Goal: Communication & Community: Answer question/provide support

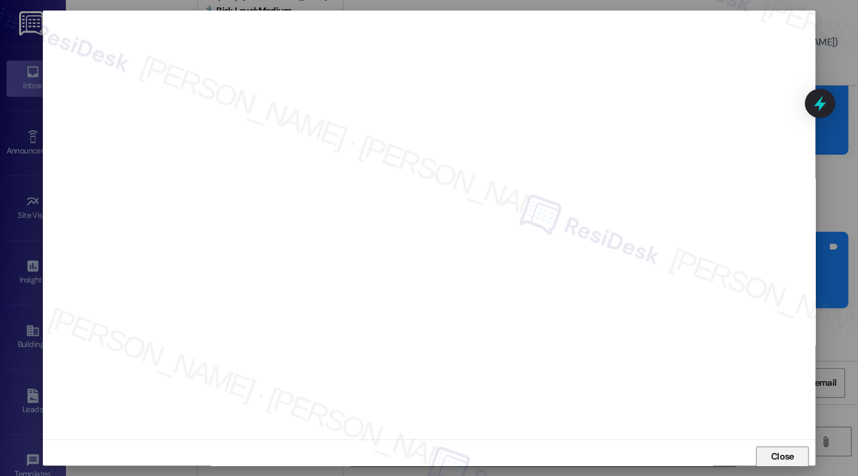
click at [776, 452] on span "Close" at bounding box center [782, 457] width 23 height 14
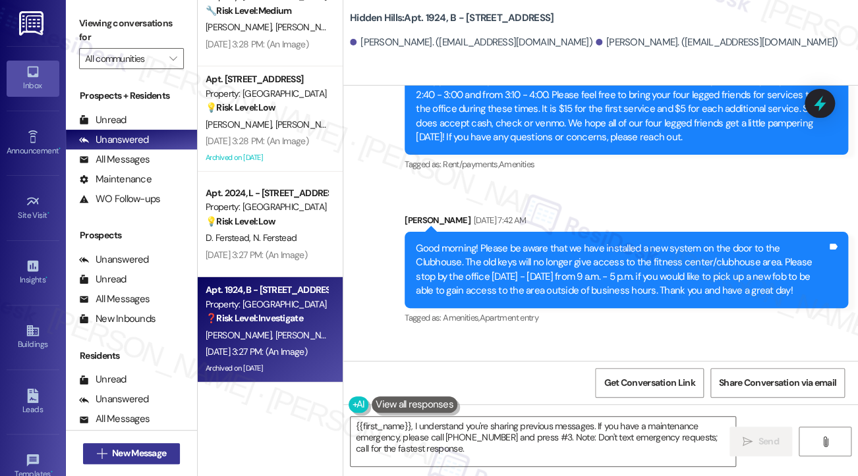
click at [174, 458] on button " New Message" at bounding box center [131, 453] width 97 height 21
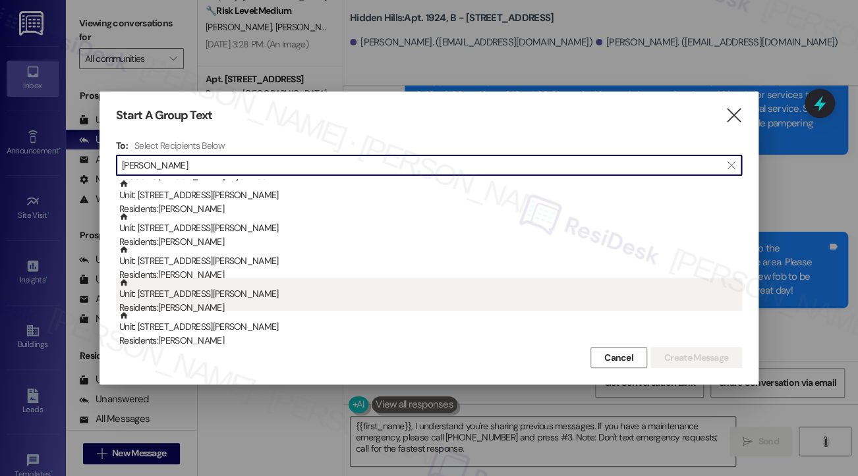
scroll to position [395, 0]
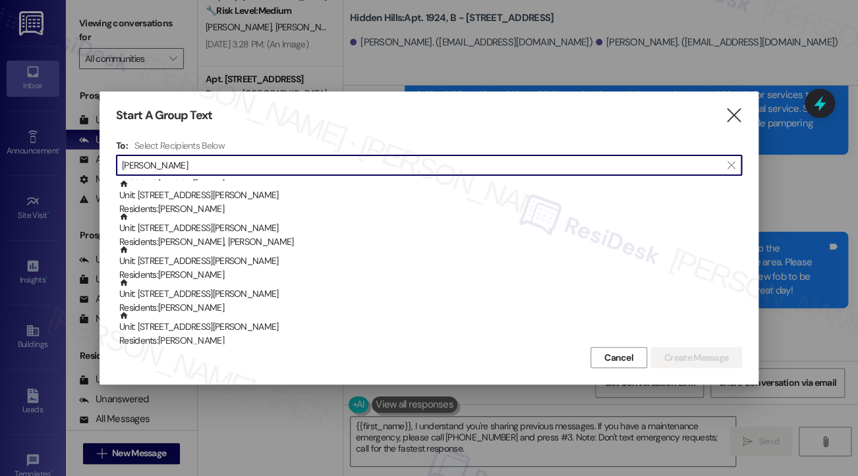
click at [122, 161] on input "Everett" at bounding box center [421, 165] width 598 height 18
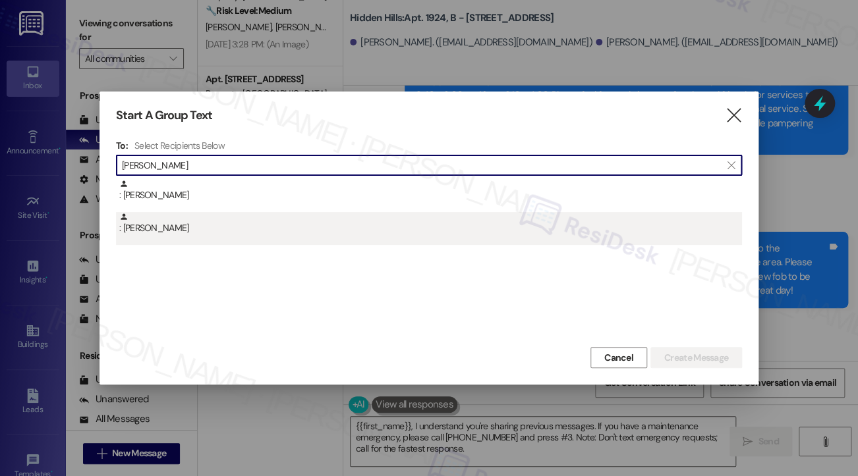
type input "ethan Everett"
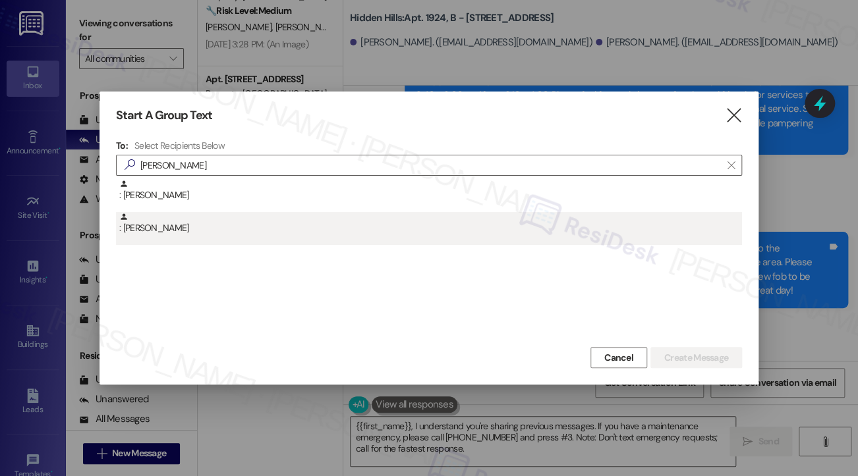
click at [134, 219] on div ": Ethan Everett" at bounding box center [430, 223] width 622 height 23
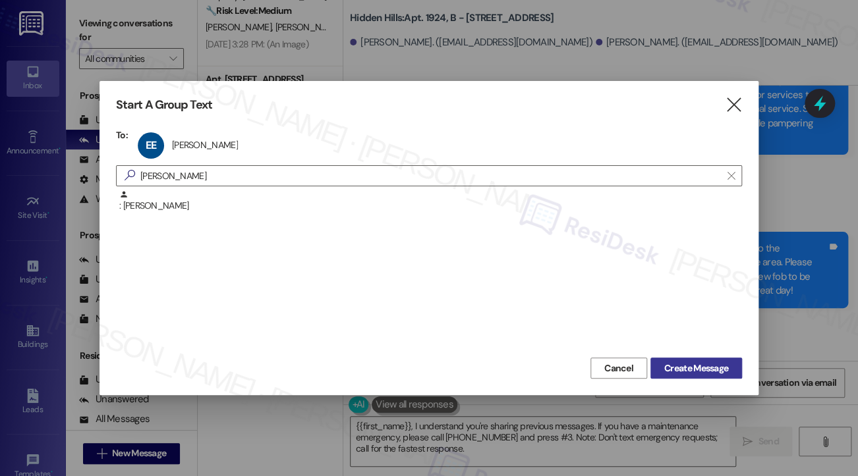
click at [664, 368] on span "Create Message" at bounding box center [696, 369] width 64 height 14
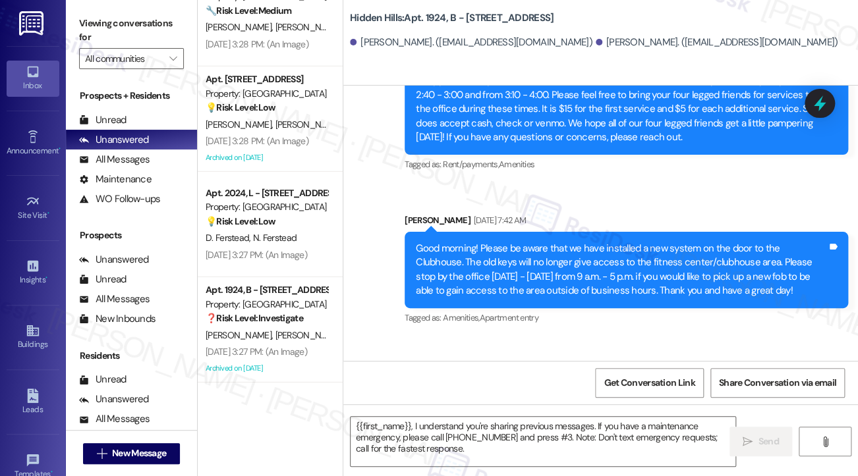
type textarea "Fetching suggested responses. Please feel free to read through the conversation…"
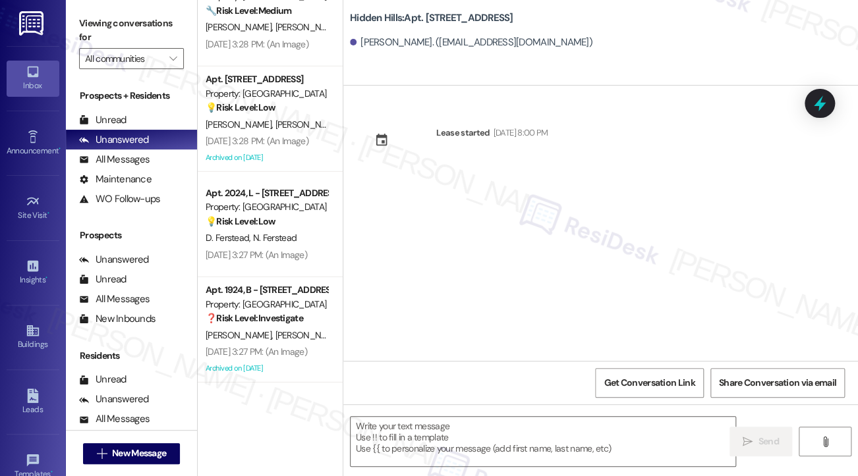
type textarea "Fetching suggested responses. Please feel free to read through the conversation…"
click at [385, 38] on div "Ethan Everett. (ethaneverett629@gmail.com)" at bounding box center [471, 43] width 242 height 14
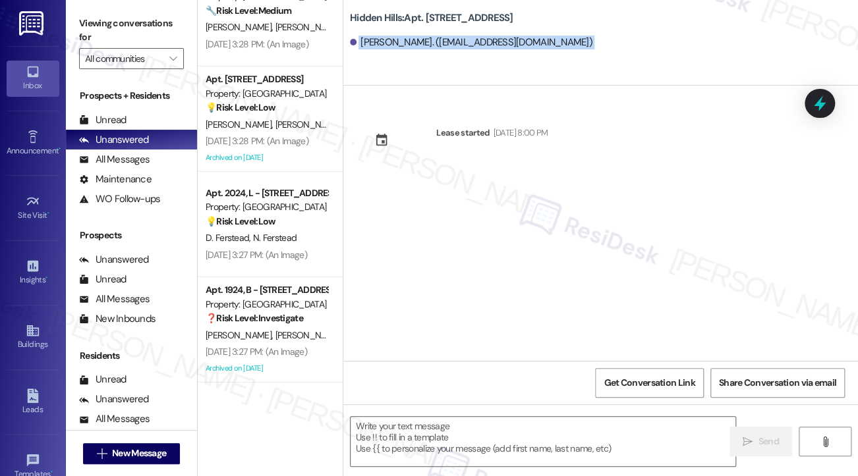
click at [385, 38] on div "Ethan Everett. (ethaneverett629@gmail.com)" at bounding box center [471, 43] width 242 height 14
click at [365, 54] on div "Ethan Everett. (ethaneverett629@gmail.com)" at bounding box center [604, 43] width 508 height 26
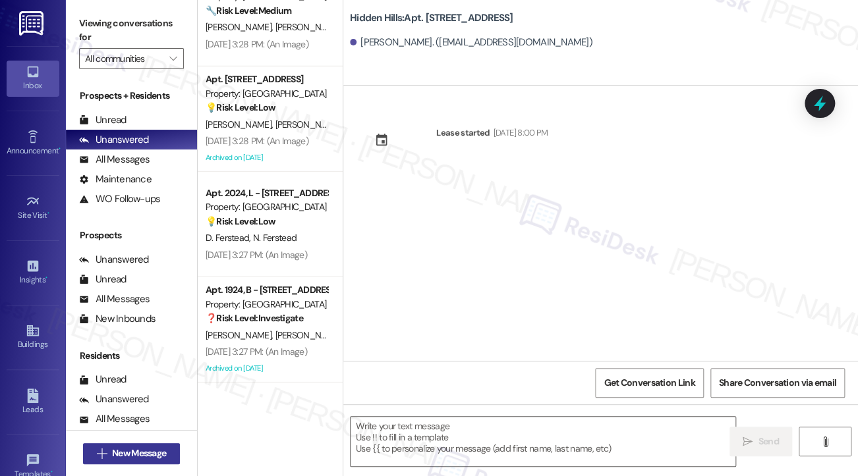
click at [152, 451] on span "New Message" at bounding box center [139, 454] width 54 height 14
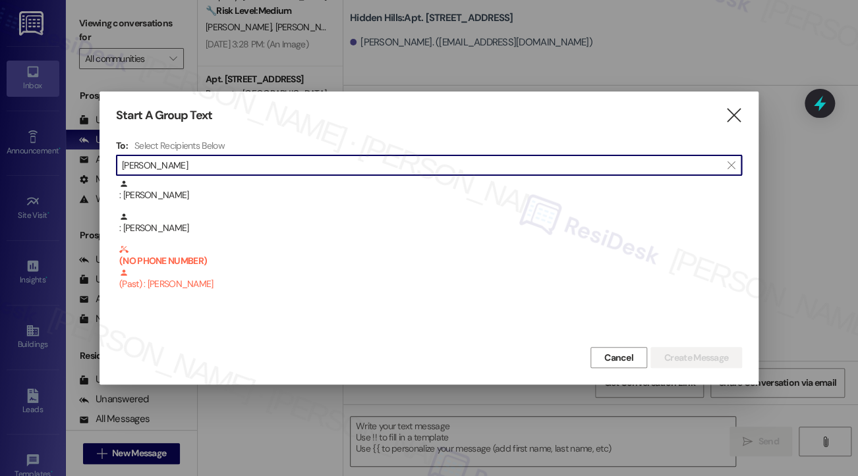
type input "ethan eve"
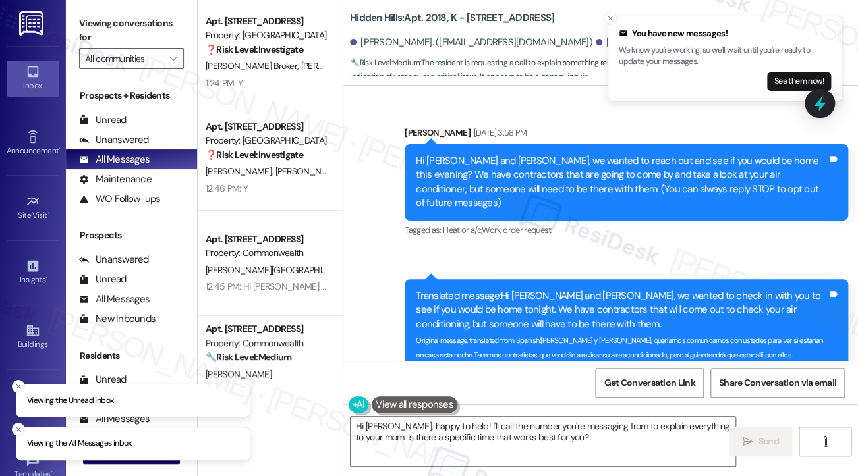
scroll to position [39356, 0]
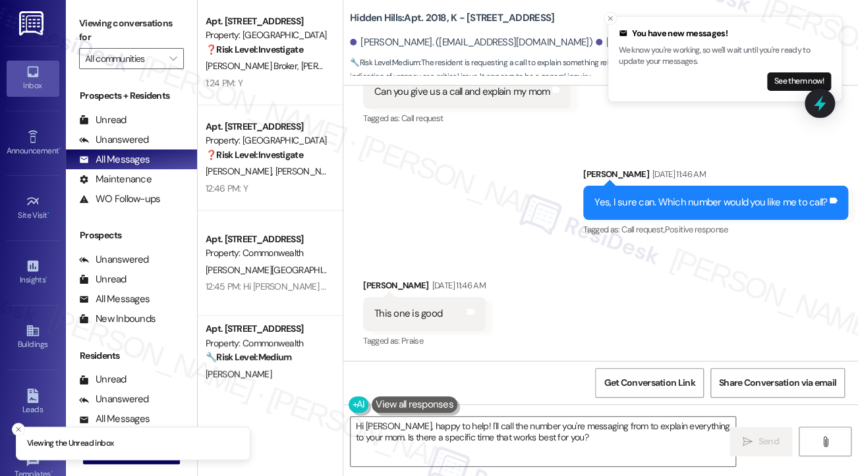
click at [653, 209] on div "Yes, I sure can. Which number would you like me to call?" at bounding box center [710, 203] width 233 height 14
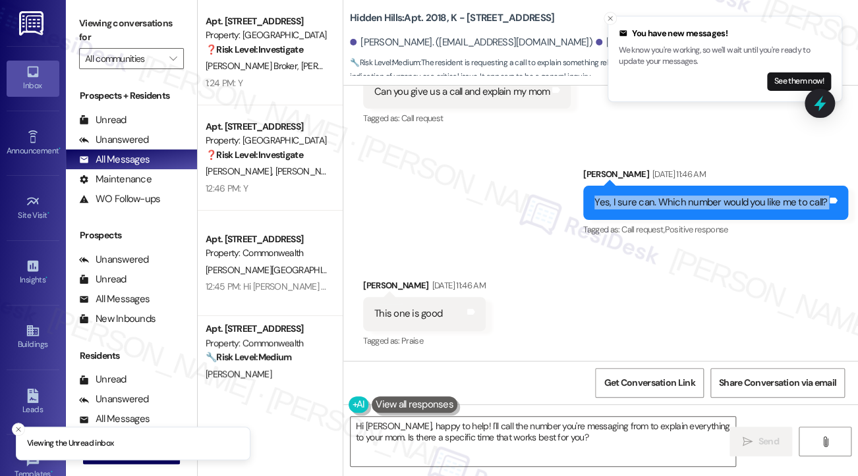
click at [653, 209] on div "Yes, I sure can. Which number would you like me to call?" at bounding box center [710, 203] width 233 height 14
click at [479, 438] on textarea "Hi Michael, happy to help! I'll call the number you're messaging from to explai…" at bounding box center [542, 441] width 385 height 49
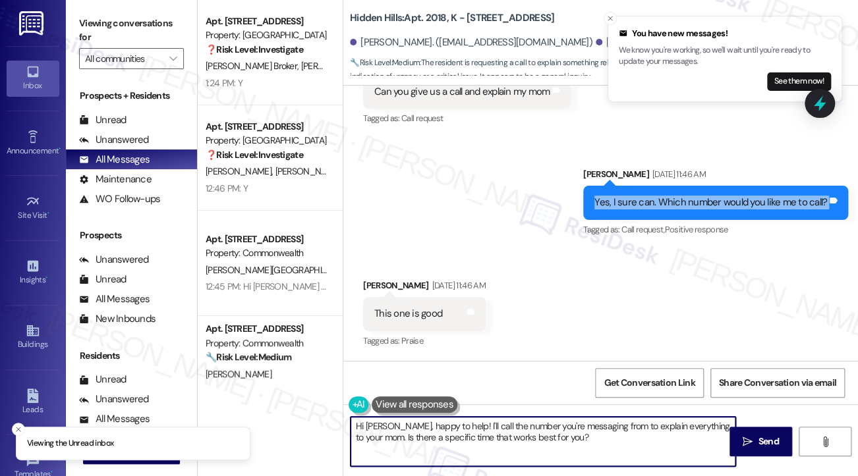
click at [479, 438] on textarea "Hi Michael, happy to help! I'll call the number you're messaging from to explai…" at bounding box center [542, 441] width 385 height 49
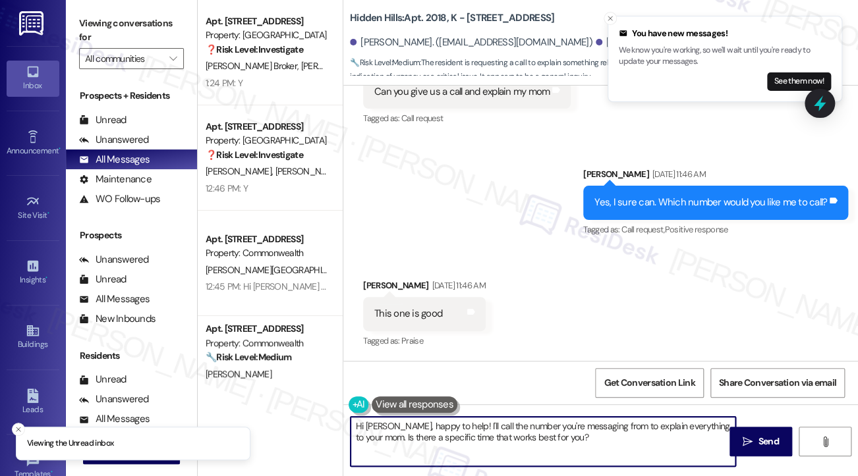
click at [479, 438] on textarea "Hi Michael, happy to help! I'll call the number you're messaging from to explai…" at bounding box center [542, 441] width 385 height 49
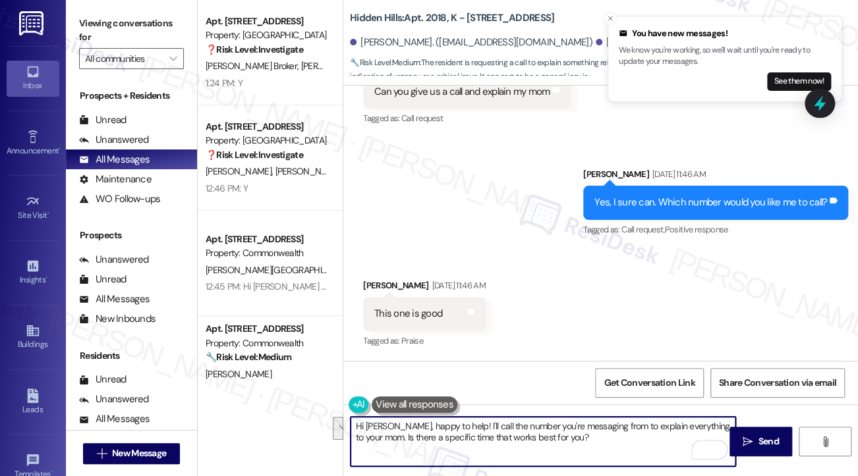
click at [532, 423] on textarea "Hi Michael, happy to help! I'll call the number you're messaging from to explai…" at bounding box center [542, 441] width 385 height 49
click at [597, 441] on textarea "Hi Michael, happy to help! I'll call the number you're messaging from to explai…" at bounding box center [542, 441] width 385 height 49
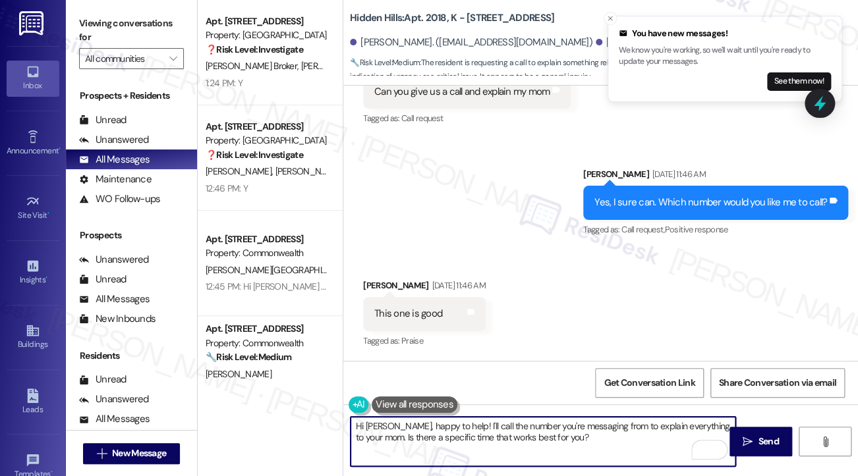
click at [597, 441] on textarea "Hi Michael, happy to help! I'll call the number you're messaging from to explai…" at bounding box center [542, 441] width 385 height 49
click at [487, 425] on textarea "Hi Michael, happy to help! I'll call the number you're messaging from to explai…" at bounding box center [542, 441] width 385 height 49
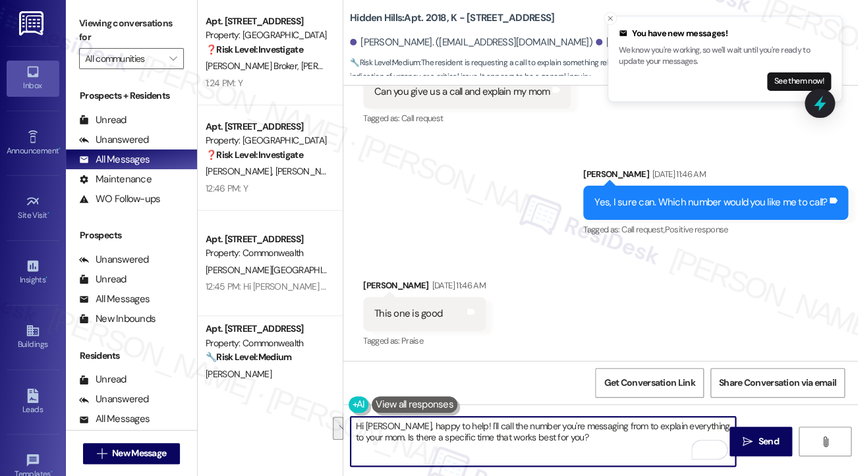
click at [382, 287] on div "Saskia Henriquez Sep 10, 2025 at 11:46 AM" at bounding box center [424, 288] width 123 height 18
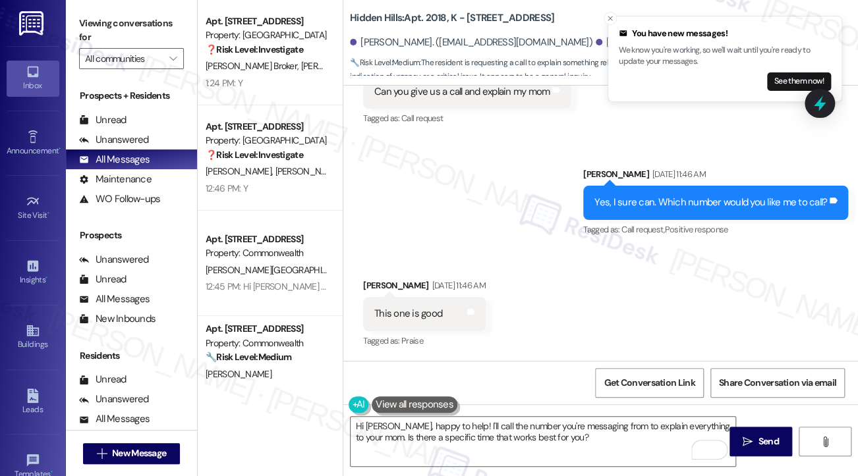
click at [435, 319] on div "This one is good" at bounding box center [408, 314] width 68 height 14
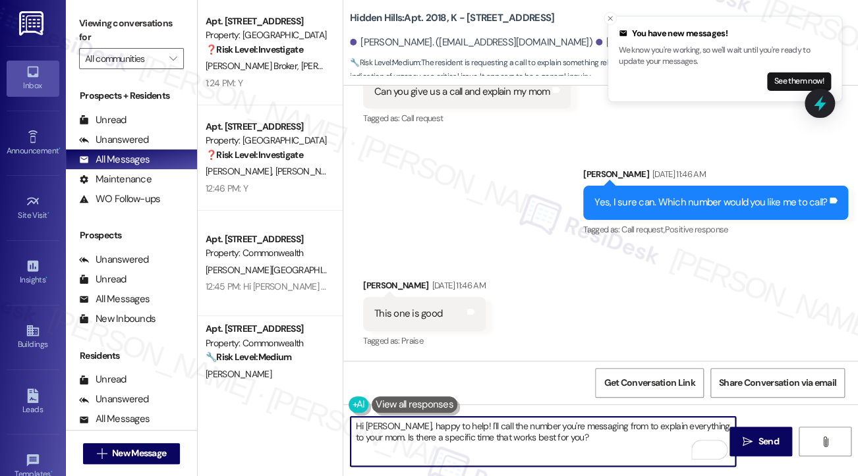
click at [383, 431] on textarea "Hi Michael, happy to help! I'll call the number you're messaging from to explai…" at bounding box center [542, 441] width 385 height 49
click at [384, 430] on textarea "Hi Michael, happy to help! I'll call the number you're messaging from to explai…" at bounding box center [542, 441] width 385 height 49
drag, startPoint x: 586, startPoint y: 441, endPoint x: 368, endPoint y: 418, distance: 219.2
click at [368, 418] on textarea "Hi Michael, happy to help! I'll call the number you're messaging from to explai…" at bounding box center [542, 441] width 385 height 49
click at [670, 426] on textarea "Hi Saskia, thanks for the update. If you have any other questions or concerns, …" at bounding box center [542, 441] width 385 height 49
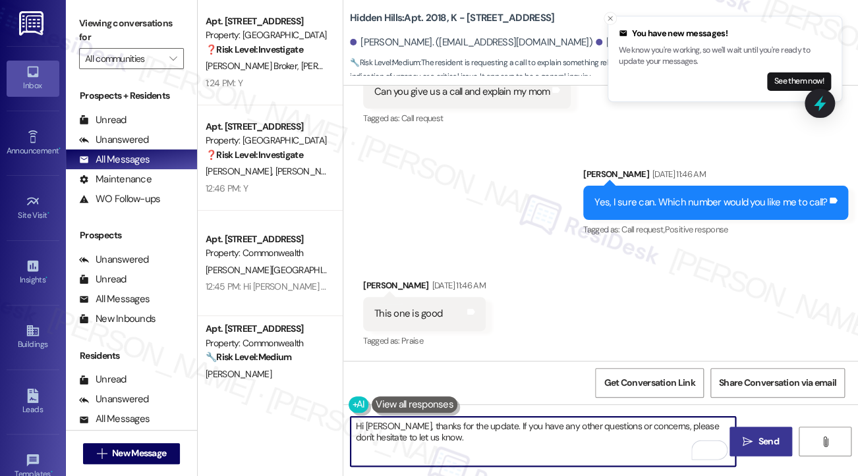
type textarea "Hi Saskia, thanks for the update. If you have any other questions or concerns, …"
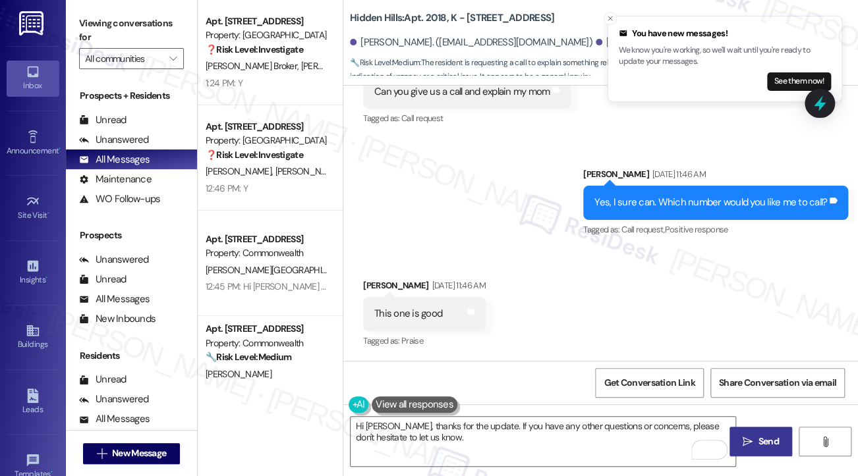
click at [737, 435] on button " Send" at bounding box center [760, 442] width 63 height 30
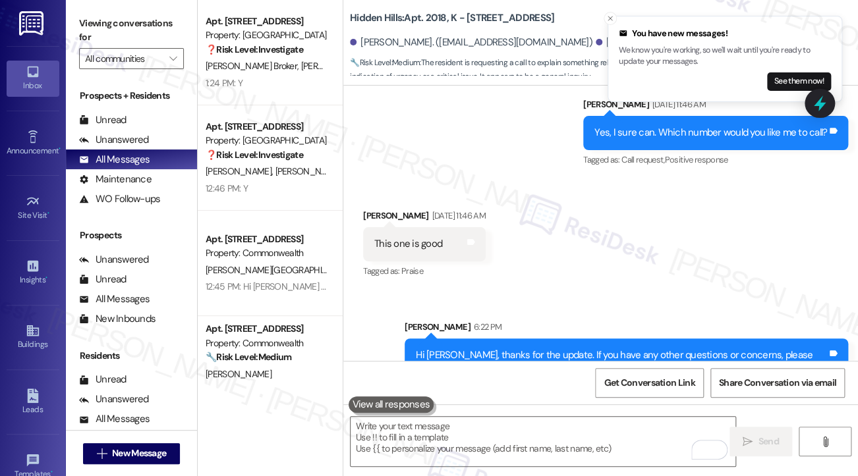
scroll to position [39462, 0]
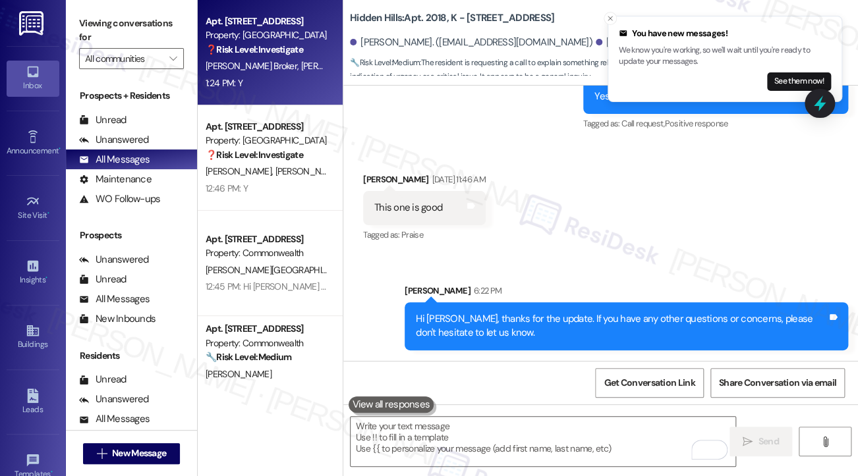
click at [263, 78] on div "1:24 PM: Y 1:24 PM: Y" at bounding box center [266, 83] width 124 height 16
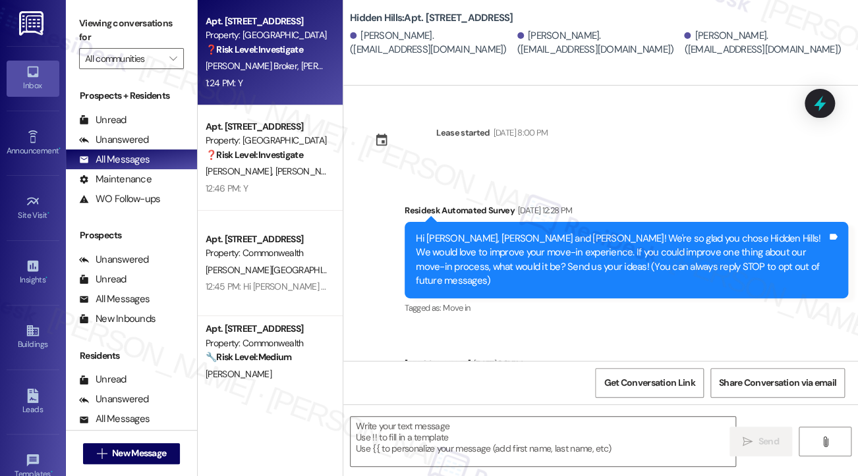
scroll to position [3818, 0]
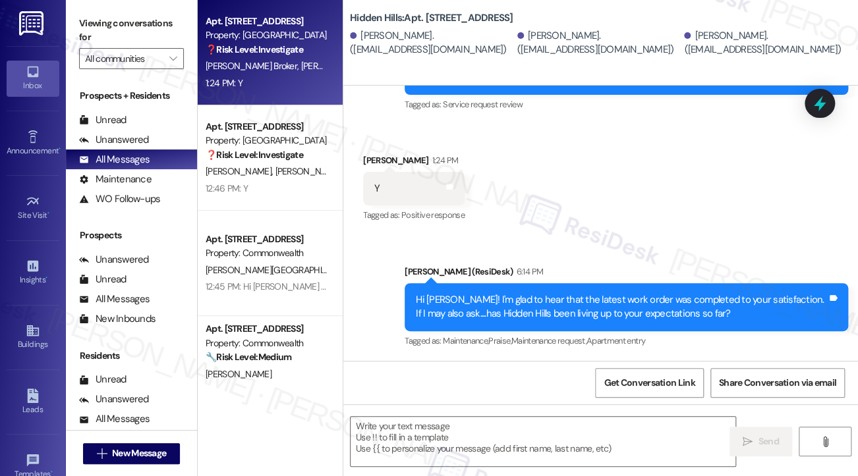
type textarea "Fetching suggested responses. Please feel free to read through the conversation…"
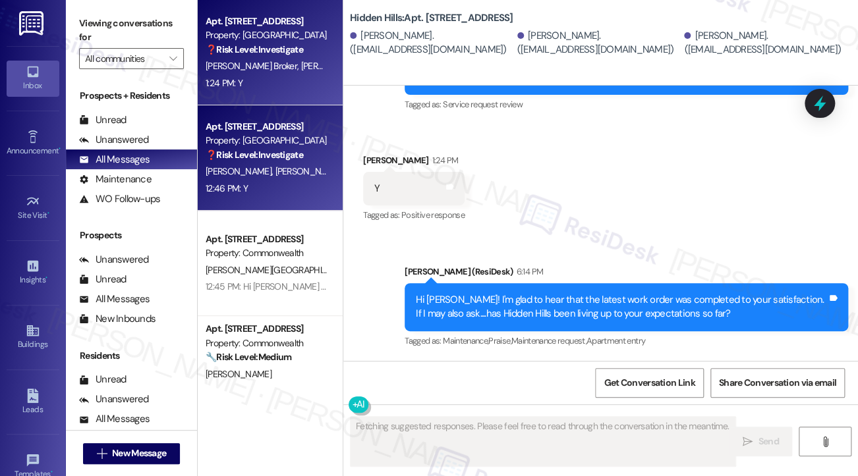
click at [296, 147] on div "Property: [GEOGRAPHIC_DATA]" at bounding box center [266, 141] width 122 height 14
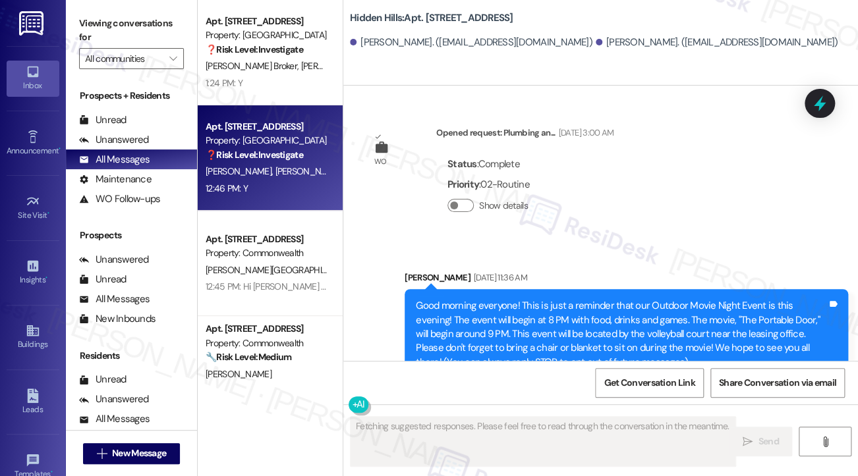
scroll to position [25172, 0]
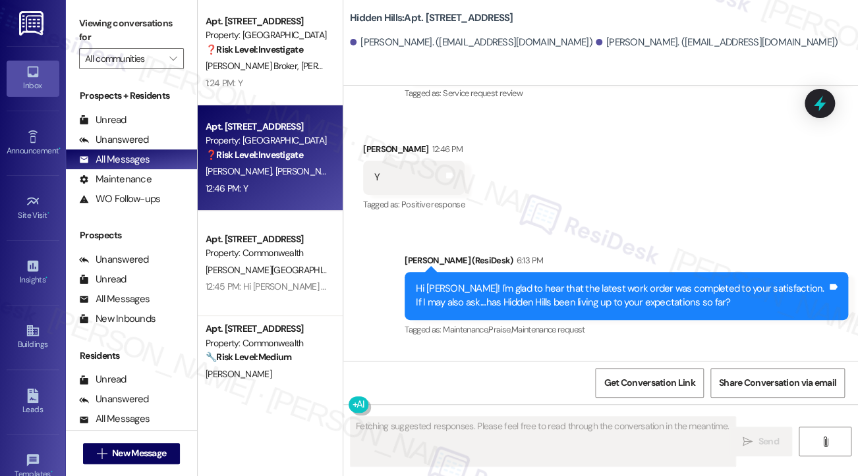
click at [540, 282] on div "Hi Grace! I'm glad to hear that the latest work order was completed to your sat…" at bounding box center [621, 296] width 411 height 28
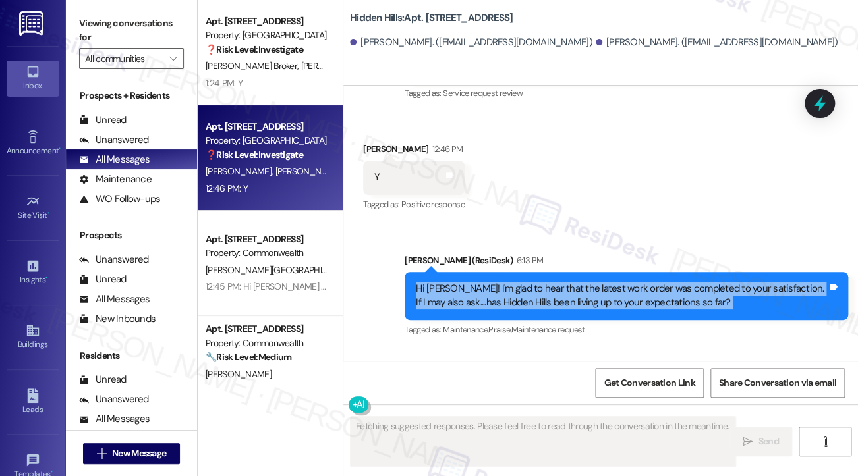
click at [540, 282] on div "Hi Grace! I'm glad to hear that the latest work order was completed to your sat…" at bounding box center [621, 296] width 411 height 28
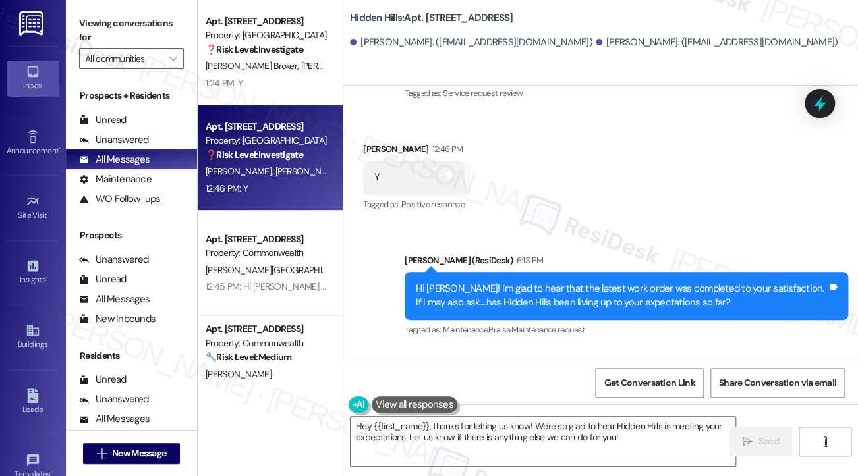
drag, startPoint x: 97, startPoint y: 22, endPoint x: 111, endPoint y: 37, distance: 20.5
click at [97, 22] on label "Viewing conversations for" at bounding box center [131, 30] width 105 height 35
click at [495, 439] on textarea "Hey {{first_name}}, thanks for letting us know! We're so glad to hear Hidden Hi…" at bounding box center [542, 441] width 385 height 49
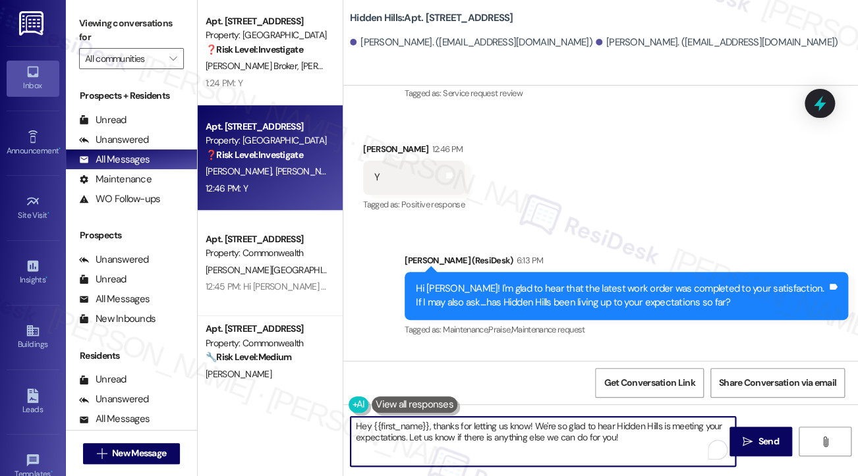
paste textarea "That’s wonderful to hear, Yu-Shou, thank you! 💛 If you’re comfortable, would yo…"
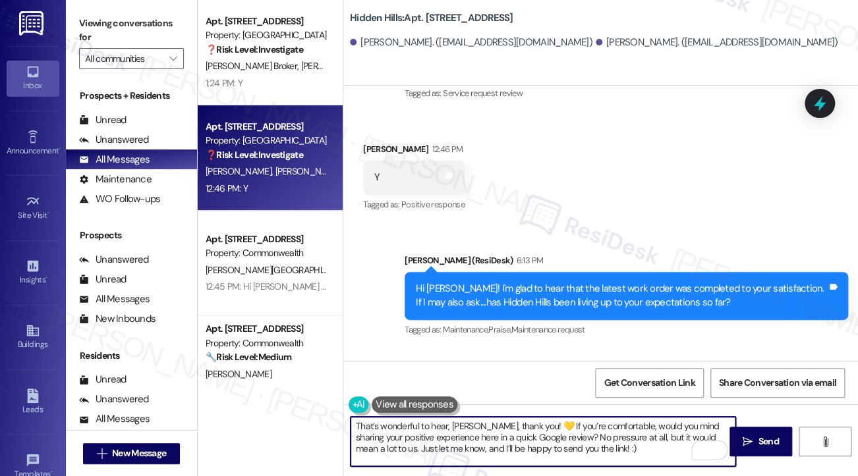
click at [371, 379] on div "Grace Kerber 6:14 PM" at bounding box center [413, 388] width 101 height 18
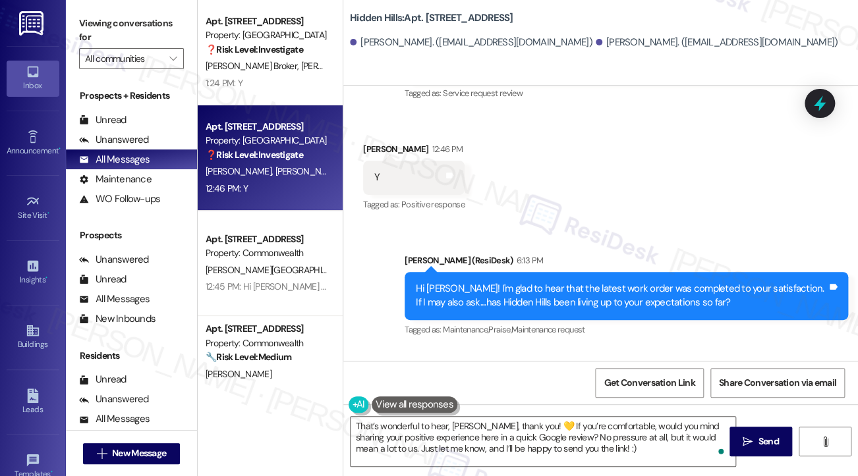
click at [371, 379] on div "Grace Kerber 6:14 PM" at bounding box center [413, 388] width 101 height 18
copy div "Grace"
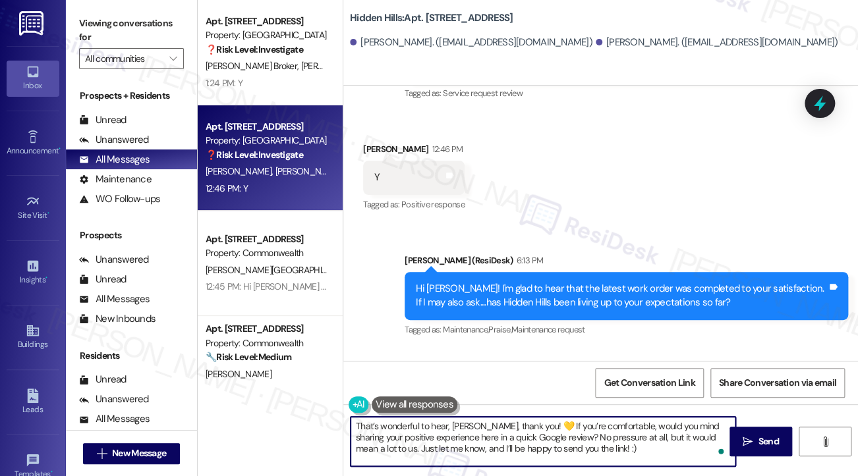
drag, startPoint x: 450, startPoint y: 425, endPoint x: 482, endPoint y: 424, distance: 32.3
click at [482, 424] on textarea "That’s wonderful to hear, Yu-Shou, thank you! 💛 If you’re comfortable, would yo…" at bounding box center [542, 441] width 385 height 49
paste textarea "Grace"
type textarea "That’s wonderful to hear, Grace, thank you! 💛 If you’re comfortable, would you …"
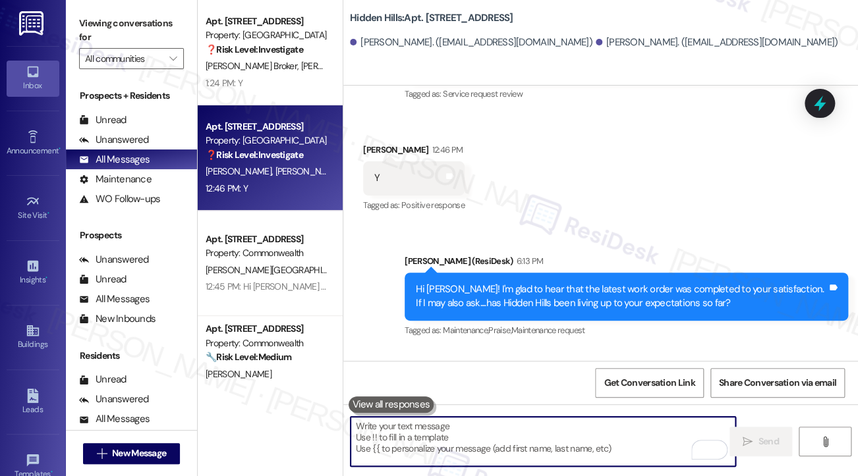
scroll to position [25292, 0]
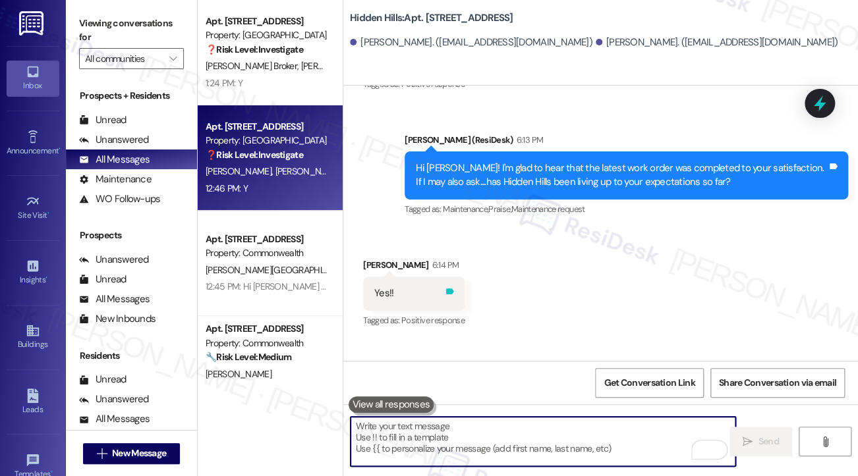
click at [449, 287] on icon at bounding box center [450, 292] width 10 height 10
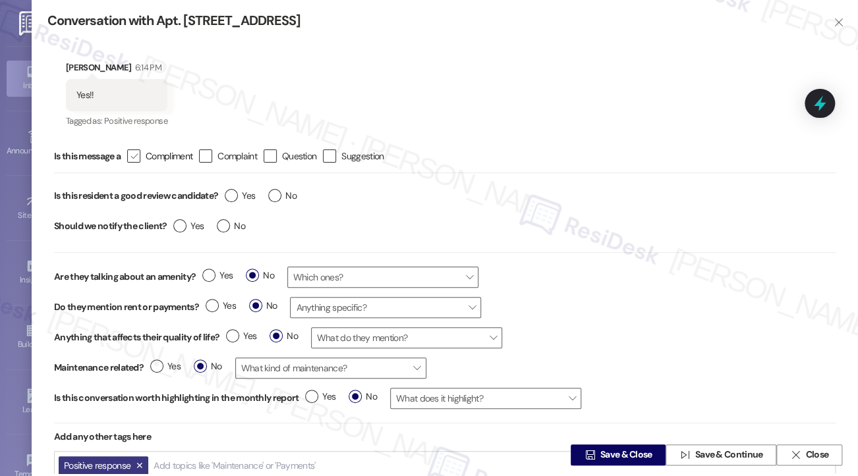
click at [129, 157] on div "" at bounding box center [133, 156] width 13 height 13
click at [129, 157] on input " Compliment" at bounding box center [125, 156] width 9 height 9
checkbox input "true"
click at [228, 191] on label "Yes" at bounding box center [240, 196] width 30 height 14
click at [228, 191] on input "Yes" at bounding box center [240, 197] width 30 height 17
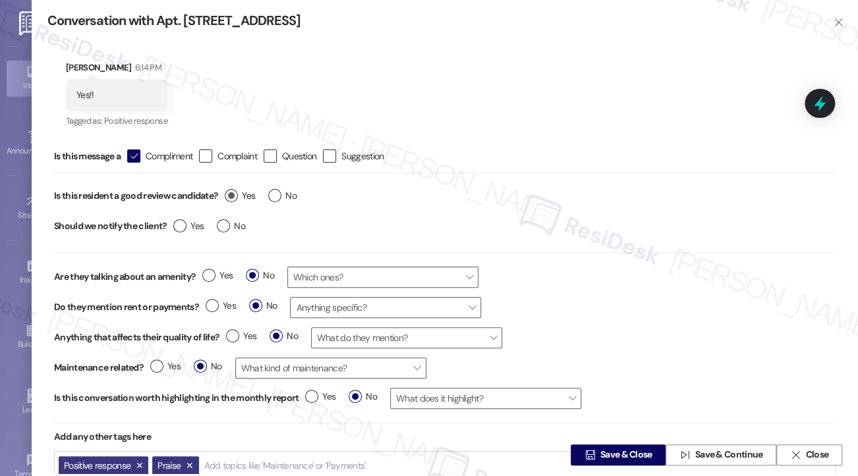
radio input "true"
click at [228, 219] on span "No" at bounding box center [231, 226] width 28 height 14
click at [228, 219] on input "No" at bounding box center [231, 227] width 28 height 17
radio input "true"
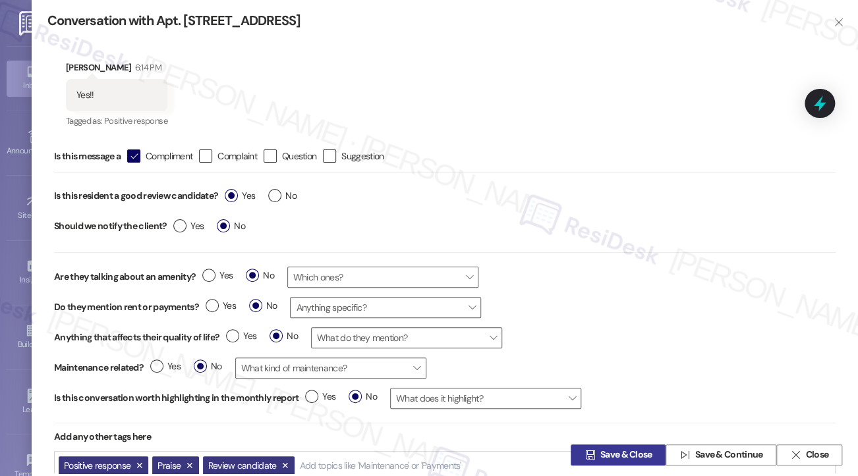
click at [614, 450] on span "Save & Close" at bounding box center [626, 456] width 52 height 14
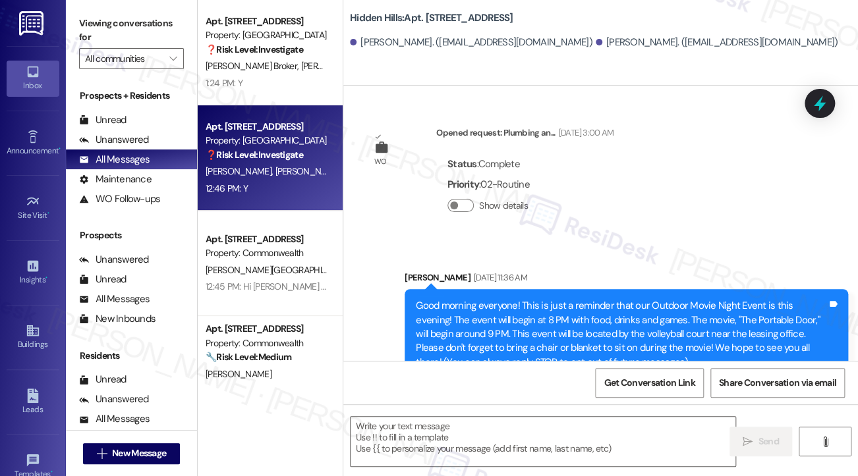
type textarea "Fetching suggested responses. Please feel free to read through the conversation…"
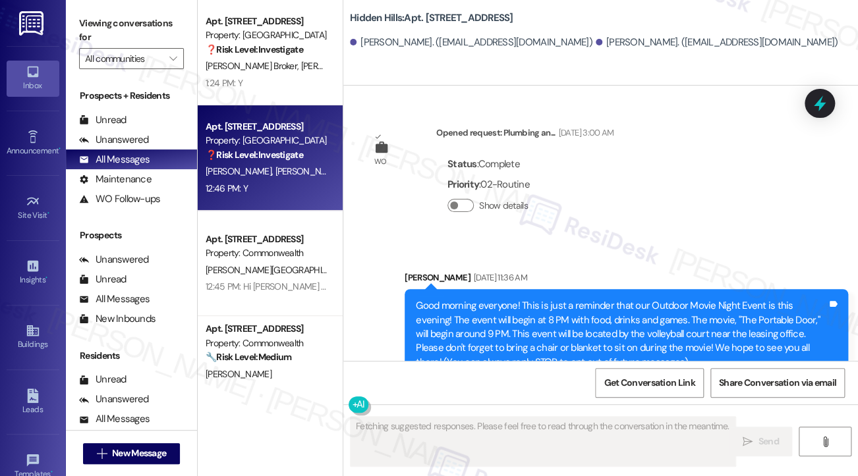
scroll to position [25311, 0]
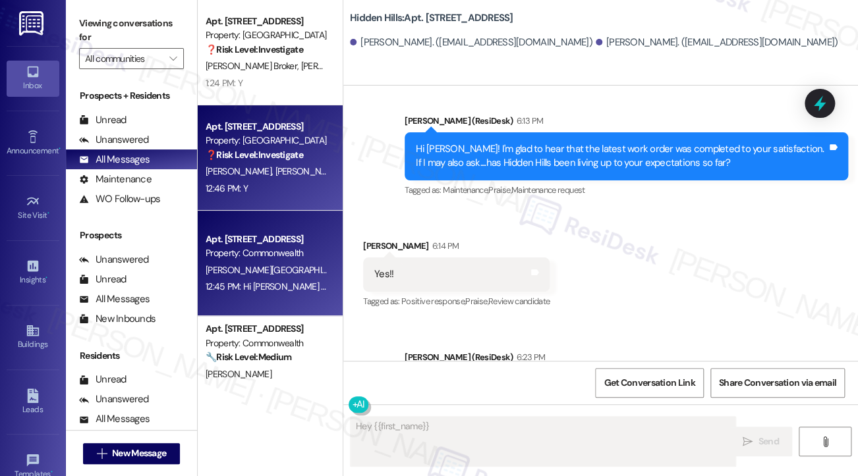
click at [243, 236] on div "Apt. [STREET_ADDRESS]" at bounding box center [266, 240] width 122 height 14
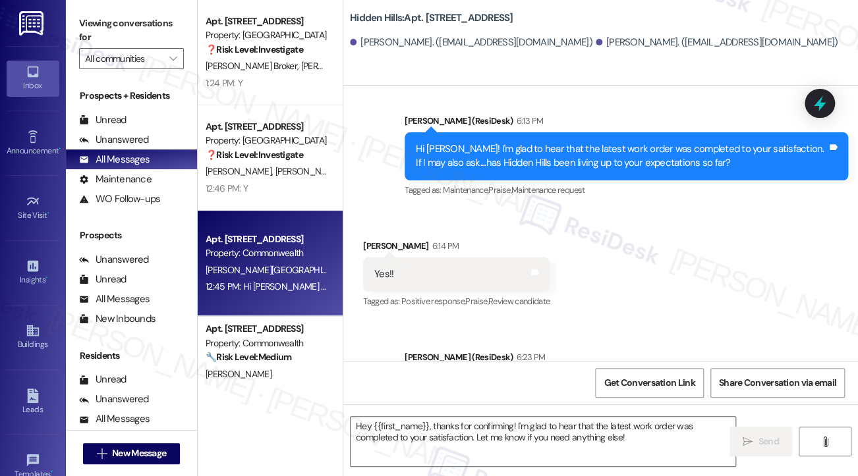
type textarea "Fetching suggested responses. Please feel free to read through the conversation…"
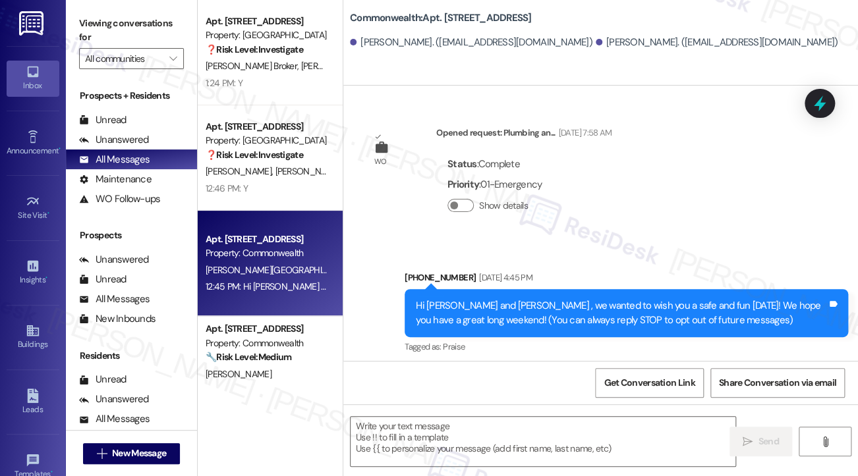
type textarea "Fetching suggested responses. Please feel free to read through the conversation…"
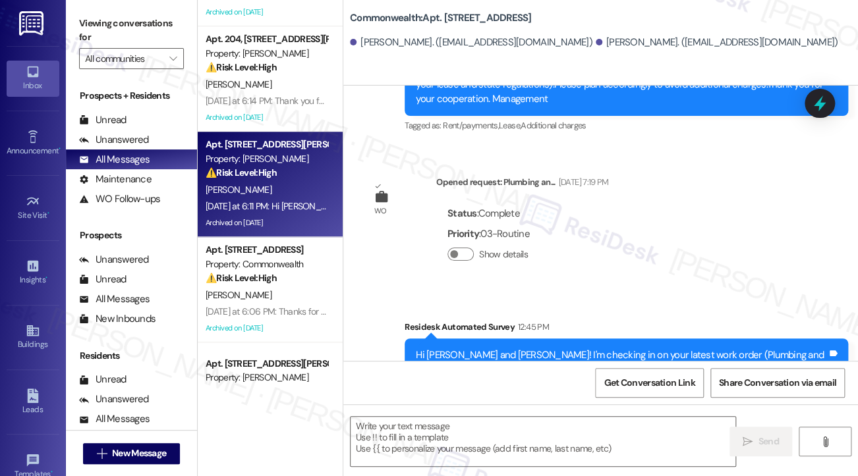
scroll to position [263, 0]
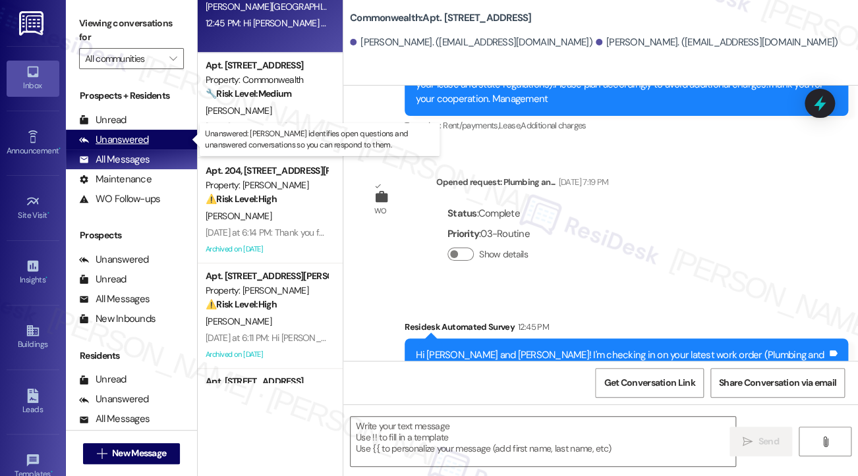
click at [159, 141] on div "Unanswered (0)" at bounding box center [131, 140] width 131 height 20
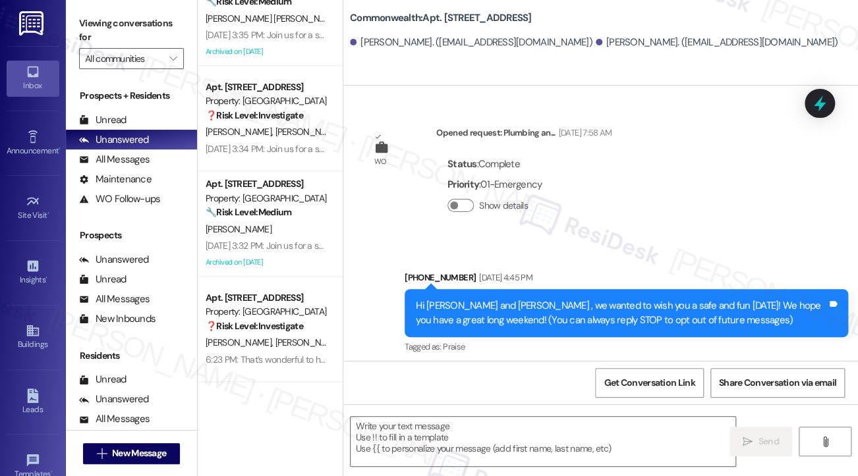
scroll to position [21523, 0]
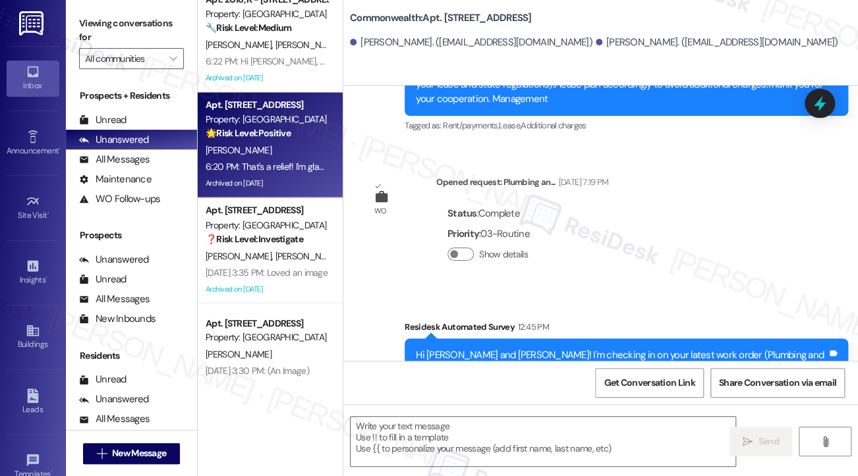
type textarea "Fetching suggested responses. Please feel free to read through the conversation…"
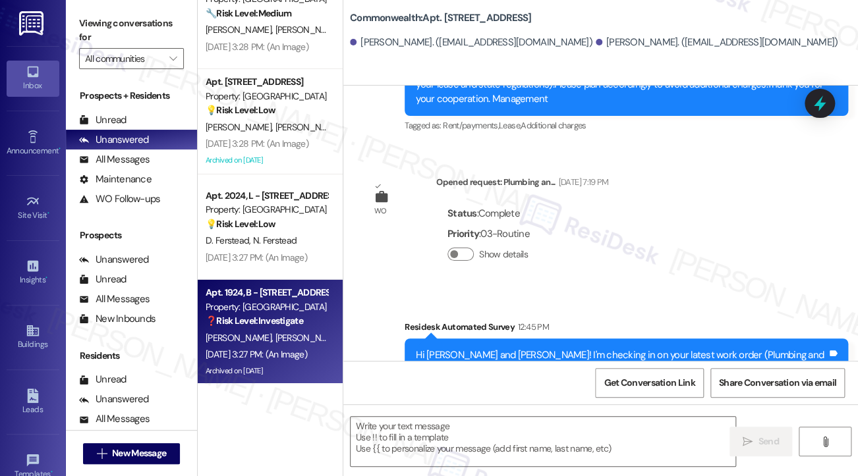
scroll to position [1725, 0]
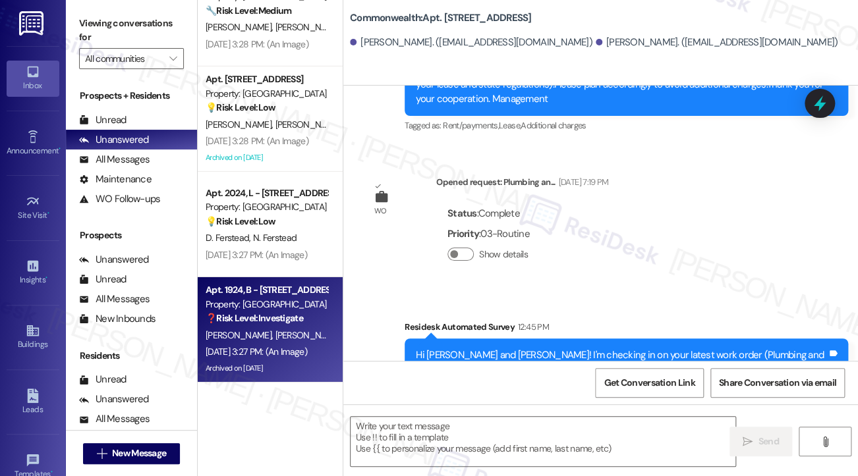
click at [286, 310] on div "Property: [GEOGRAPHIC_DATA]" at bounding box center [266, 305] width 122 height 14
type textarea "Fetching suggested responses. Please feel free to read through the conversation…"
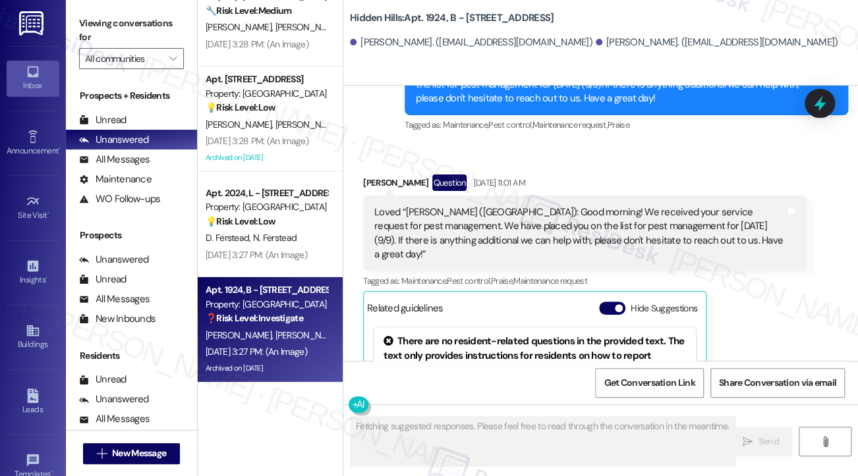
scroll to position [23250, 0]
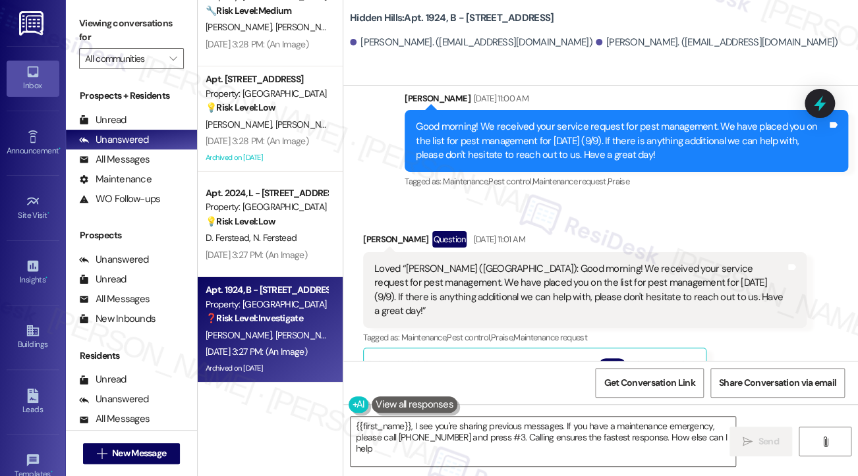
type textarea "{{first_name}}, I see you're sharing previous messages. If you have a maintenan…"
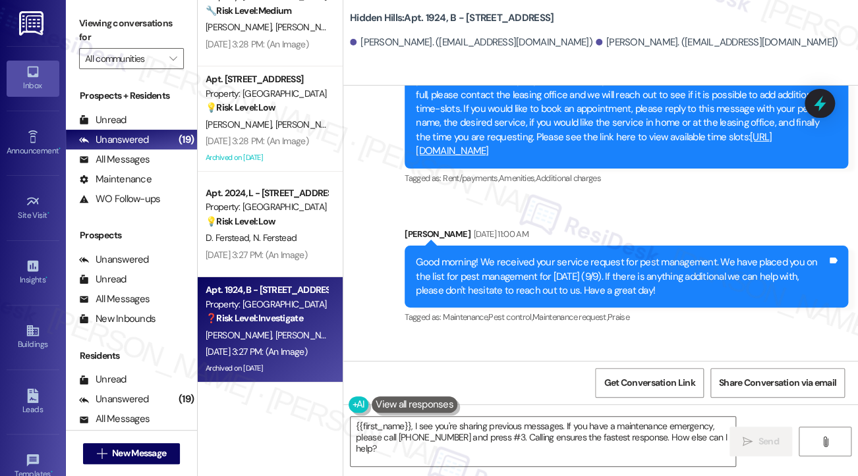
scroll to position [23053, 0]
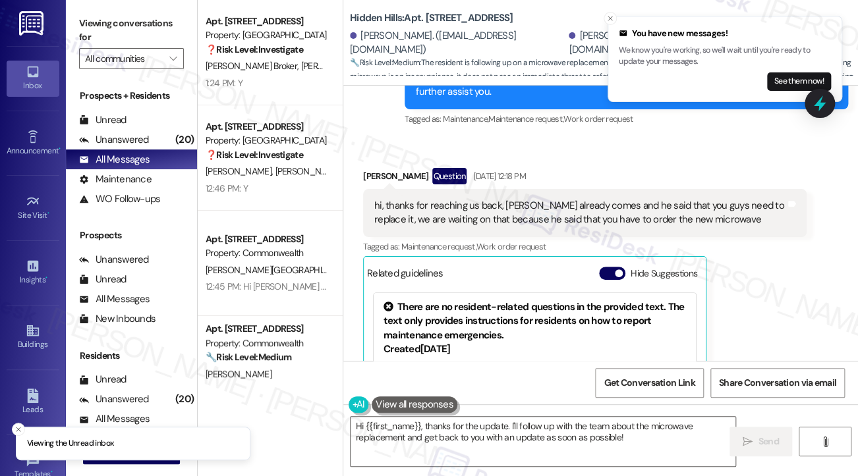
scroll to position [10322, 0]
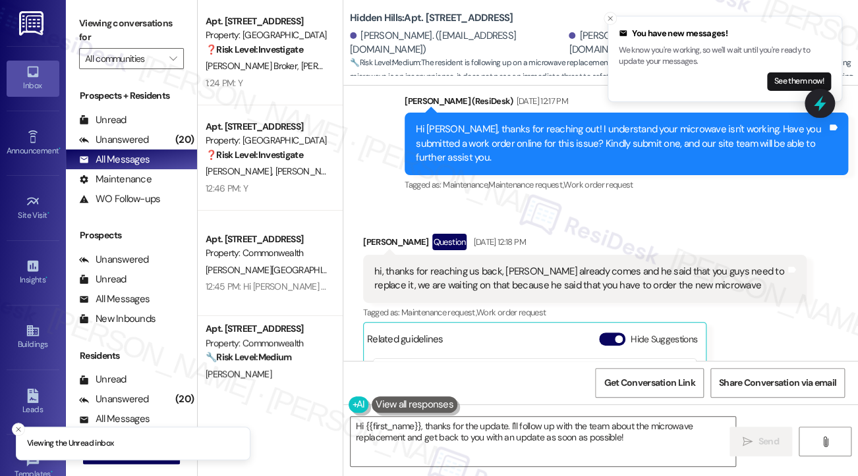
click at [470, 265] on div "hi, thanks for reaching us back, Simon already comes and he said that you guys …" at bounding box center [579, 279] width 411 height 28
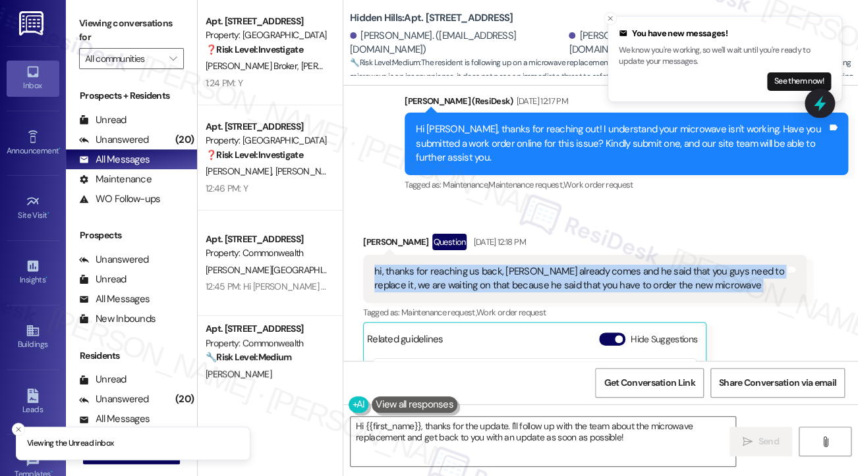
click at [469, 265] on div "hi, thanks for reaching us back, Simon already comes and he said that you guys …" at bounding box center [579, 279] width 411 height 28
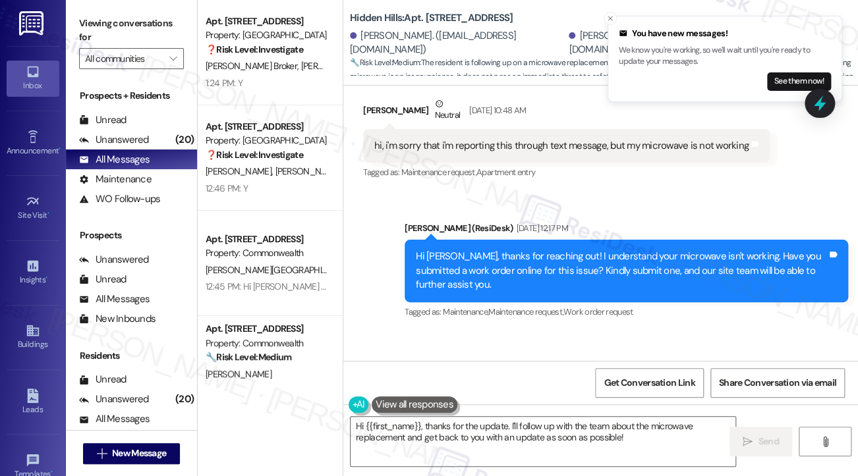
scroll to position [10191, 0]
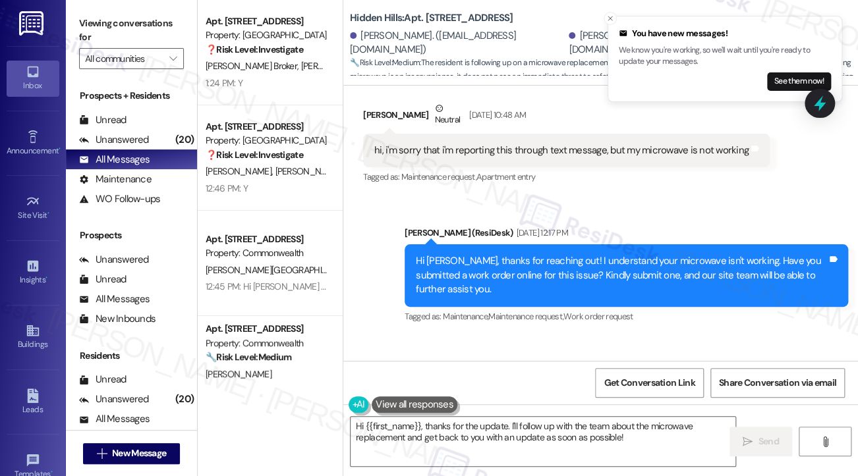
click at [514, 254] on div "Hi Salvatore, thanks for reaching out! I understand your microwave isn't workin…" at bounding box center [621, 275] width 411 height 42
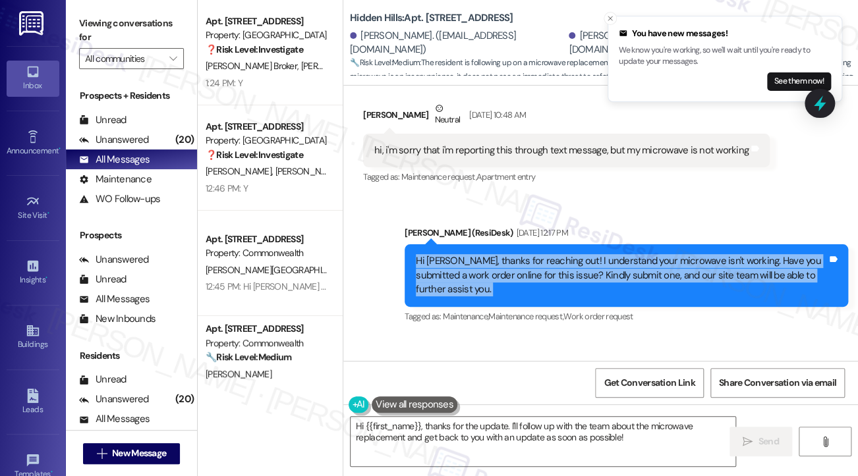
click at [514, 254] on div "Hi Salvatore, thanks for reaching out! I understand your microwave isn't workin…" at bounding box center [621, 275] width 411 height 42
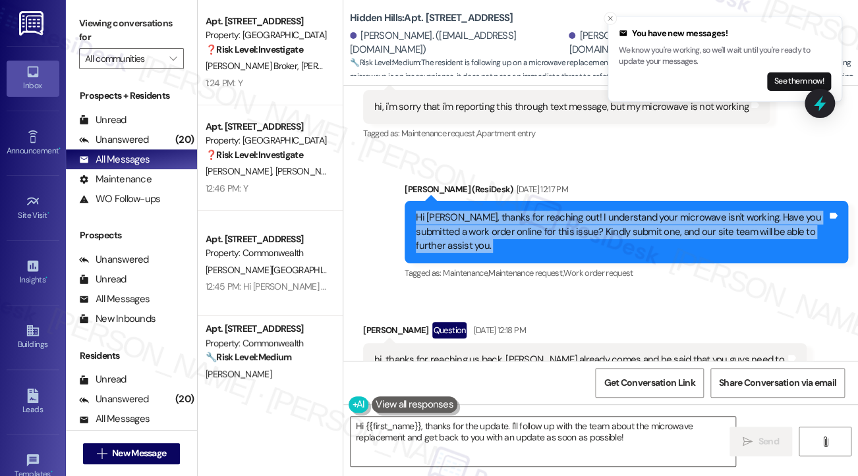
scroll to position [10256, 0]
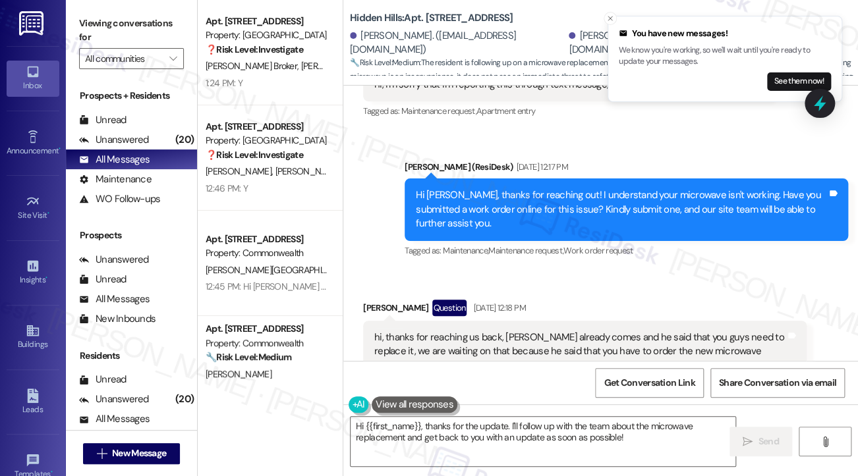
click at [544, 331] on div "hi, thanks for reaching us back, Simon already comes and he said that you guys …" at bounding box center [579, 345] width 411 height 28
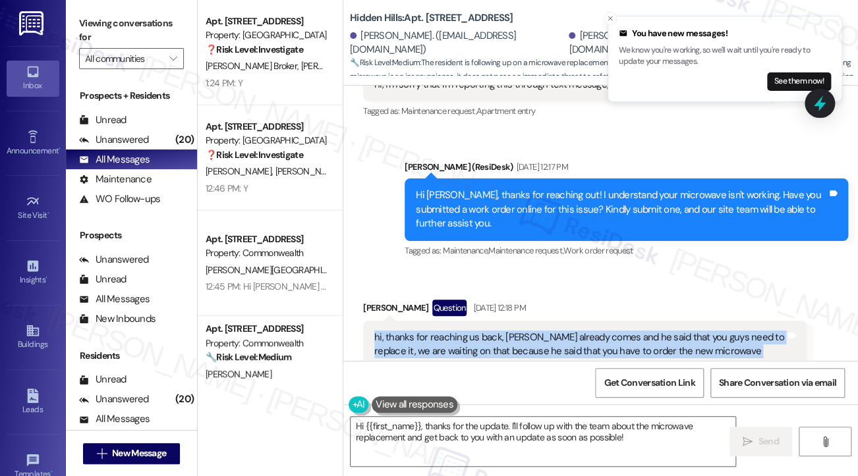
click at [544, 331] on div "hi, thanks for reaching us back, Simon already comes and he said that you guys …" at bounding box center [579, 345] width 411 height 28
click at [640, 331] on div "hi, thanks for reaching us back, Simon already comes and he said that you guys …" at bounding box center [579, 345] width 411 height 28
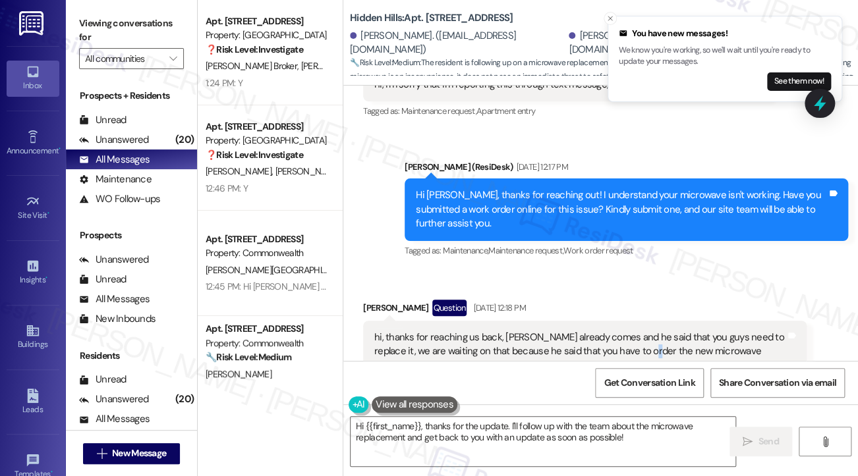
click at [640, 331] on div "hi, thanks for reaching us back, Simon already comes and he said that you guys …" at bounding box center [579, 345] width 411 height 28
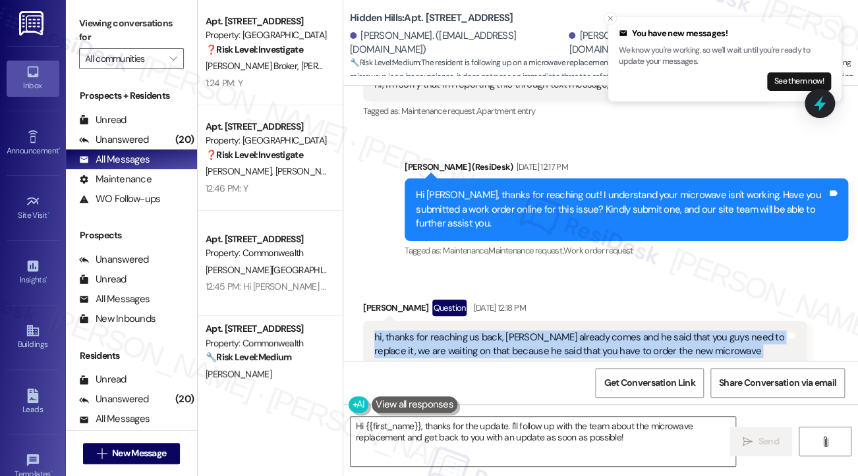
click at [640, 331] on div "hi, thanks for reaching us back, Simon already comes and he said that you guys …" at bounding box center [579, 345] width 411 height 28
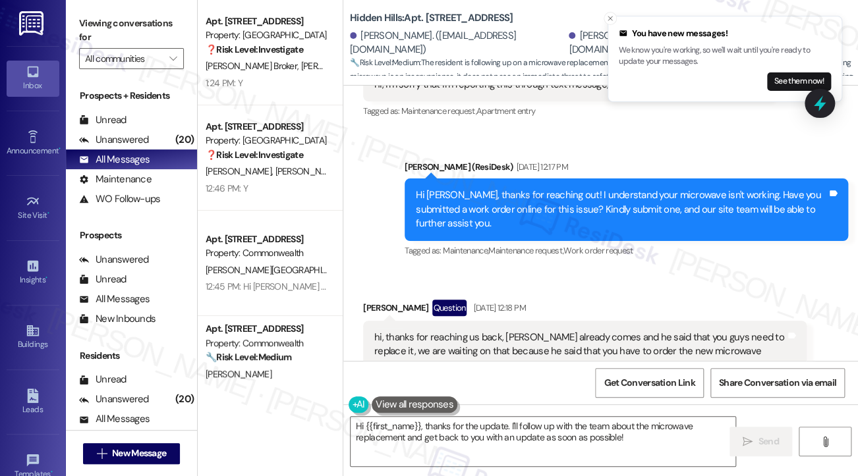
click at [508, 188] on div "Hi Salvatore, thanks for reaching out! I understand your microwave isn't workin…" at bounding box center [621, 209] width 411 height 42
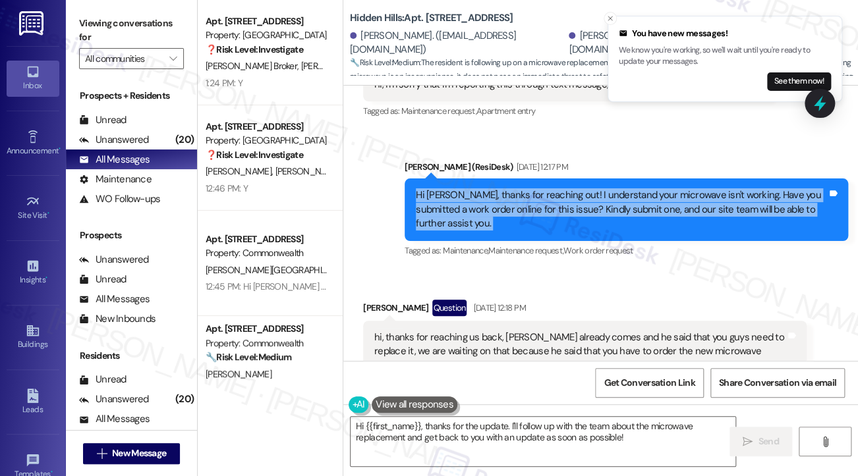
click at [508, 188] on div "Hi Salvatore, thanks for reaching out! I understand your microwave isn't workin…" at bounding box center [621, 209] width 411 height 42
click at [465, 188] on div "Hi Salvatore, thanks for reaching out! I understand your microwave isn't workin…" at bounding box center [621, 209] width 411 height 42
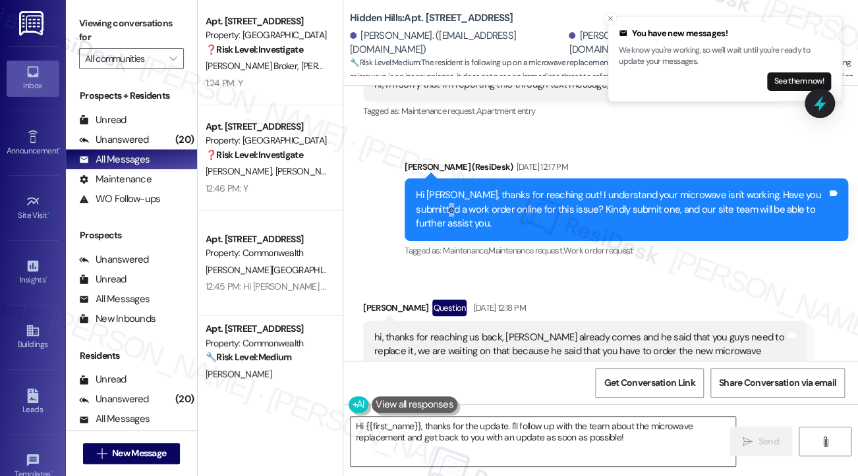
click at [465, 188] on div "Hi Salvatore, thanks for reaching out! I understand your microwave isn't workin…" at bounding box center [621, 209] width 411 height 42
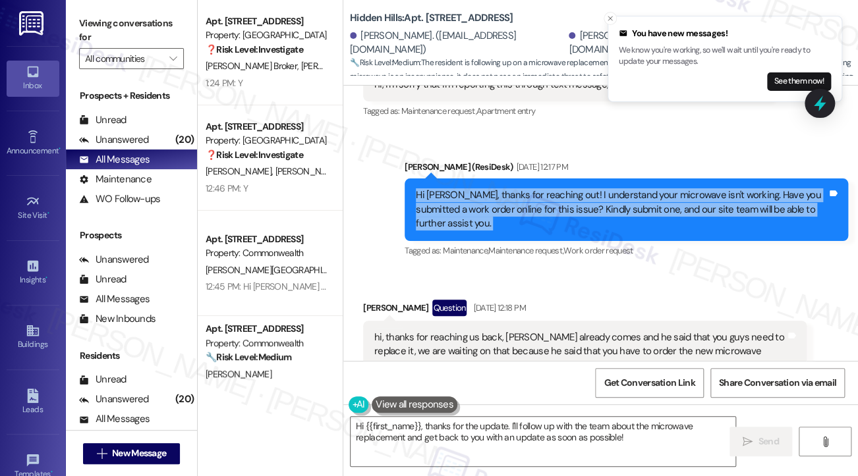
click at [465, 188] on div "Hi Salvatore, thanks for reaching out! I understand your microwave isn't workin…" at bounding box center [621, 209] width 411 height 42
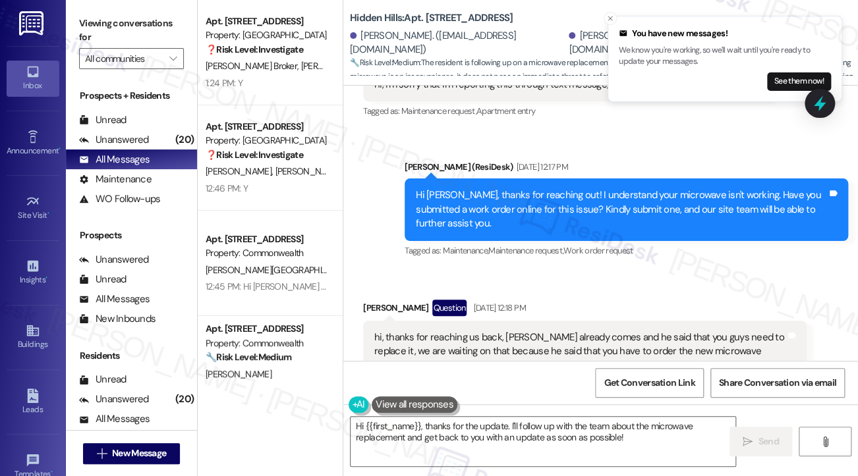
click at [498, 331] on div "hi, thanks for reaching us back, Simon already comes and he said that you guys …" at bounding box center [579, 345] width 411 height 28
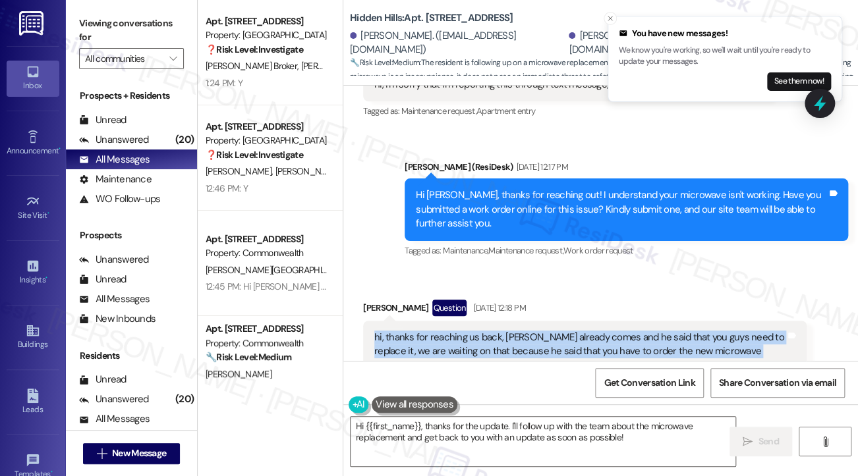
click at [498, 331] on div "hi, thanks for reaching us back, Simon already comes and he said that you guys …" at bounding box center [579, 345] width 411 height 28
copy div "hi, thanks for reaching us back, Simon already comes and he said that you guys …"
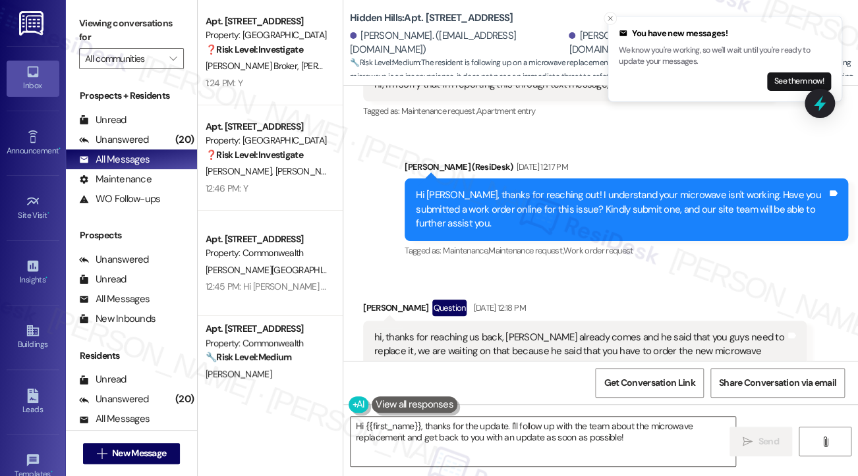
click at [92, 13] on label "Viewing conversations for" at bounding box center [131, 30] width 105 height 35
click at [609, 15] on icon "Close toast" at bounding box center [610, 18] width 8 height 8
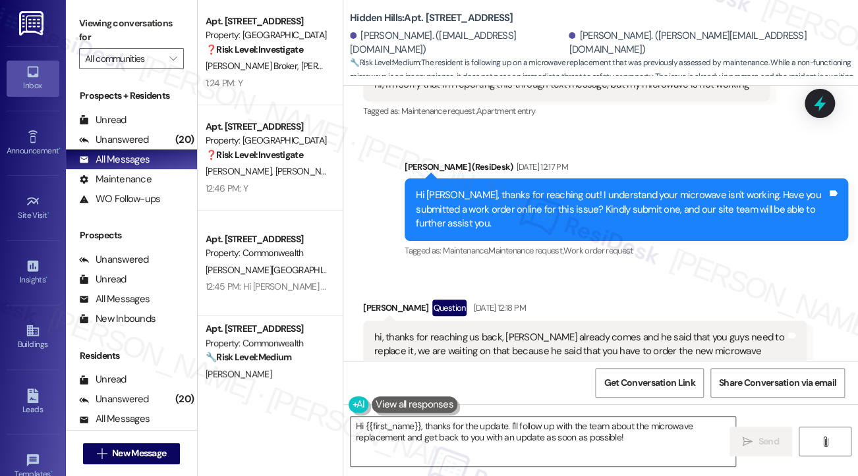
click at [90, 26] on label "Viewing conversations for" at bounding box center [131, 30] width 105 height 35
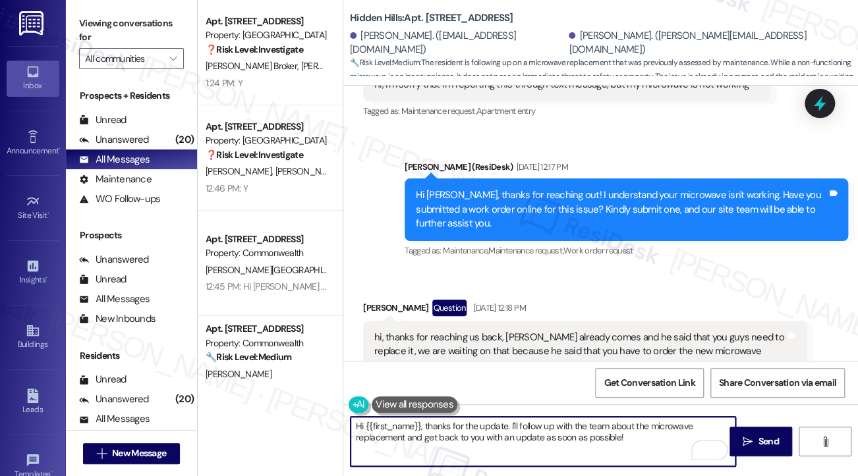
drag, startPoint x: 636, startPoint y: 437, endPoint x: 426, endPoint y: 422, distance: 210.0
click at [426, 422] on textarea "Hi {{first_name}}, thanks for the update. I'll follow up with the team about th…" at bounding box center [542, 441] width 385 height 49
paste textarea "Thank you for the update. Just to check in—has the new microwave been delivered…"
click at [379, 300] on div "Salvatore Santaniello Fernandez Question Sep 03, 2025 at 12:18 PM" at bounding box center [584, 310] width 443 height 21
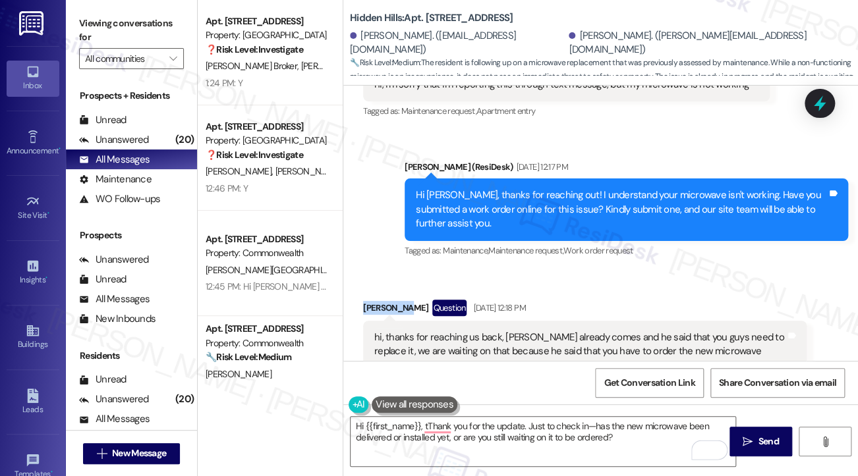
click at [379, 300] on div "Salvatore Santaniello Fernandez Question Sep 03, 2025 at 12:18 PM" at bounding box center [584, 310] width 443 height 21
copy div "Salvatore"
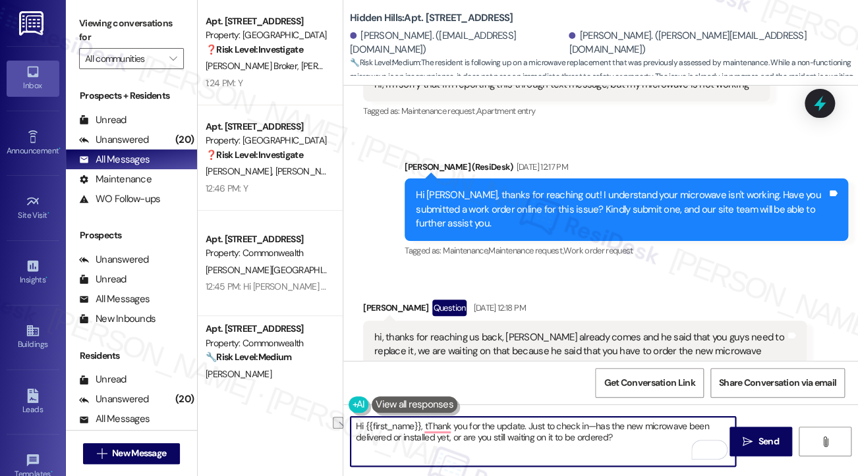
drag, startPoint x: 426, startPoint y: 425, endPoint x: 365, endPoint y: 426, distance: 61.3
click at [365, 426] on textarea "Hi {{first_name}}, tThank you for the update. Just to check in—has the new micr…" at bounding box center [542, 441] width 385 height 49
paste textarea "Salvatore"
click at [564, 424] on textarea "Hi Salvatore, thank you for the update. Just to check in—has the new microwave …" at bounding box center [542, 441] width 385 height 49
click at [593, 440] on textarea "Hi Salvatore, thank you for the update. Just to check in, has the new microwave…" at bounding box center [542, 441] width 385 height 49
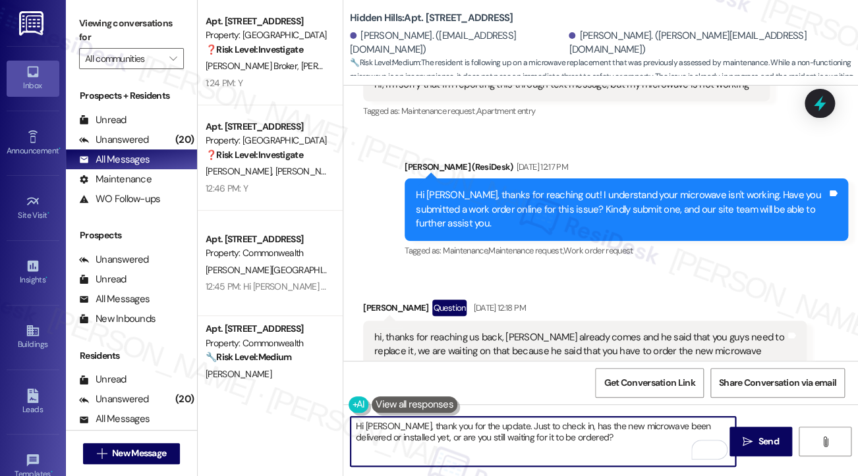
click at [576, 439] on textarea "Hi Salvatore, thank you for the update. Just to check in, has the new microwave…" at bounding box center [542, 441] width 385 height 49
drag, startPoint x: 585, startPoint y: 437, endPoint x: 532, endPoint y: 441, distance: 52.8
click at [532, 441] on textarea "Hi Salvatore, thank you for the update. Just to check in, has the new microwave…" at bounding box center [542, 441] width 385 height 49
drag, startPoint x: 572, startPoint y: 435, endPoint x: 400, endPoint y: 435, distance: 171.9
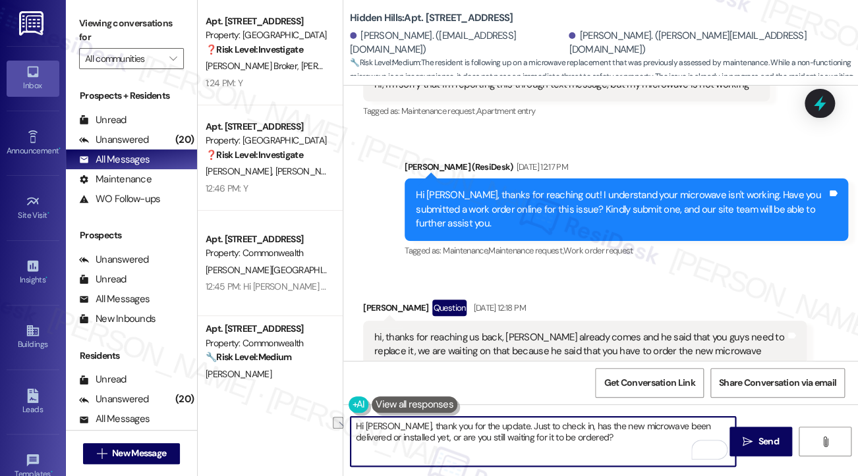
click at [400, 435] on textarea "Hi Salvatore, thank you for the update. Just to check in, has the new microwave…" at bounding box center [542, 441] width 385 height 49
type textarea "Hi Salvatore, thank you for the update. Just to check in, has the new microwave…"
click at [757, 437] on span "Send" at bounding box center [767, 442] width 20 height 14
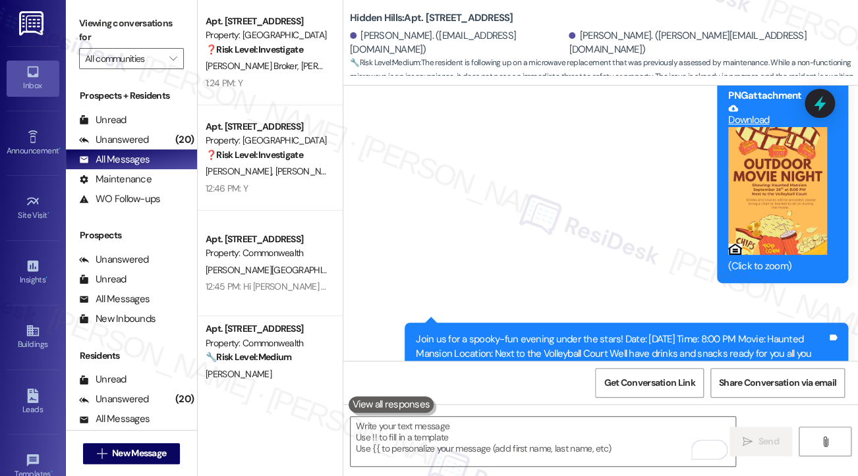
scroll to position [11087, 0]
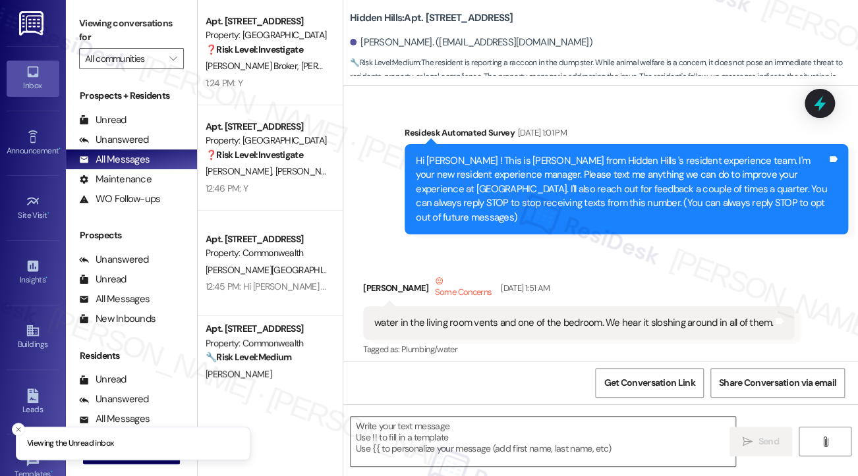
scroll to position [18804, 0]
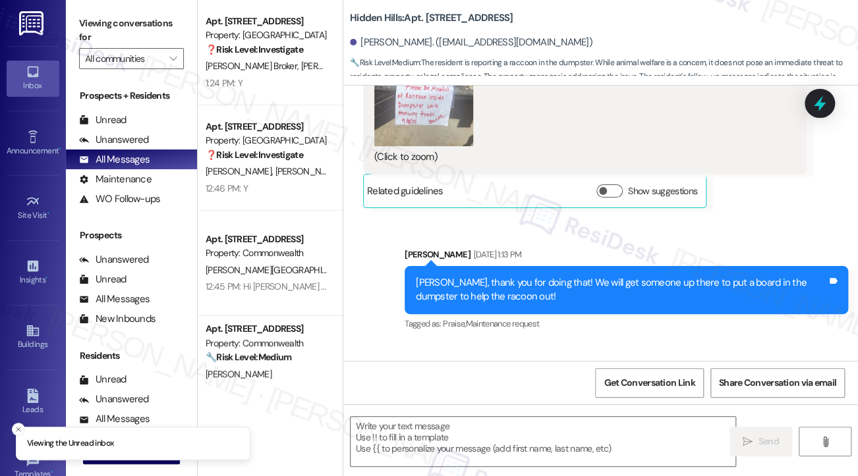
click at [509, 401] on div "No problem. I think he's calmed down some and is napping finally." at bounding box center [507, 408] width 267 height 14
click at [422, 430] on textarea at bounding box center [542, 441] width 385 height 49
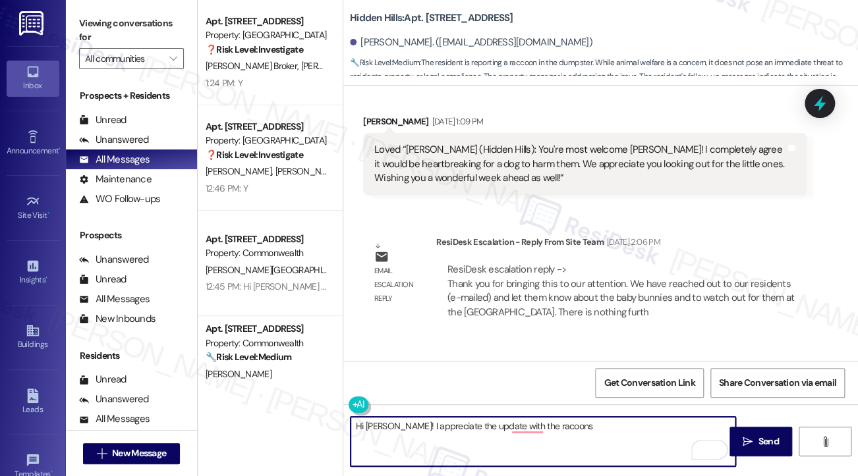
scroll to position [18145, 0]
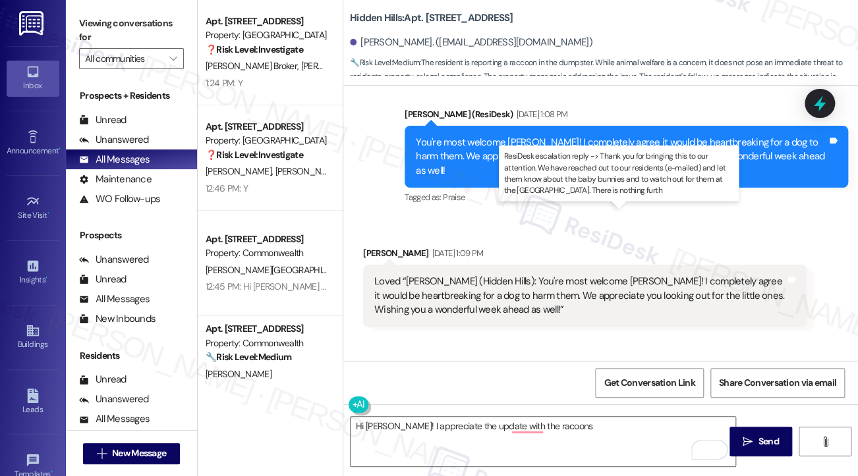
drag, startPoint x: 516, startPoint y: 233, endPoint x: 614, endPoint y: 234, distance: 97.5
click at [614, 395] on div "ResiDesk escalation reply -> Thank you for bringing this to our attention. We h…" at bounding box center [620, 422] width 346 height 55
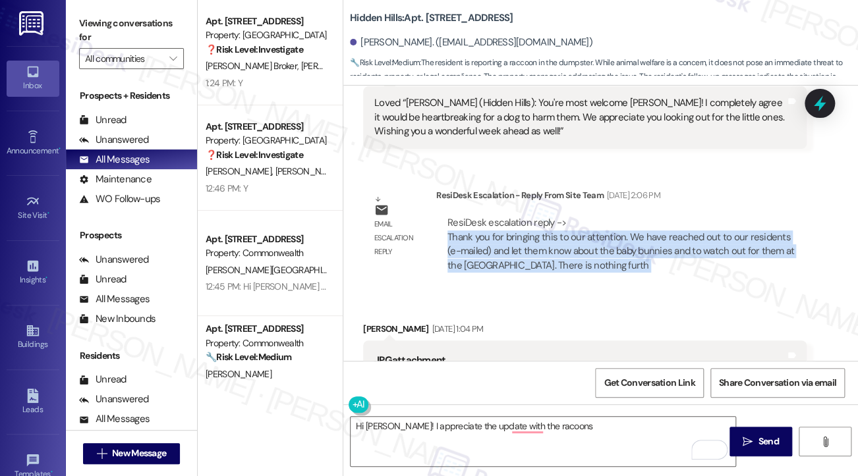
scroll to position [18474, 0]
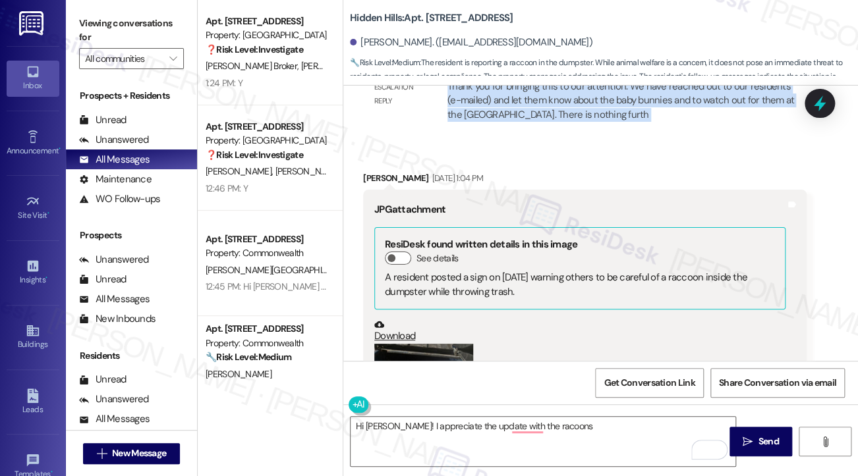
click at [408, 344] on button "Zoom image" at bounding box center [423, 410] width 99 height 132
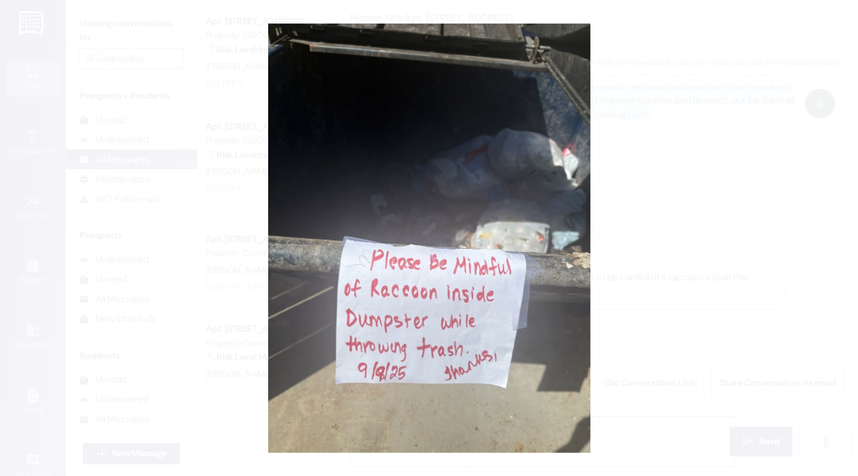
click at [636, 214] on button "Unzoom image" at bounding box center [429, 238] width 858 height 476
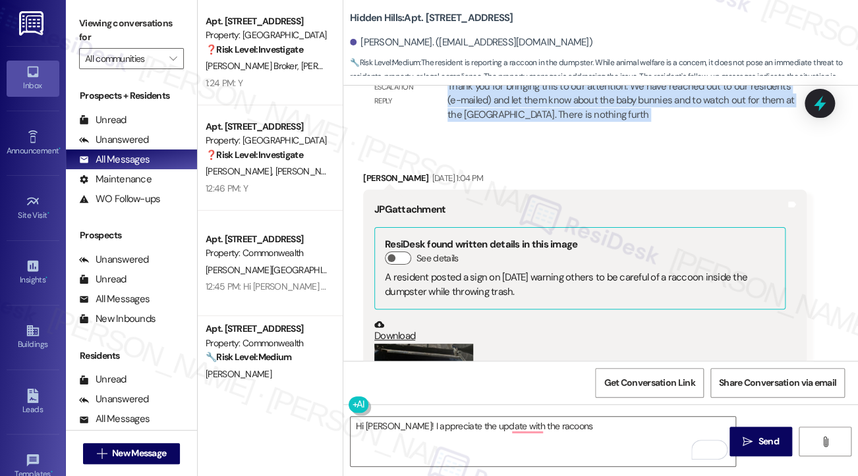
click at [471, 344] on button "Zoom image" at bounding box center [423, 410] width 99 height 132
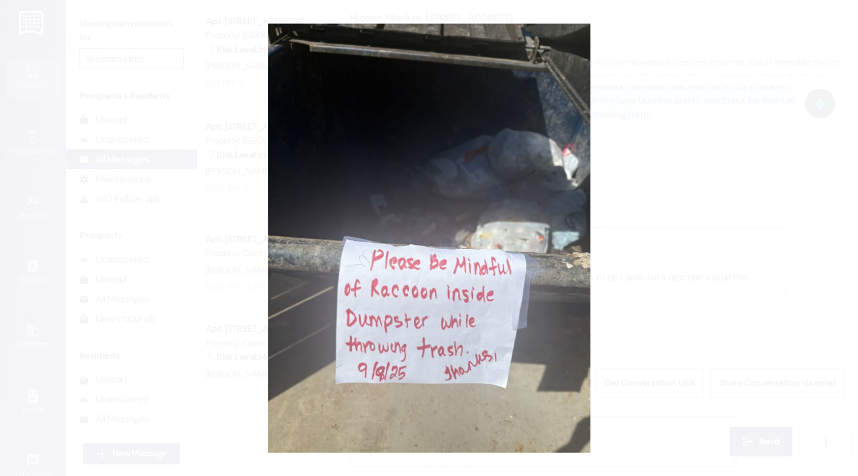
click at [720, 247] on button "Unzoom image" at bounding box center [429, 238] width 858 height 476
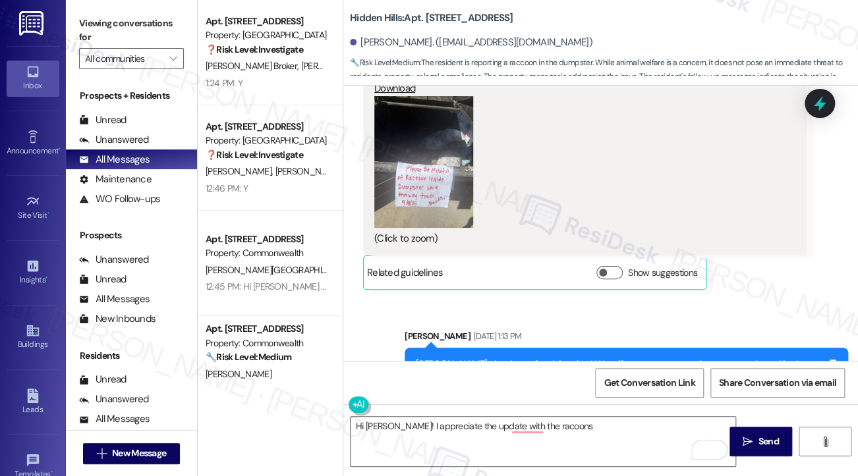
scroll to position [18804, 0]
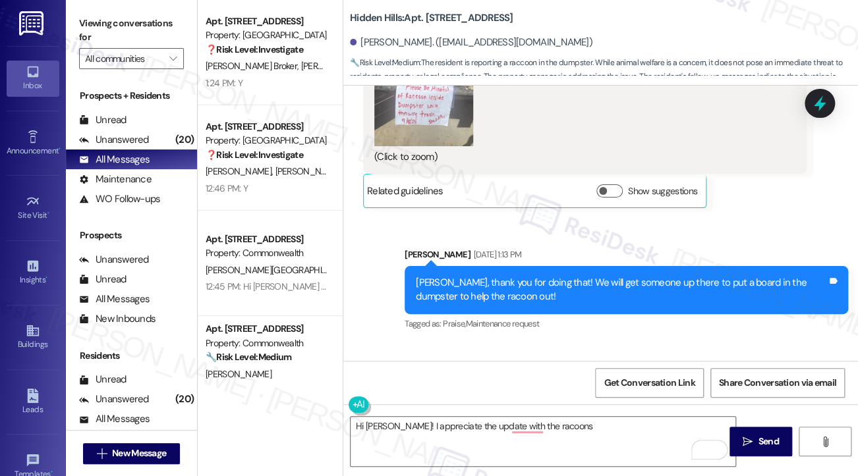
click at [486, 391] on div "No problem. I think he's calmed down some and is napping finally. Tags and notes" at bounding box center [513, 408] width 300 height 34
click at [515, 391] on div "No problem. I think he's calmed down some and is napping finally. Tags and notes" at bounding box center [513, 408] width 300 height 34
click at [558, 442] on textarea "Hi Gina! I appreciate the update with the racoons" at bounding box center [542, 441] width 385 height 49
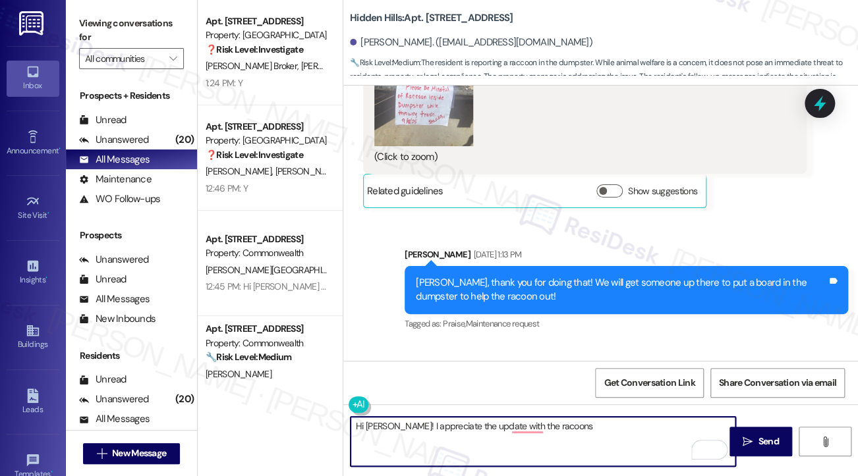
drag, startPoint x: 599, startPoint y: 431, endPoint x: 532, endPoint y: 428, distance: 67.2
click at [550, 430] on textarea "Hi Gina! I appreciate the update with the racoons" at bounding box center [542, 441] width 385 height 49
click at [591, 432] on textarea "Hi Gina! I appreciate the update with the raccoons" at bounding box center [542, 441] width 385 height 49
click at [723, 427] on textarea "Hi Gina! I appreciate the update with the raccoons. If anything else pops up, p…" at bounding box center [542, 441] width 385 height 49
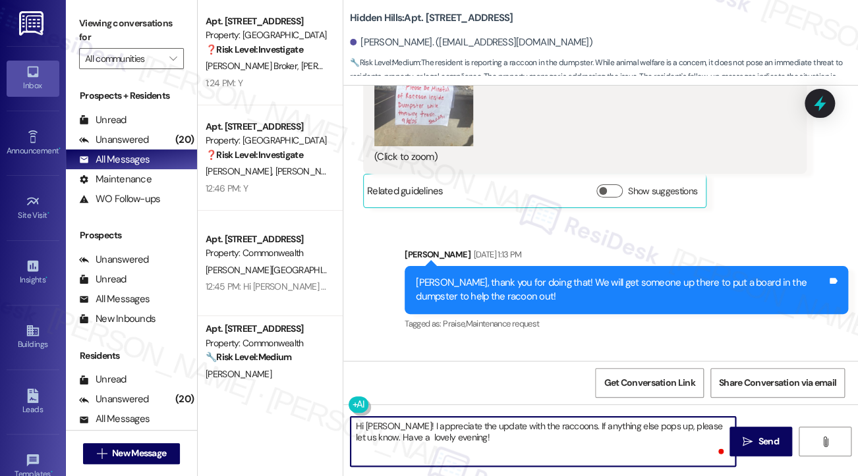
type textarea "Hi Gina! I appreciate the update with the raccoons. If anything else pops up, p…"
click at [532, 440] on textarea "Hi Gina! I appreciate the update with the raccoons. If anything else pops up, p…" at bounding box center [542, 441] width 385 height 49
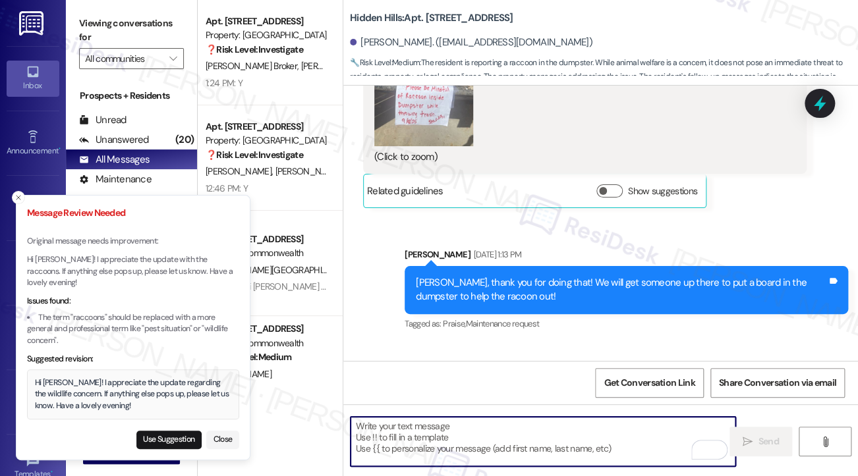
click at [110, 386] on div "Hi Gina! I appreciate the update regarding the wildlife concern. If anything el…" at bounding box center [133, 394] width 197 height 35
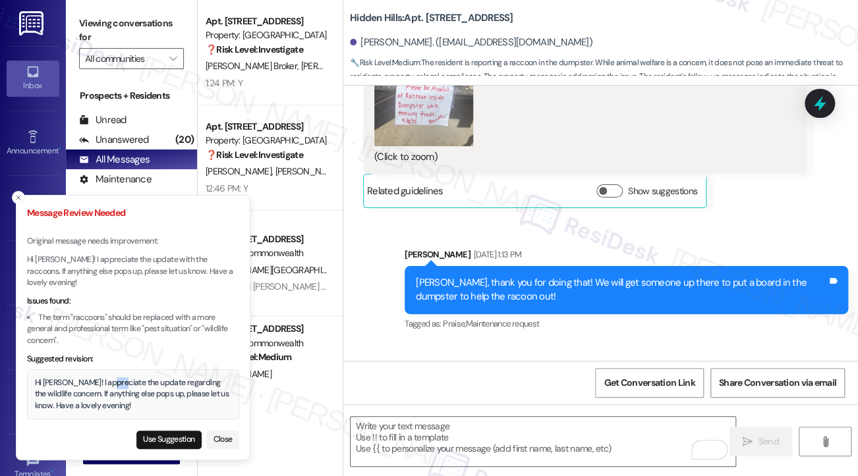
click at [109, 386] on div "Hi Gina! I appreciate the update regarding the wildlife concern. If anything el…" at bounding box center [133, 394] width 197 height 35
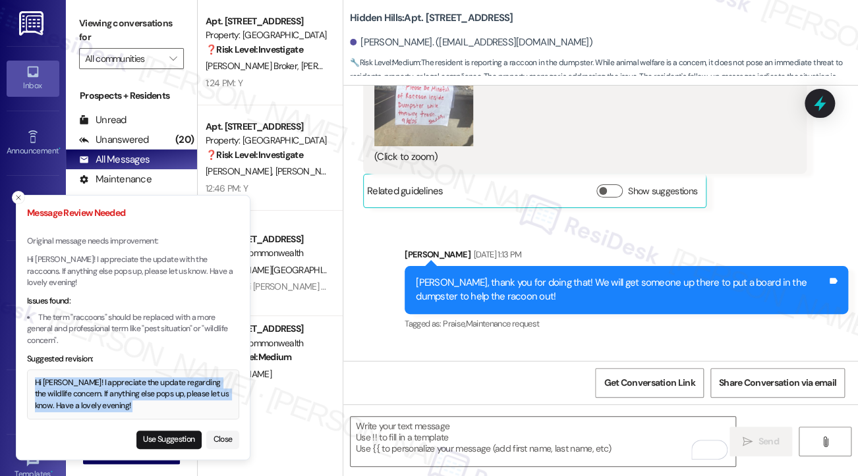
click at [109, 386] on div "Hi Gina! I appreciate the update regarding the wildlife concern. If anything el…" at bounding box center [133, 394] width 197 height 35
click at [159, 440] on button "Use Suggestion" at bounding box center [168, 440] width 65 height 18
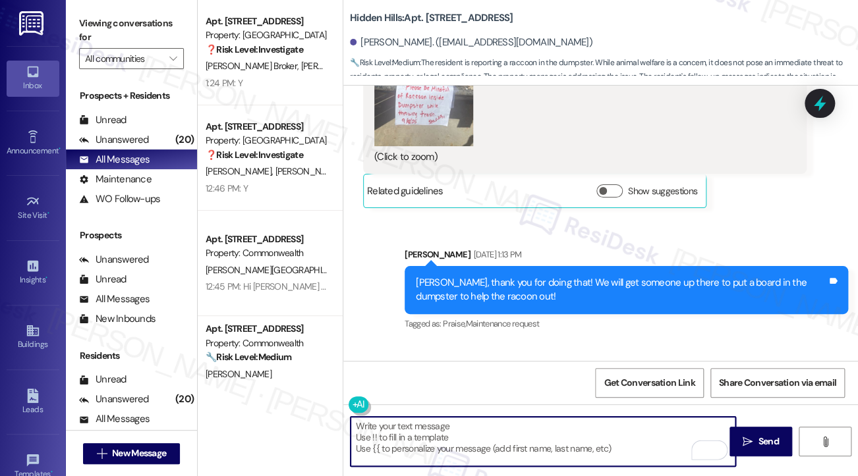
click at [485, 441] on textarea "Hi Gina! I appreciate the update regarding the wildlife concern. If anything el…" at bounding box center [542, 441] width 385 height 49
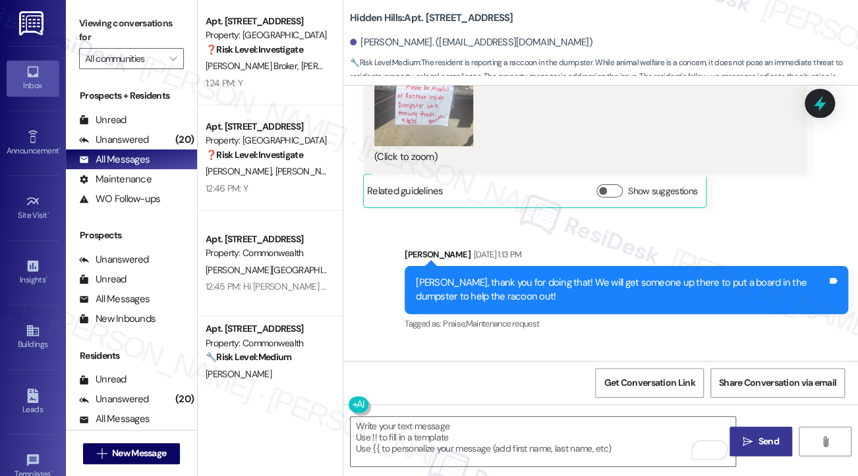
click at [768, 438] on span "Send" at bounding box center [767, 442] width 20 height 14
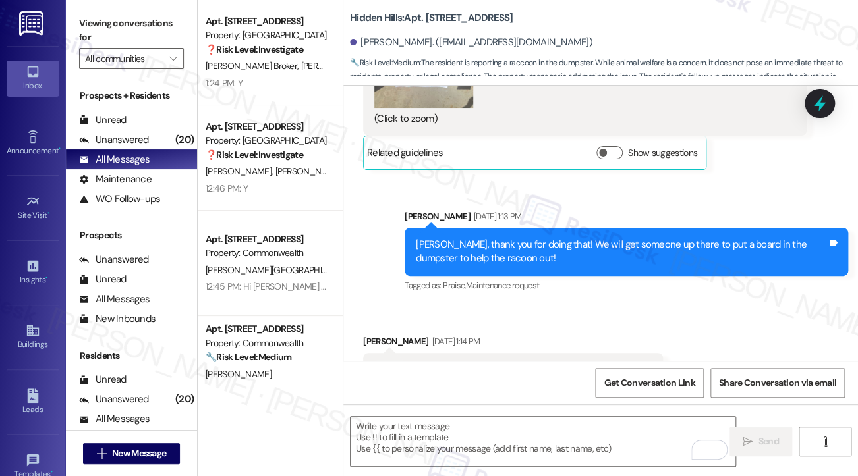
scroll to position [18910, 0]
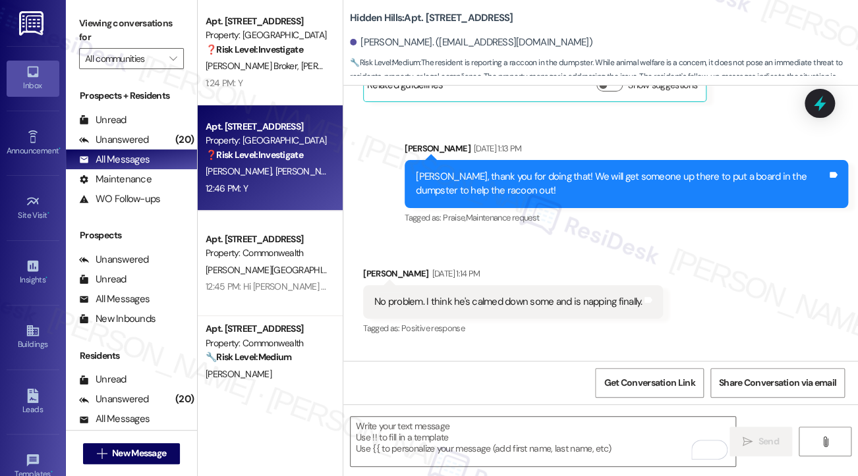
click at [275, 174] on span "[PERSON_NAME]" at bounding box center [308, 171] width 66 height 12
type textarea "Fetching suggested responses. Please feel free to read through the conversation…"
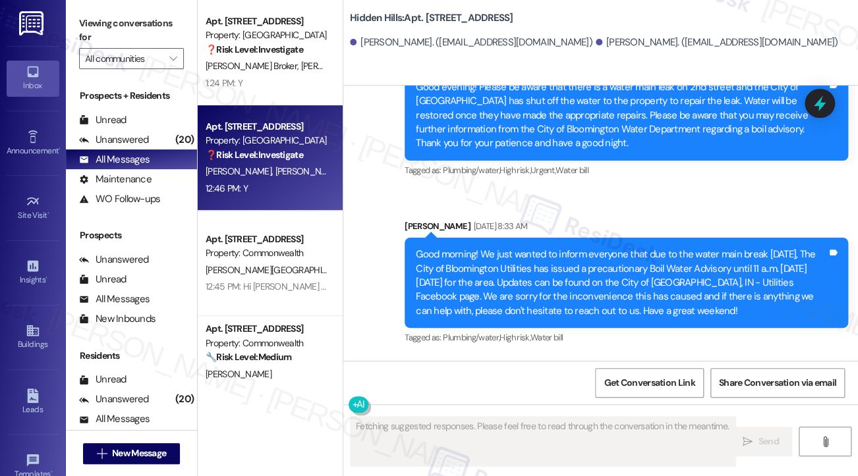
scroll to position [24935, 0]
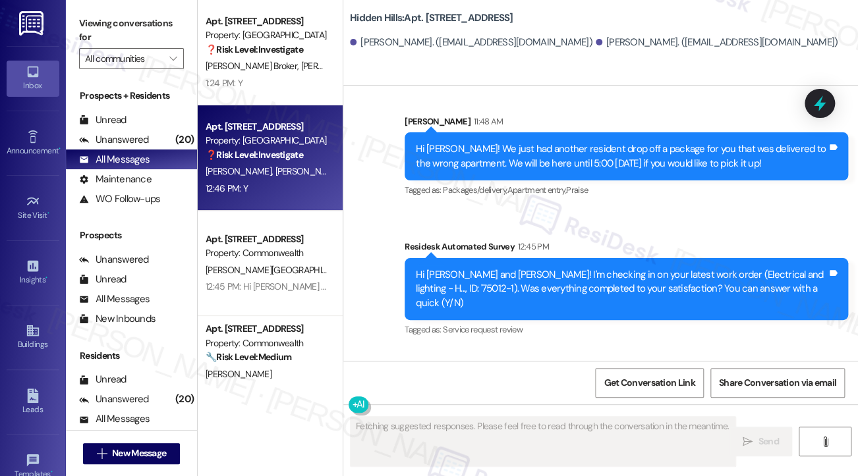
click at [639, 268] on div "Hi Tiffany and Grace! I'm checking in on your latest work order (Electrical and…" at bounding box center [621, 289] width 411 height 42
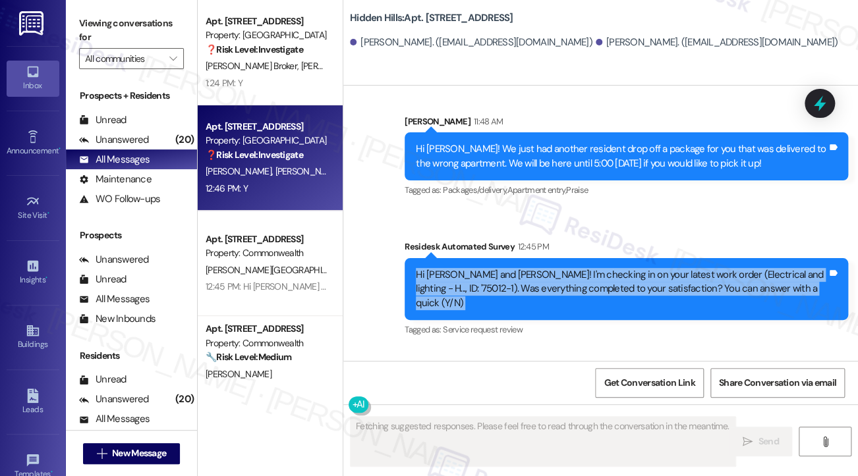
click at [639, 268] on div "Hi Tiffany and Grace! I'm checking in on your latest work order (Electrical and…" at bounding box center [621, 289] width 411 height 42
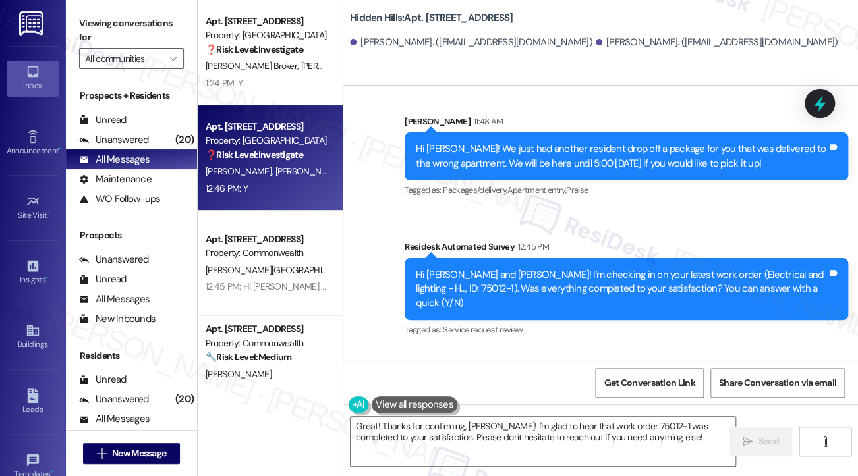
click at [70, 24] on div "Viewing conversations for All communities " at bounding box center [131, 41] width 131 height 82
click at [498, 408] on div "Great! Thanks for confirming, Grace! I'm glad to hear that work order 75012-1 w…" at bounding box center [600, 453] width 514 height 99
click at [505, 420] on textarea "Great! Thanks for confirming, Grace! I'm glad to hear that work order 75012-1 w…" at bounding box center [542, 441] width 385 height 49
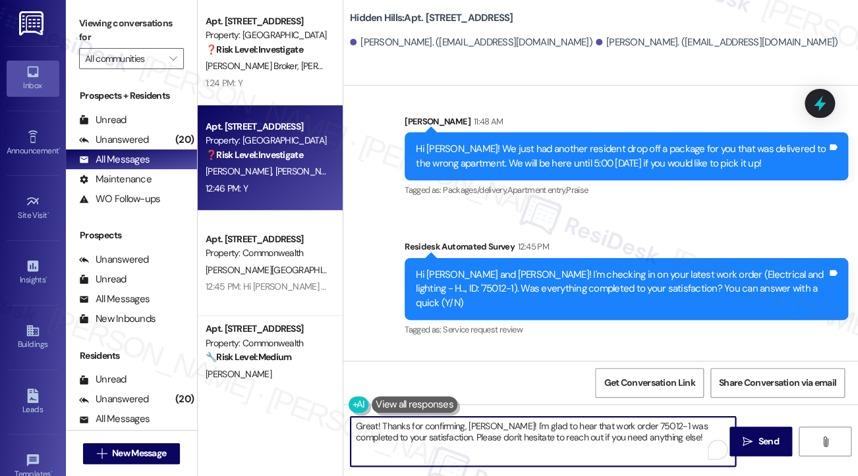
click at [505, 420] on textarea "Great! Thanks for confirming, Grace! I'm glad to hear that work order 75012-1 w…" at bounding box center [542, 441] width 385 height 49
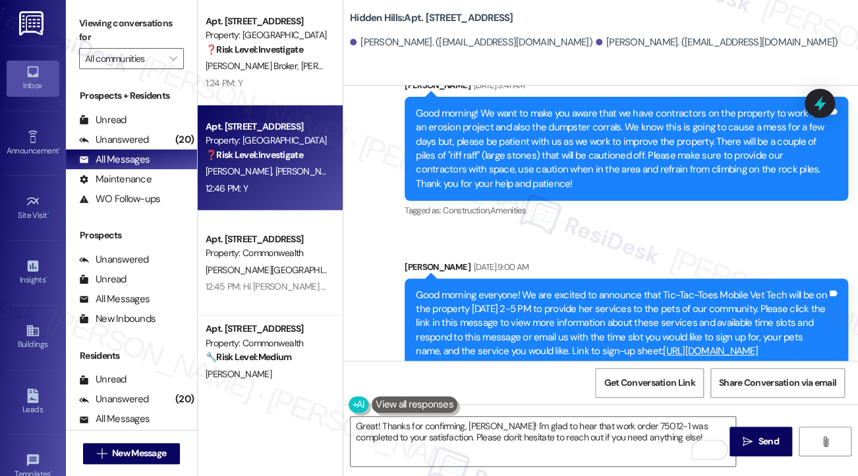
scroll to position [24236, 0]
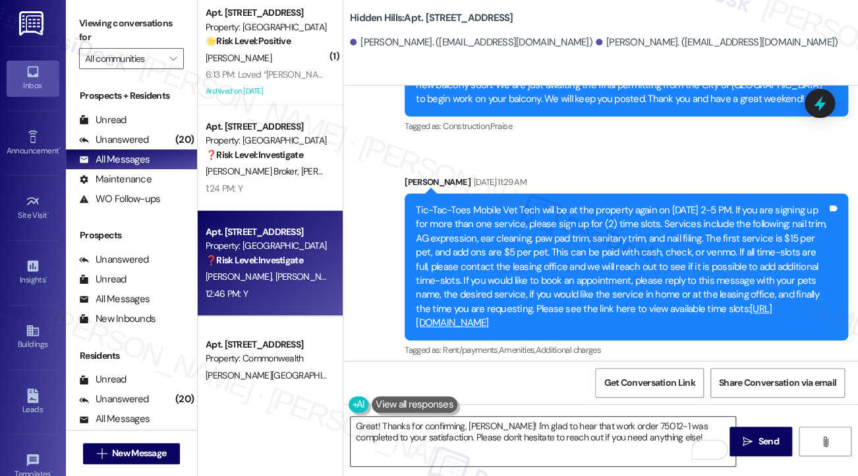
click at [472, 439] on textarea "Great! Thanks for confirming, Grace! I'm glad to hear that work order 75012-1 w…" at bounding box center [542, 441] width 385 height 49
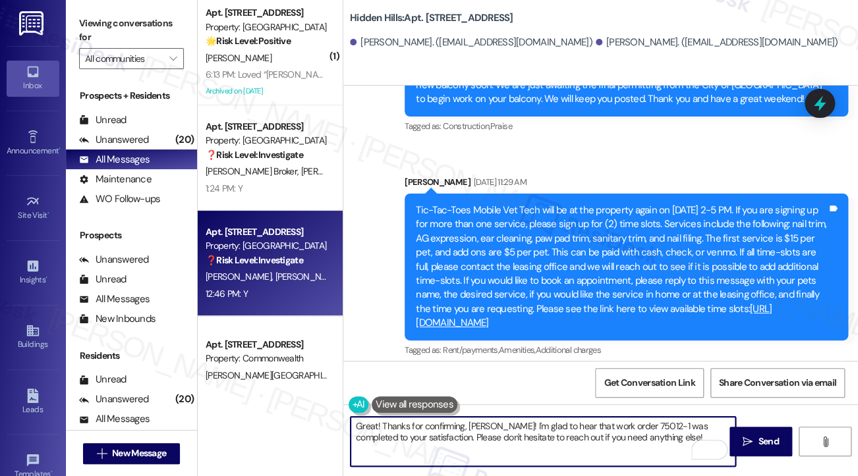
click at [472, 439] on textarea "Great! Thanks for confirming, Grace! I'm glad to hear that work order 75012-1 w…" at bounding box center [542, 441] width 385 height 49
paste textarea "Hi {{first_name}}! I'm glad to hear that the latest work order was completed to…"
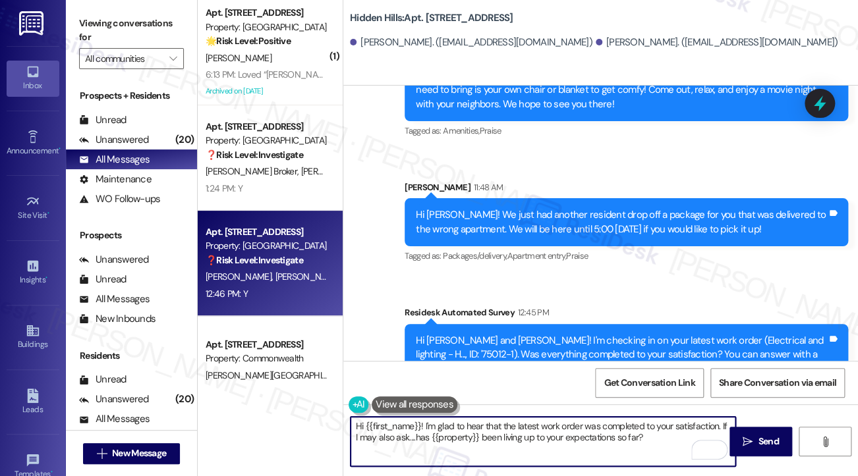
scroll to position [24935, 0]
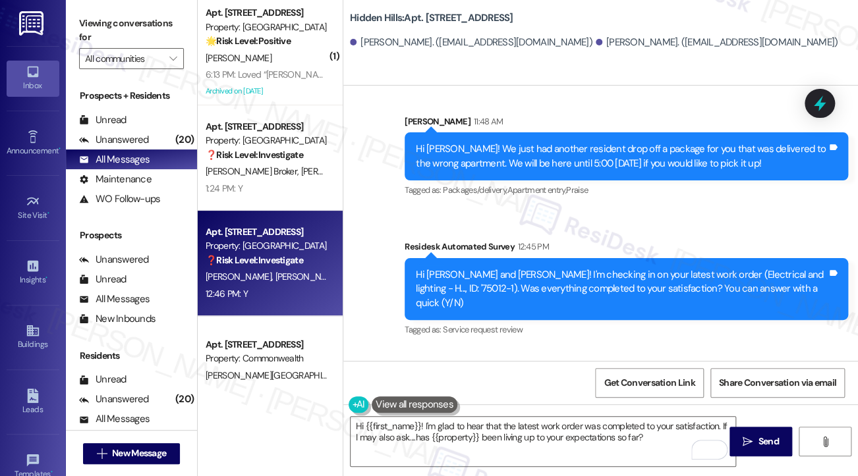
click at [366, 379] on div "Grace Kerber 12:46 PM" at bounding box center [413, 388] width 101 height 18
copy div "Grace"
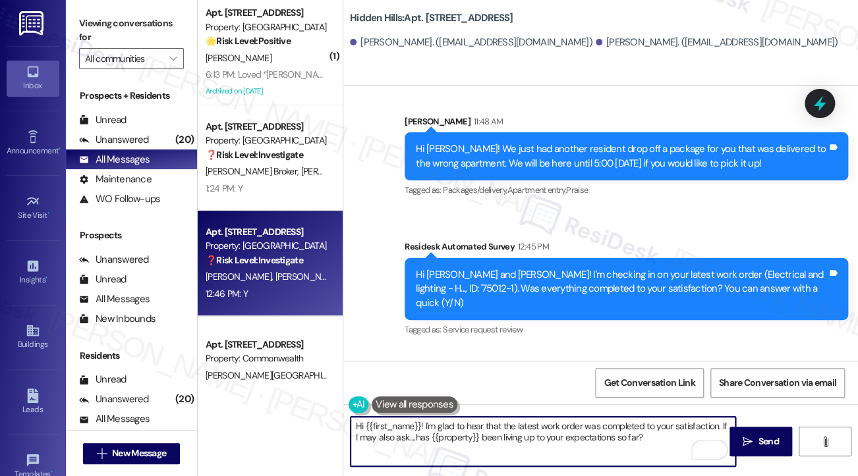
drag, startPoint x: 366, startPoint y: 422, endPoint x: 421, endPoint y: 416, distance: 55.7
click at [421, 416] on div "Hi {{first_name}}! I'm glad to hear that the latest work order was completed to…" at bounding box center [543, 441] width 386 height 51
paste textarea "Grace"
type textarea "Hi Grace! I'm glad to hear that the latest work order was completed to your sat…"
click at [627, 429] on textarea "Hi Grace! I'm glad to hear that the latest work order was completed to your sat…" at bounding box center [542, 441] width 385 height 49
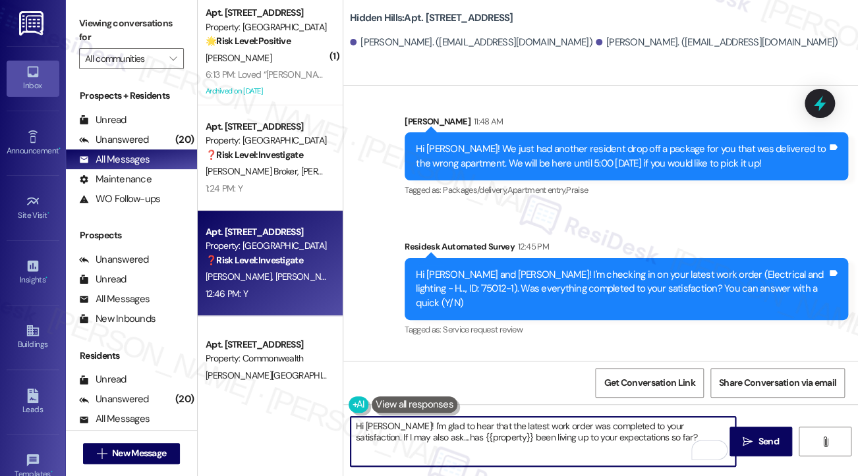
click at [660, 433] on textarea "Hi Grace! I'm glad to hear that the latest work order was completed to your sat…" at bounding box center [542, 441] width 385 height 49
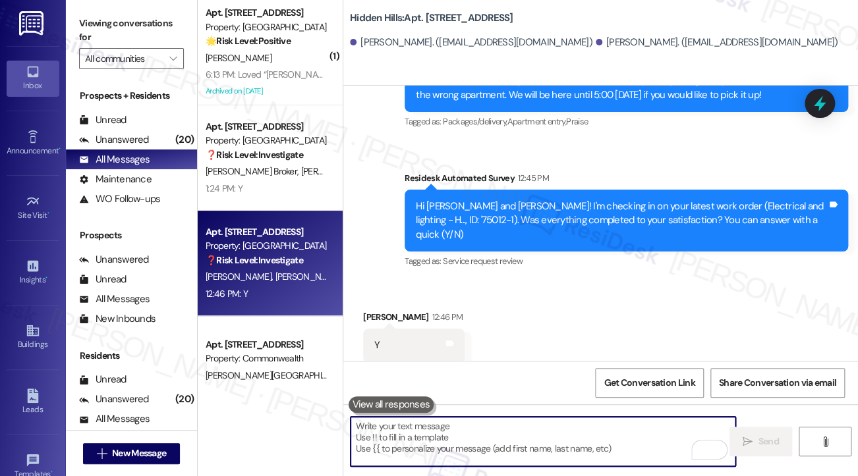
scroll to position [25041, 0]
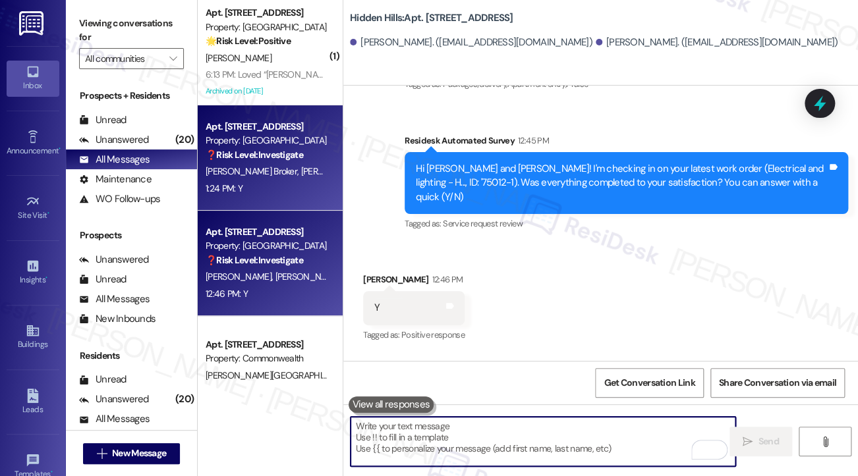
click at [275, 134] on div "Property: [GEOGRAPHIC_DATA]" at bounding box center [266, 141] width 122 height 14
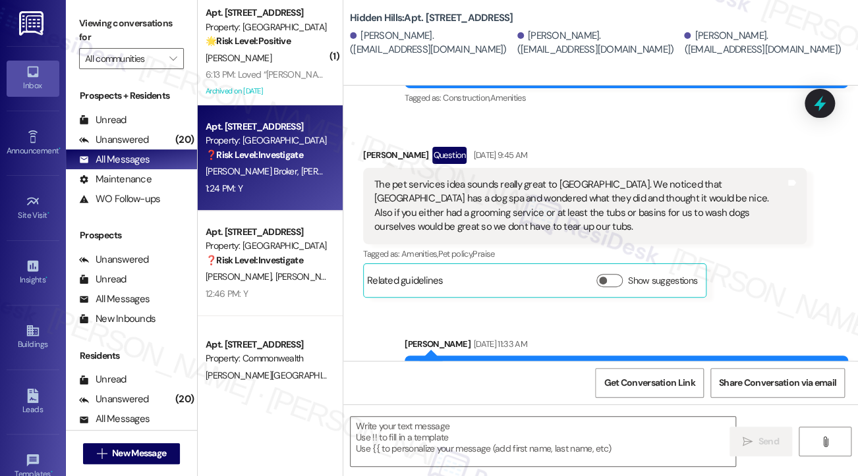
scroll to position [3693, 0]
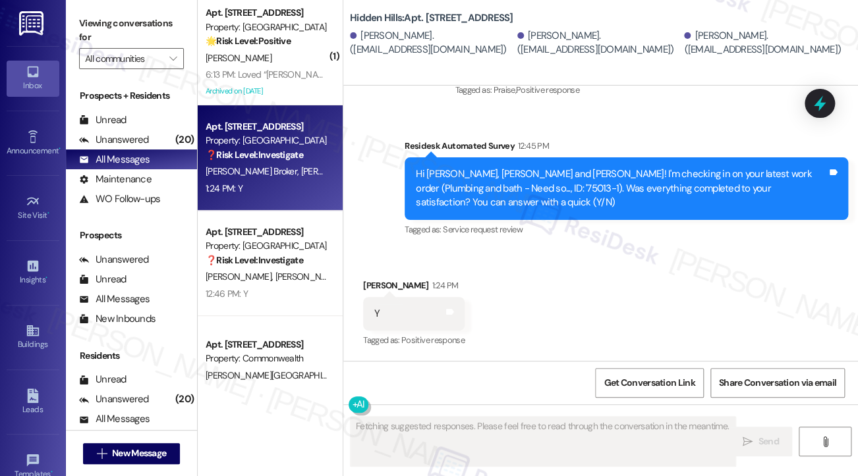
click at [505, 383] on div "Get Conversation Link Share Conversation via email" at bounding box center [600, 382] width 514 height 43
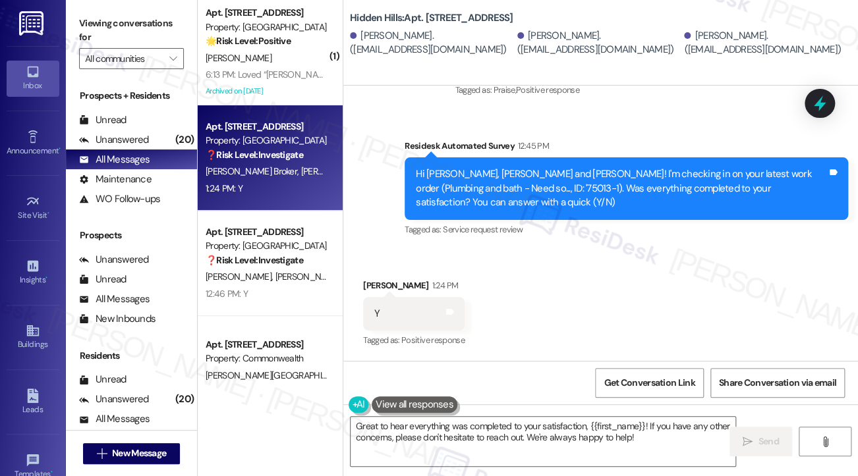
click at [96, 31] on label "Viewing conversations for" at bounding box center [131, 30] width 105 height 35
click at [472, 420] on textarea "Great to hear everything was completed to your satisfaction, {{first_name}}! If…" at bounding box center [542, 441] width 385 height 49
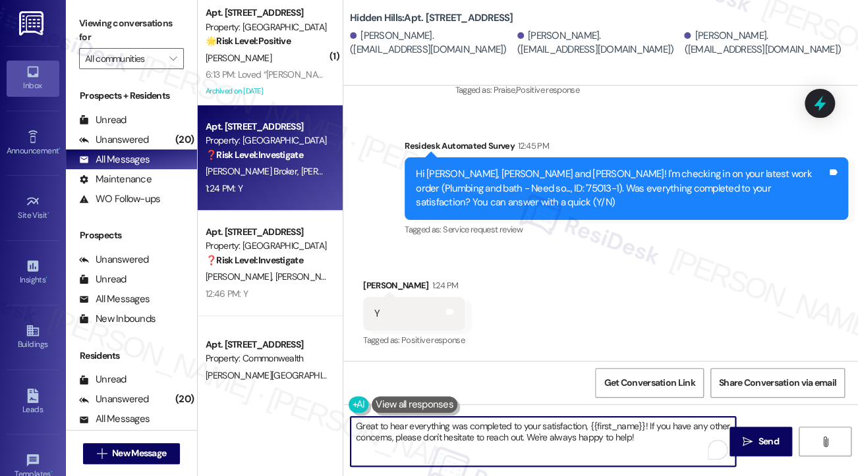
click at [472, 420] on textarea "Great to hear everything was completed to your satisfaction, {{first_name}}! If…" at bounding box center [542, 441] width 385 height 49
click at [673, 445] on textarea "Great to hear everything was completed to your satisfaction, {{first_name}}! If…" at bounding box center [542, 441] width 385 height 49
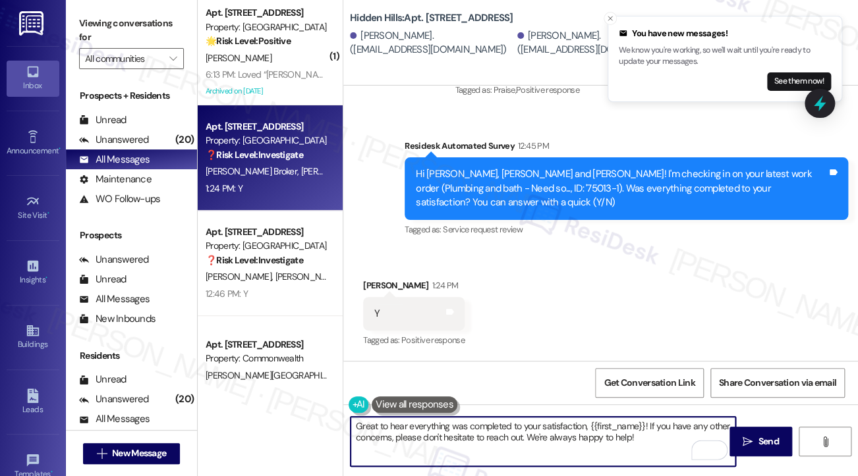
drag, startPoint x: 672, startPoint y: 444, endPoint x: 591, endPoint y: 429, distance: 82.3
click at [591, 429] on textarea "Great to hear everything was completed to your satisfaction, {{first_name}}! If…" at bounding box center [542, 441] width 385 height 49
paste textarea "ace"
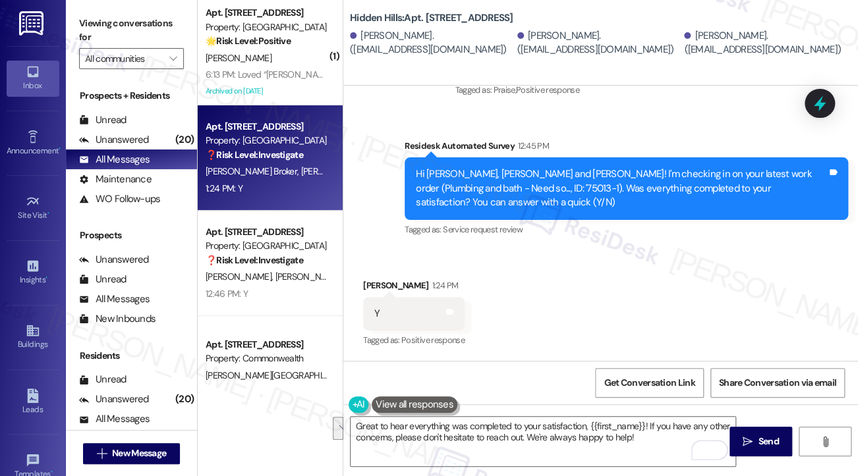
click at [55, 23] on div "Inbox Go to Inbox Announcement • Send A Text Announcement Site Visit • Go to Si…" at bounding box center [33, 238] width 66 height 476
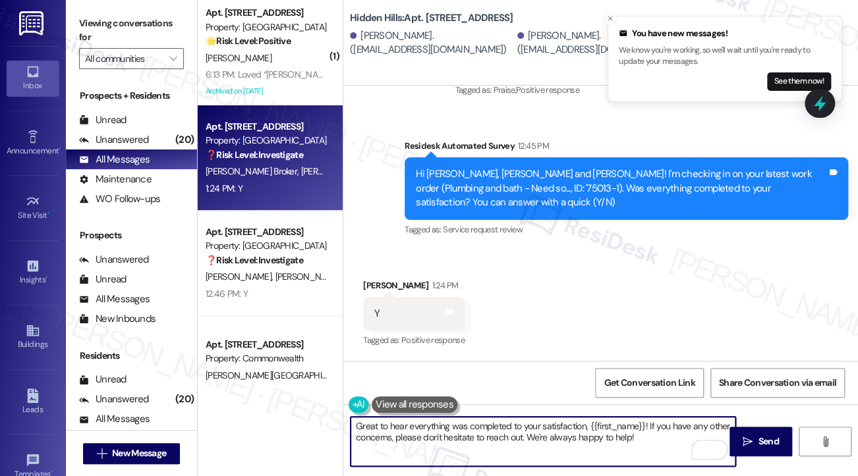
click at [475, 442] on textarea "Great to hear everything was completed to your satisfaction, {{first_name}}! If…" at bounding box center [542, 441] width 385 height 49
paste textarea "Hi {{first_name}}! I'm glad to hear that the latest work order was completed to…"
click at [374, 279] on div "Jessica Broker 1:24 PM" at bounding box center [413, 288] width 101 height 18
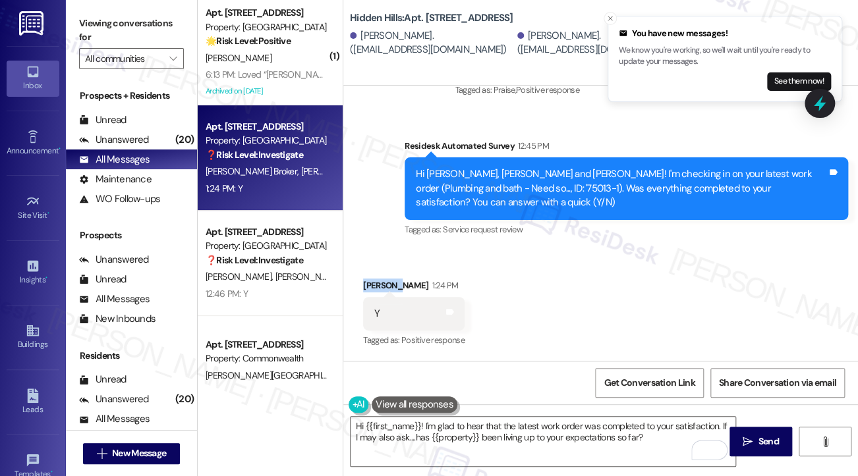
click at [374, 279] on div "Jessica Broker 1:24 PM" at bounding box center [413, 288] width 101 height 18
copy div "Jessica"
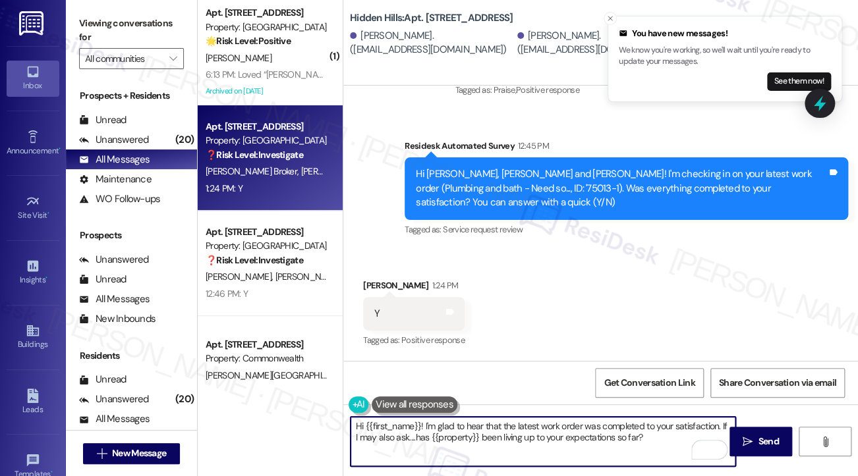
drag, startPoint x: 367, startPoint y: 418, endPoint x: 420, endPoint y: 413, distance: 53.6
click at [420, 416] on div "Hi {{first_name}}! I'm glad to hear that the latest work order was completed to…" at bounding box center [536, 441] width 386 height 51
paste textarea "Jessica"
type textarea "Hi Jessica! I'm glad to hear that the latest work order was completed to your s…"
click at [651, 314] on div "Received via SMS Jessica Broker 1:24 PM Y Tags and notes Tagged as: Positive re…" at bounding box center [600, 304] width 514 height 111
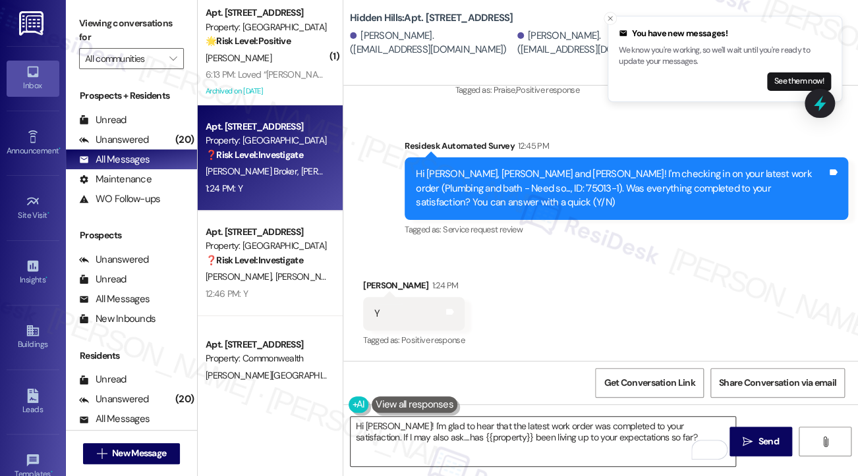
drag, startPoint x: 655, startPoint y: 433, endPoint x: 715, endPoint y: 434, distance: 59.3
click at [655, 433] on textarea "Hi Jessica! I'm glad to hear that the latest work order was completed to your s…" at bounding box center [542, 441] width 385 height 49
click at [797, 443] on div "Hi Jessica! I'm glad to hear that the latest work order was completed to your s…" at bounding box center [600, 453] width 514 height 99
click at [561, 459] on textarea "Hi Jessica! I'm glad to hear that the latest work order was completed to your s…" at bounding box center [542, 441] width 385 height 49
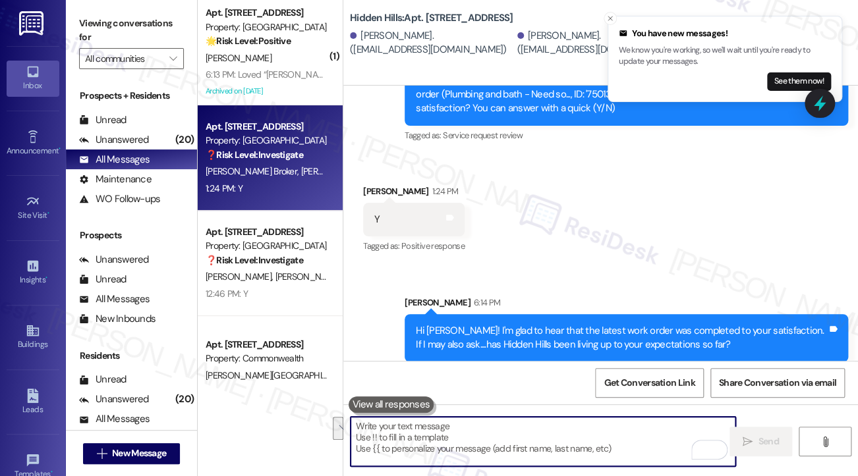
scroll to position [3799, 0]
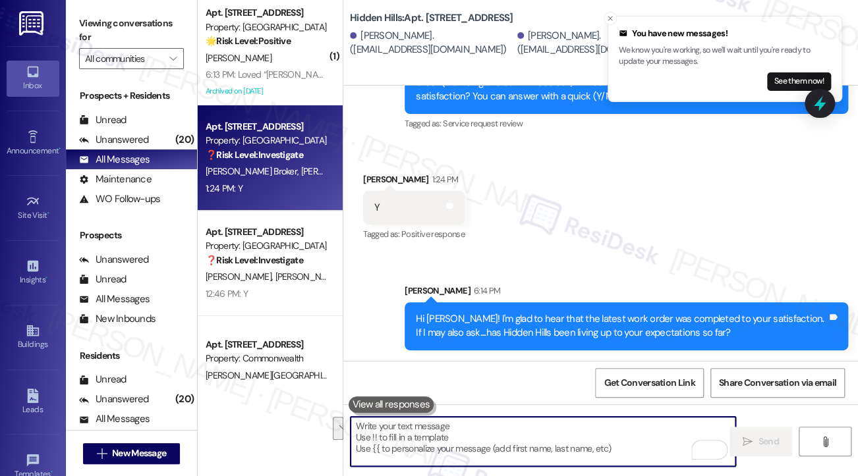
click at [504, 337] on div "Hi Jessica! I'm glad to hear that the latest work order was completed to your s…" at bounding box center [621, 326] width 411 height 28
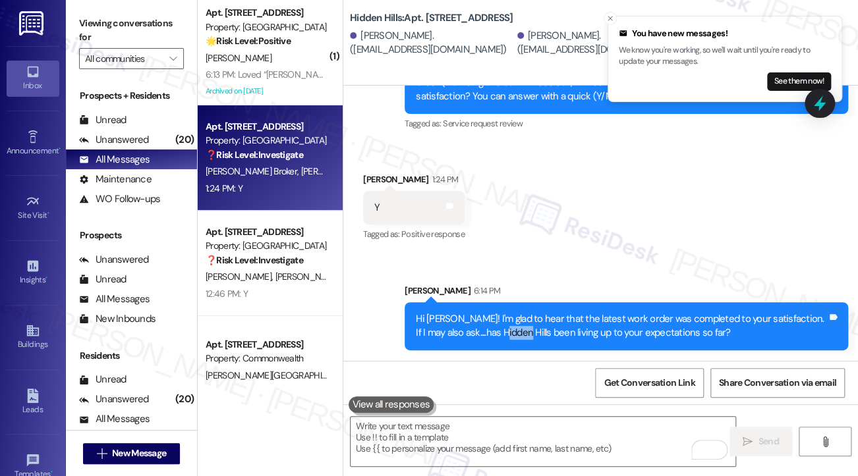
click at [504, 337] on div "Hi Jessica! I'm glad to hear that the latest work order was completed to your s…" at bounding box center [621, 326] width 411 height 28
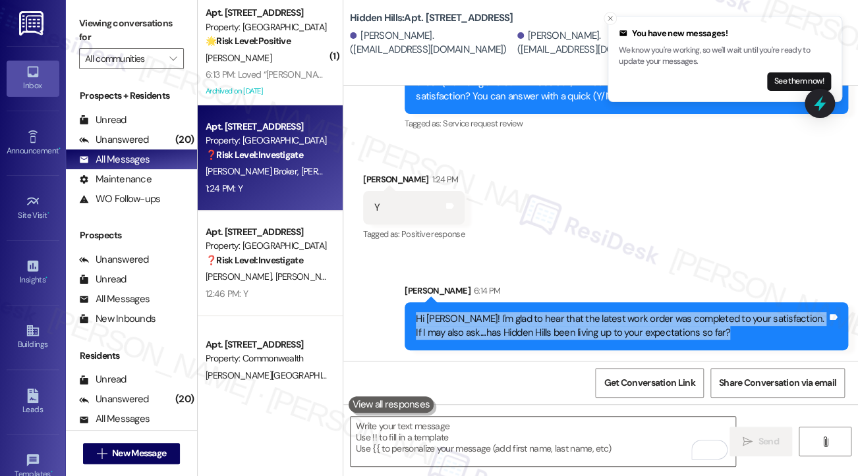
click at [504, 337] on div "Hi Jessica! I'm glad to hear that the latest work order was completed to your s…" at bounding box center [621, 326] width 411 height 28
click at [549, 322] on div "Hi Jessica! I'm glad to hear that the latest work order was completed to your s…" at bounding box center [621, 326] width 411 height 28
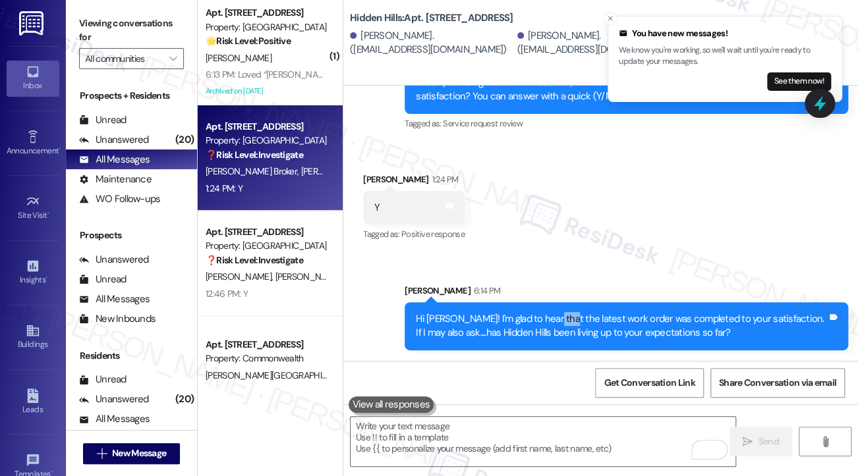
click at [549, 322] on div "Hi Jessica! I'm glad to hear that the latest work order was completed to your s…" at bounding box center [621, 326] width 411 height 28
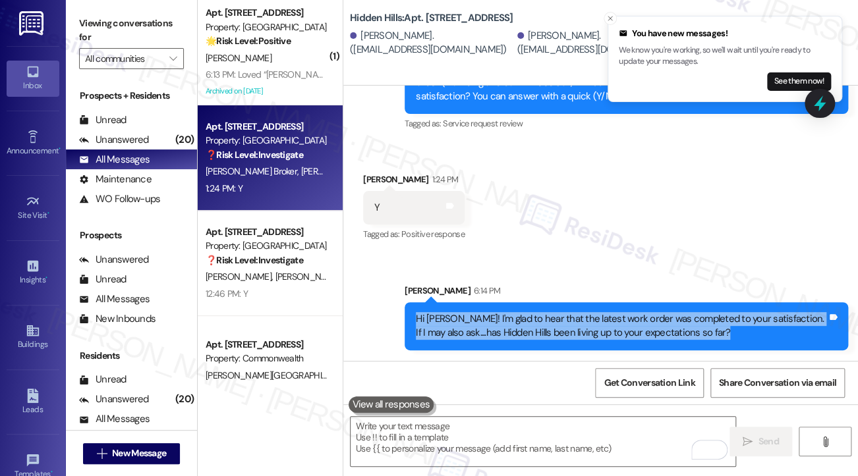
click at [549, 322] on div "Hi Jessica! I'm glad to hear that the latest work order was completed to your s…" at bounding box center [621, 326] width 411 height 28
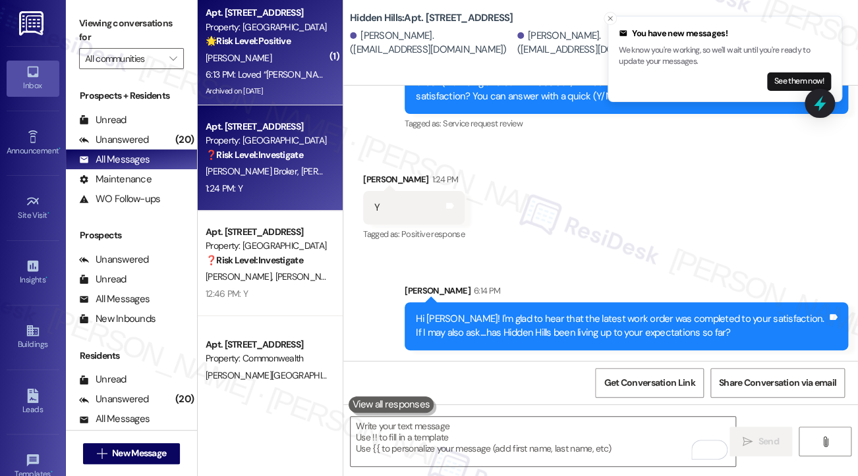
click at [306, 64] on div "G. Chasteen" at bounding box center [266, 58] width 124 height 16
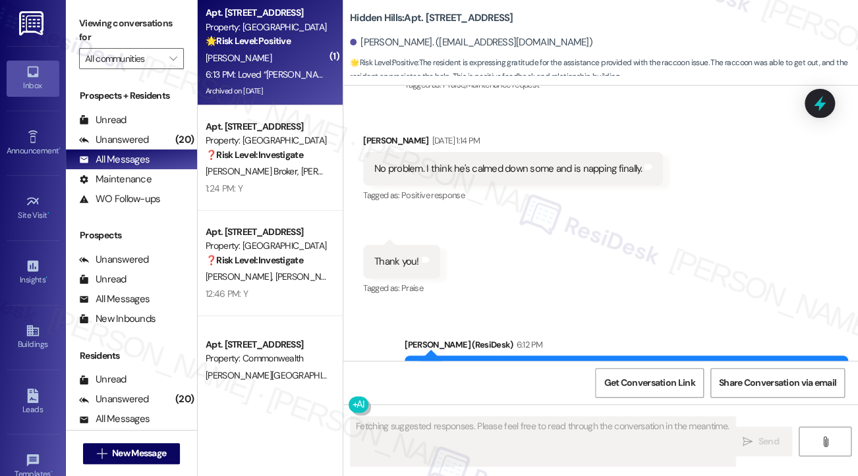
scroll to position [19164, 0]
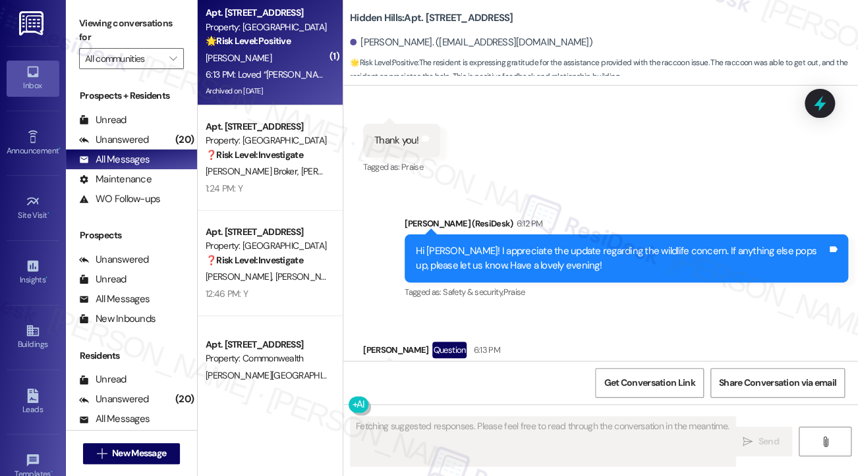
click at [443, 373] on div "Loved “Emily (Hidden Hills): Hi Gina! I appreciate the update regarding the wil…" at bounding box center [579, 387] width 411 height 28
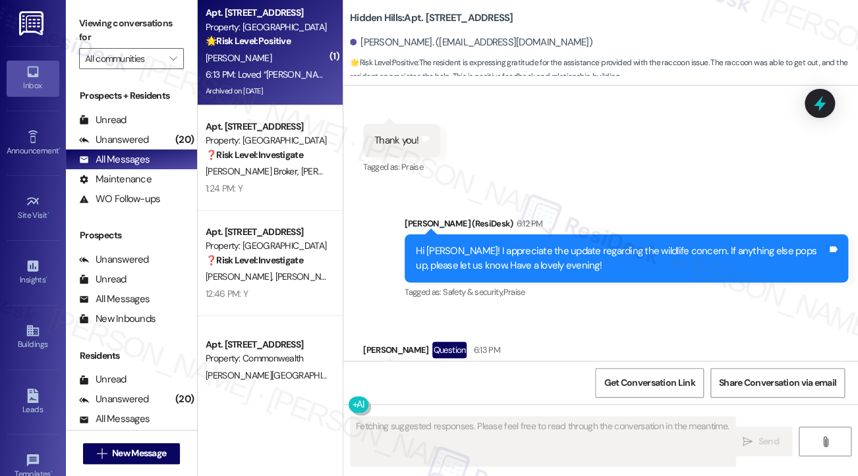
click at [443, 373] on div "Loved “Emily (Hidden Hills): Hi Gina! I appreciate the update regarding the wil…" at bounding box center [579, 387] width 411 height 28
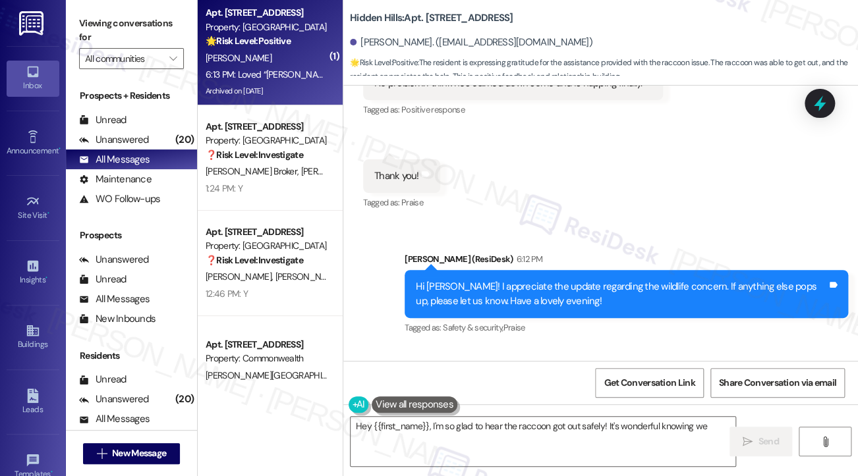
scroll to position [19098, 0]
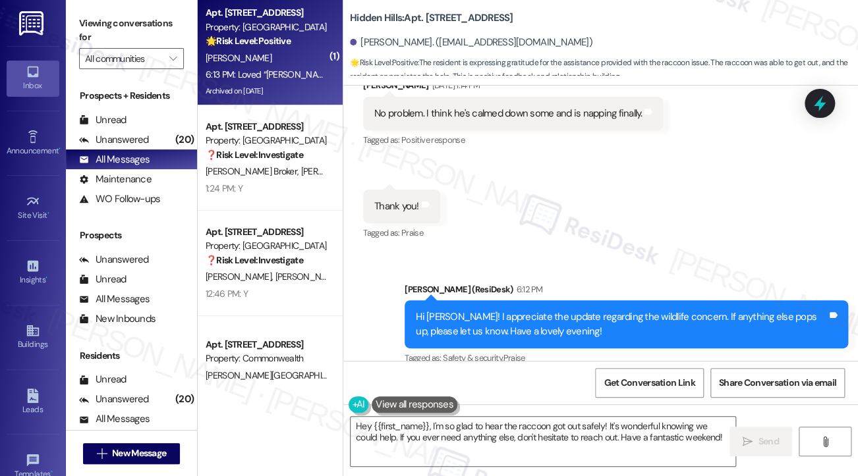
click at [503, 300] on div "Hi Gina! I appreciate the update regarding the wildlife concern. If anything el…" at bounding box center [625, 324] width 443 height 48
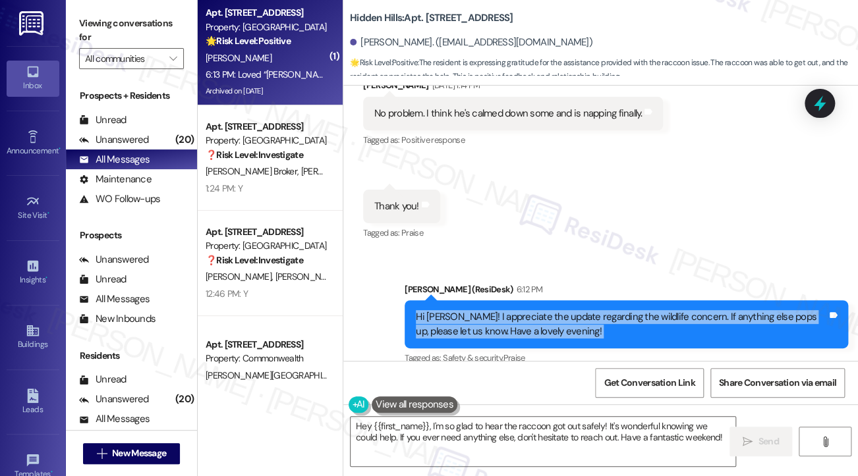
click at [503, 300] on div "Hi Gina! I appreciate the update regarding the wildlife concern. If anything el…" at bounding box center [625, 324] width 443 height 48
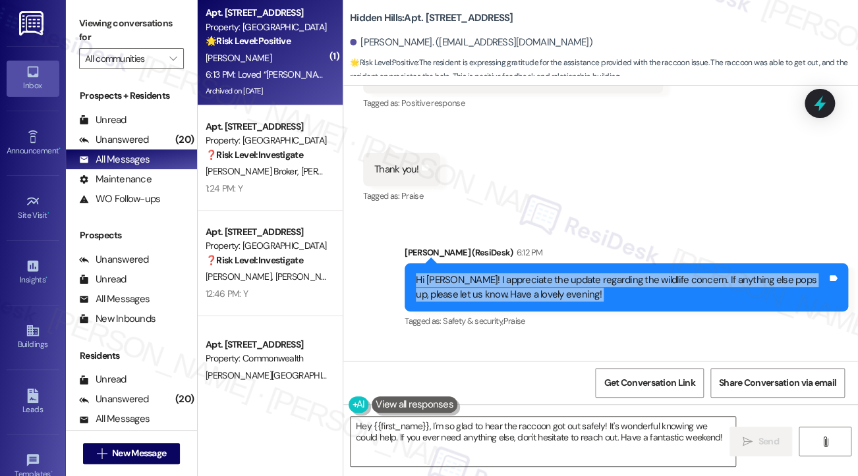
scroll to position [19164, 0]
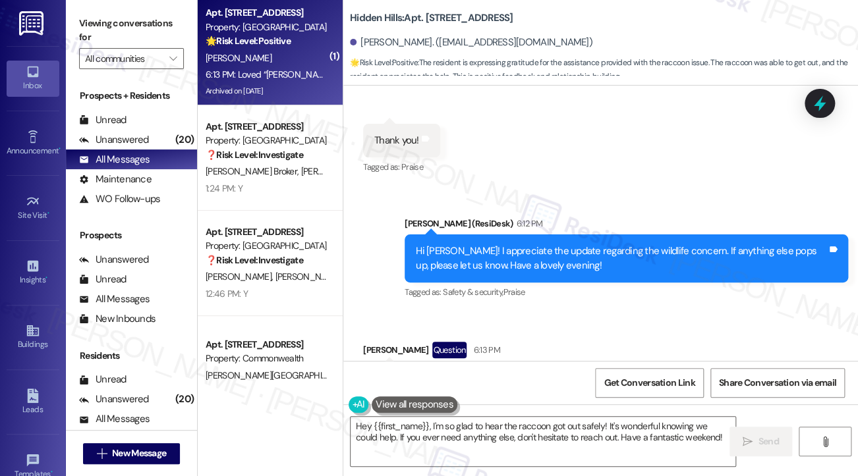
click at [506, 443] on textarea "Hey {{first_name}}, I'm so glad to hear the raccoon got out safely! It's wonder…" at bounding box center [542, 441] width 385 height 49
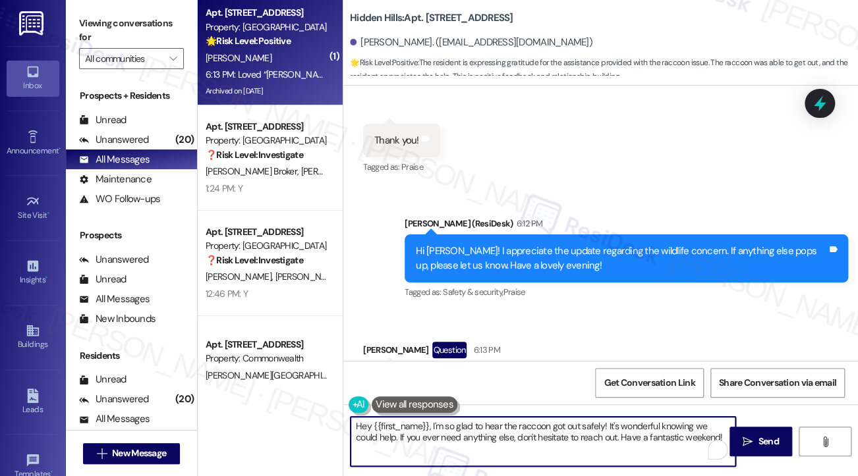
click at [506, 443] on textarea "Hey {{first_name}}, I'm so glad to hear the raccoon got out safely! It's wonder…" at bounding box center [542, 441] width 385 height 49
drag, startPoint x: 431, startPoint y: 424, endPoint x: 332, endPoint y: 422, distance: 98.8
click at [332, 422] on div "( 1 ) Apt. 1860, F - 2201 S Oakdale Dr Property: Hidden Hills 🌟 Risk Level: Pos…" at bounding box center [528, 238] width 660 height 476
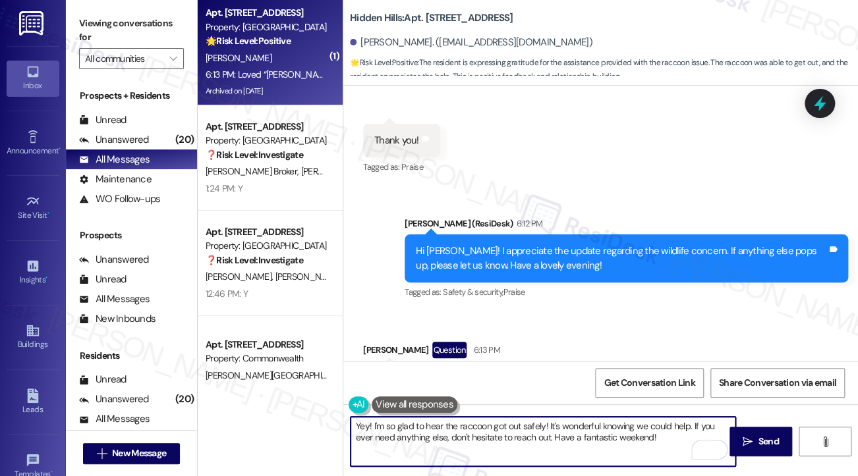
click at [366, 426] on textarea "Yey! I'm so glad to hear the raccoon got out safely! It's wonderful knowing we …" at bounding box center [542, 441] width 385 height 49
click at [427, 419] on textarea "That's a relief! I'm so glad to hear the raccoon got out safely! It's wonderful…" at bounding box center [542, 441] width 385 height 49
click at [598, 437] on textarea "That's a relief! I'm glad to hear the raccoon got out safely! It's wonderful kn…" at bounding box center [542, 441] width 385 height 49
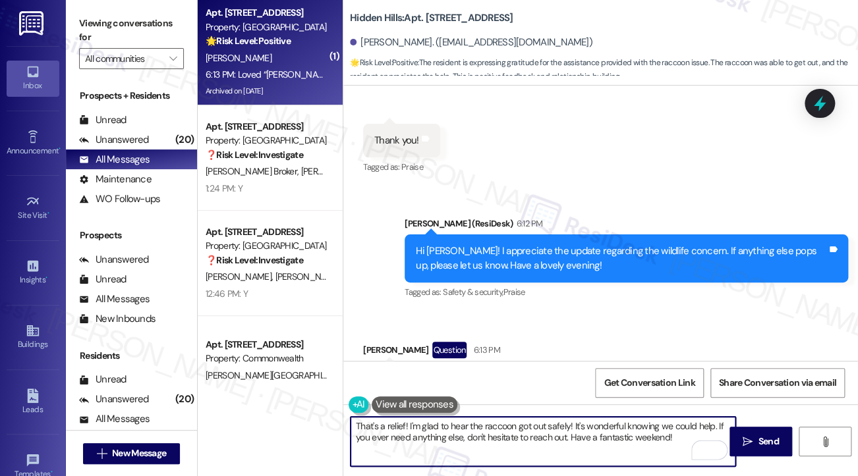
click at [598, 437] on textarea "That's a relief! I'm glad to hear the raccoon got out safely! It's wonderful kn…" at bounding box center [542, 441] width 385 height 49
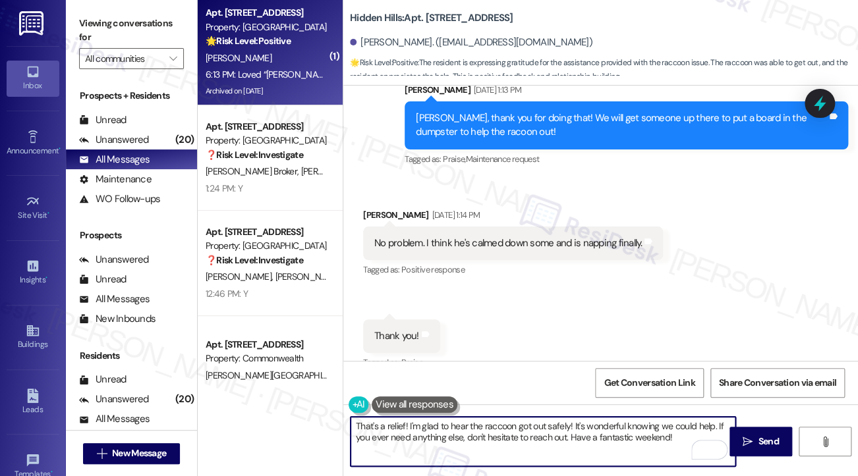
scroll to position [18966, 0]
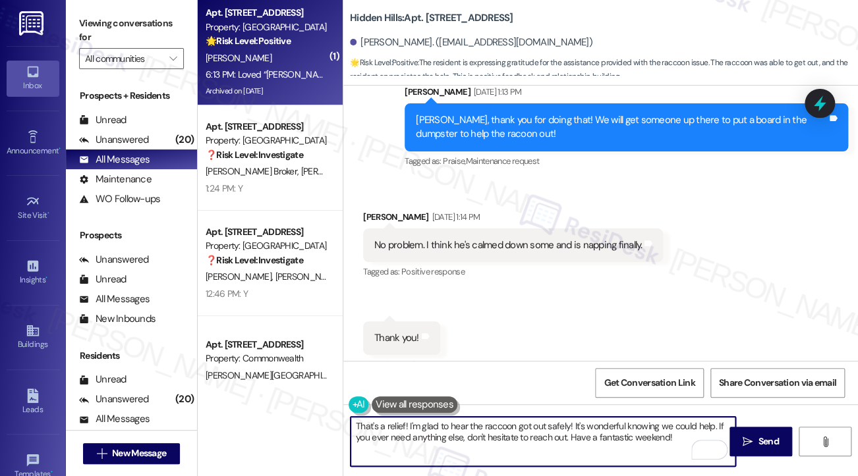
click at [669, 442] on textarea "That's a relief! I'm glad to hear the raccoon got out safely! It's wonderful kn…" at bounding box center [542, 441] width 385 height 49
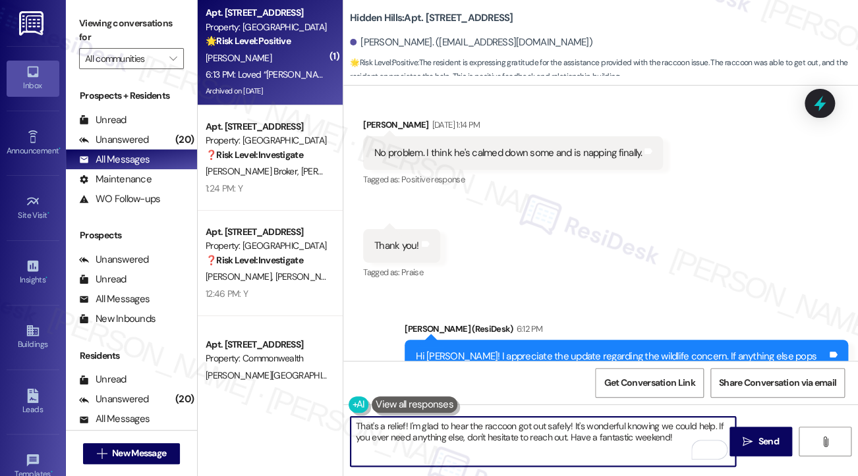
scroll to position [19164, 0]
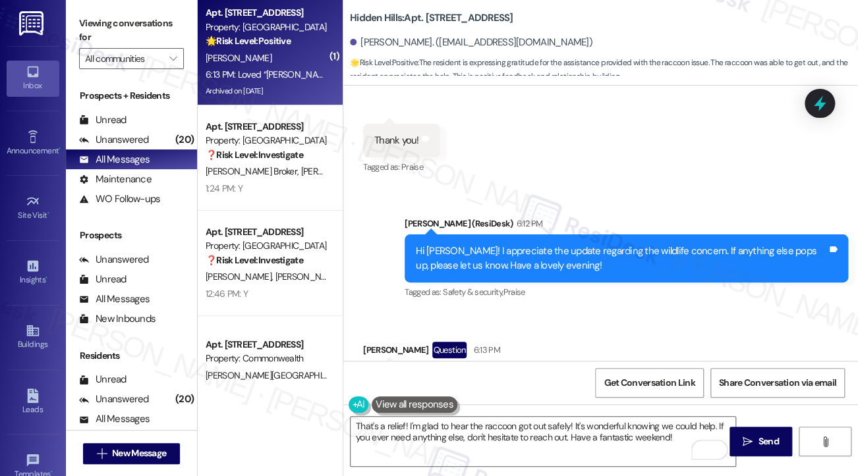
click at [667, 435] on textarea "That's a relief! I'm glad to hear the raccoon got out safely! It's wonderful kn…" at bounding box center [542, 441] width 385 height 49
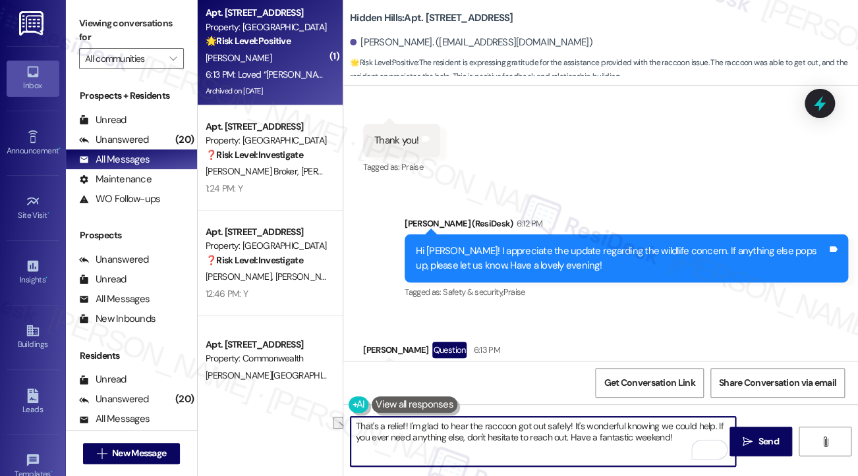
drag, startPoint x: 713, startPoint y: 426, endPoint x: 584, endPoint y: 425, distance: 129.1
click at [571, 425] on textarea "That's a relief! I'm glad to hear the raccoon got out safely! It's wonderful kn…" at bounding box center [542, 441] width 385 height 49
type textarea "That's a relief! I'm glad to hear the raccoon got out safely! If you ever need …"
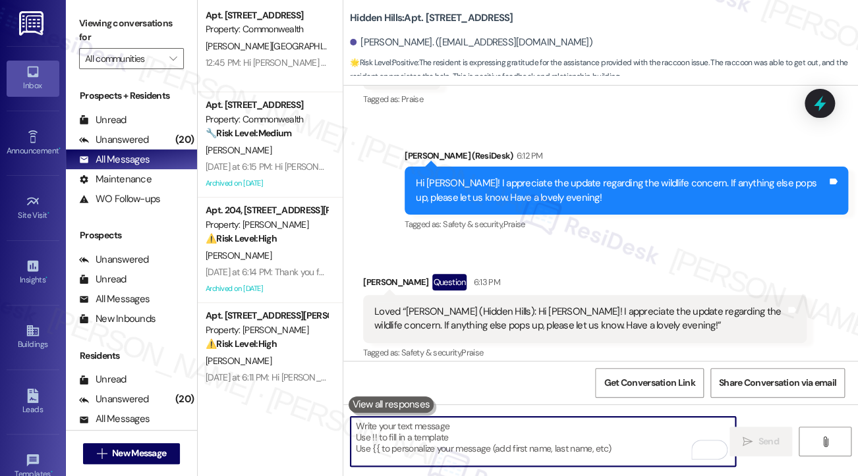
scroll to position [19269, 0]
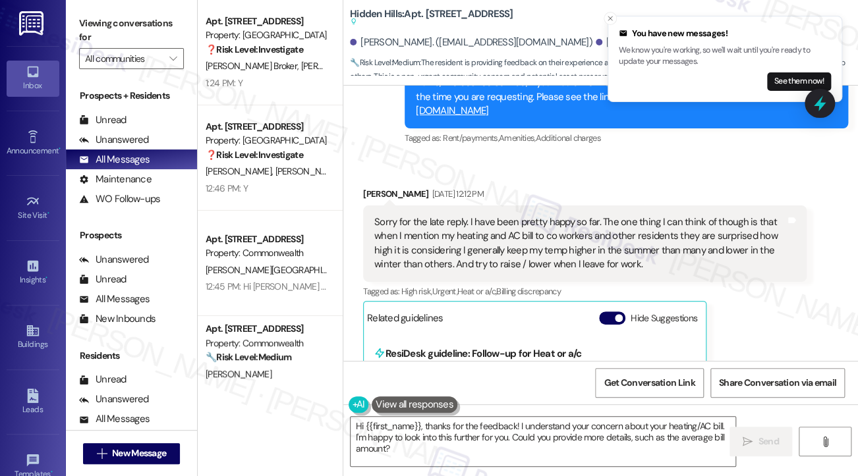
scroll to position [19304, 0]
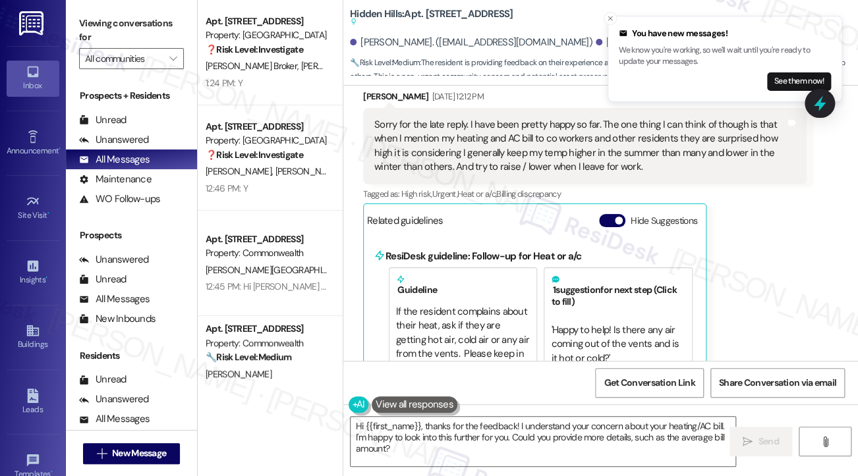
click at [412, 175] on div "Sorry for the late reply. I have been pretty happy so far. The one thing I can …" at bounding box center [579, 146] width 411 height 57
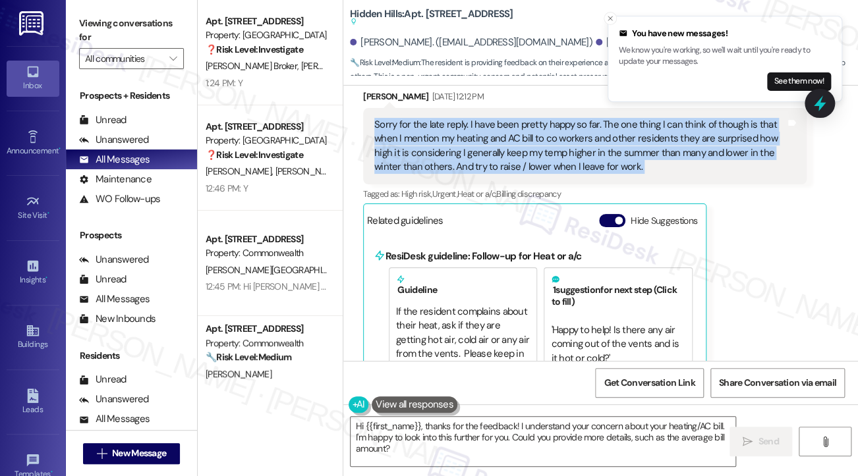
click at [412, 175] on div "Sorry for the late reply. I have been pretty happy so far. The one thing I can …" at bounding box center [579, 146] width 411 height 57
copy div "Sorry for the late reply. I have been pretty happy so far. The one thing I can …"
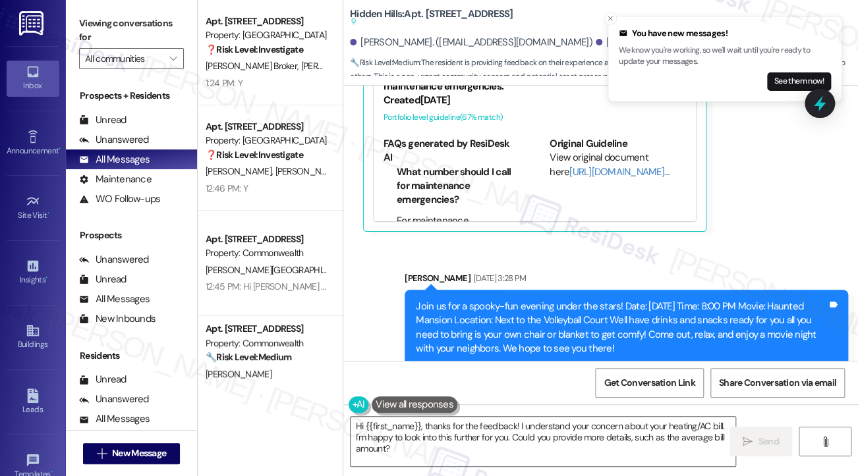
scroll to position [19567, 0]
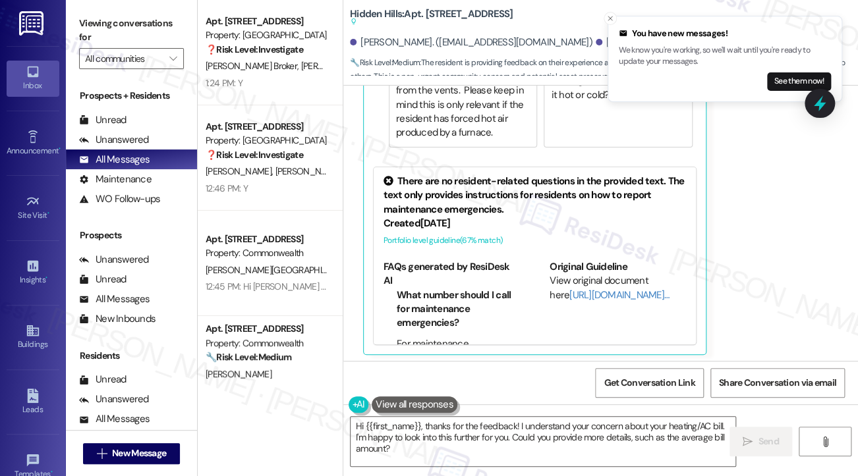
click at [99, 31] on label "Viewing conversations for" at bounding box center [131, 30] width 105 height 35
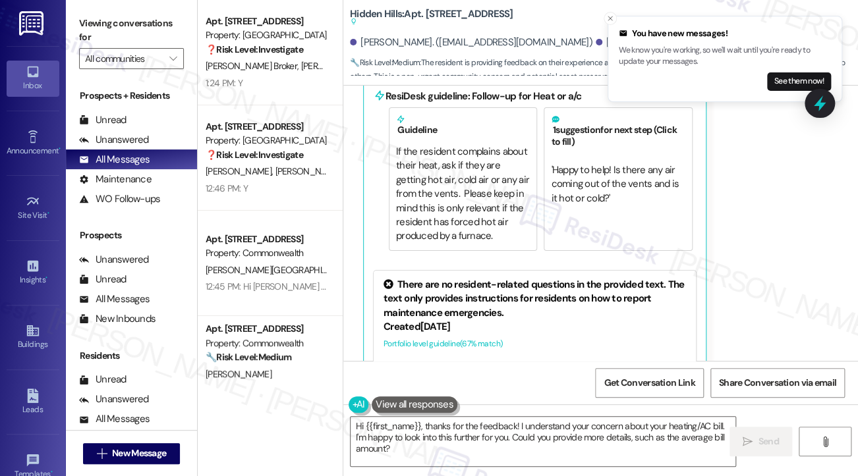
scroll to position [19370, 0]
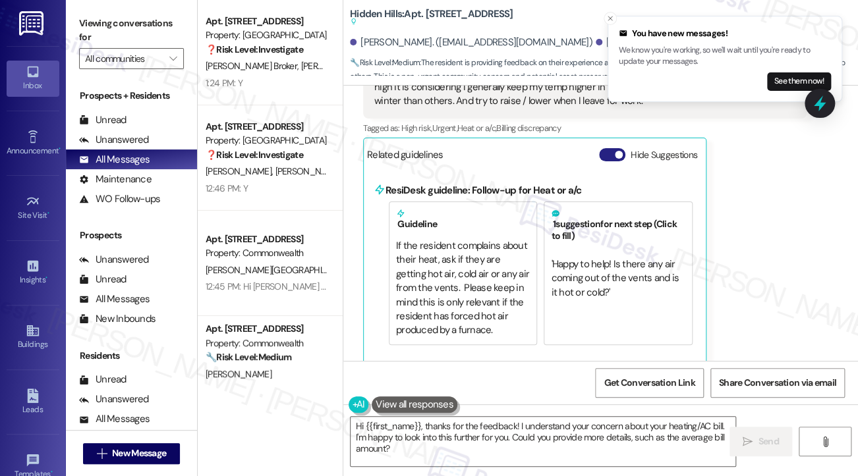
click at [614, 161] on button "Hide Suggestions" at bounding box center [612, 154] width 26 height 13
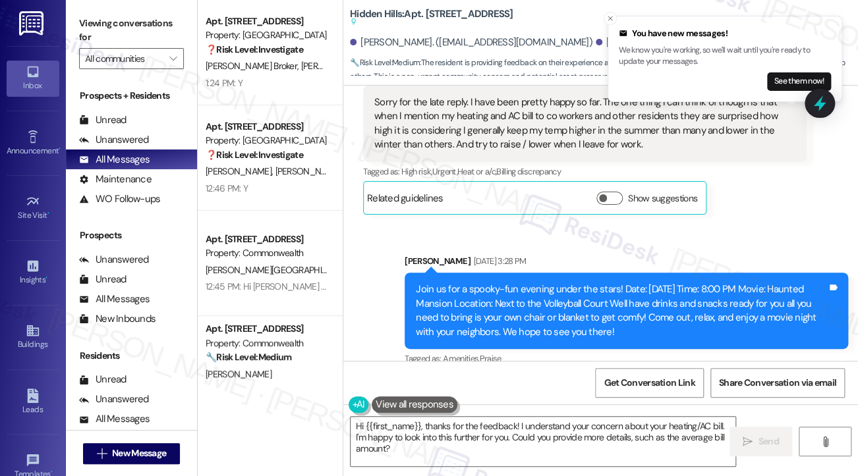
scroll to position [19304, 0]
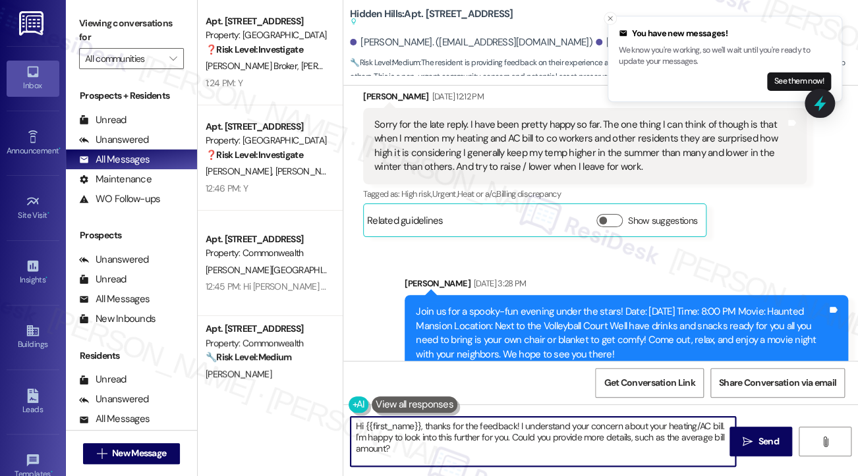
drag, startPoint x: 541, startPoint y: 458, endPoint x: 569, endPoint y: 421, distance: 46.6
click at [545, 429] on textarea "Hi {{first_name}}, thanks for the feedback! I understand your concern about you…" at bounding box center [542, 441] width 385 height 49
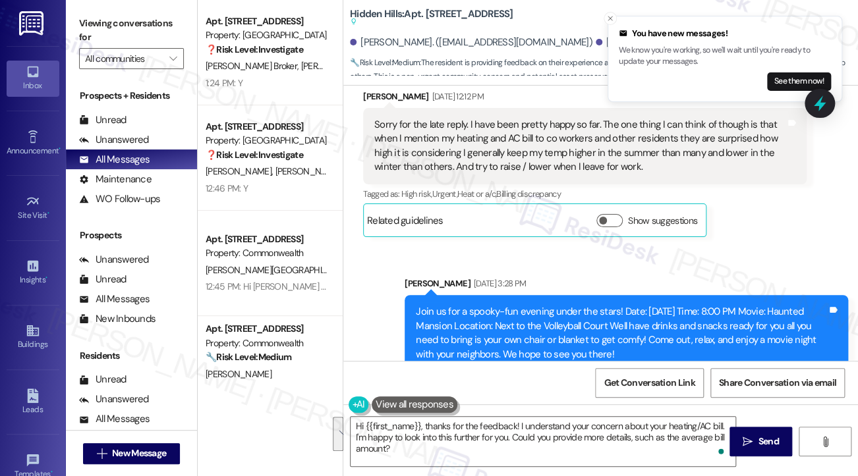
drag, startPoint x: 85, startPoint y: 33, endPoint x: 91, endPoint y: 36, distance: 6.8
click at [85, 33] on label "Viewing conversations for" at bounding box center [131, 30] width 105 height 35
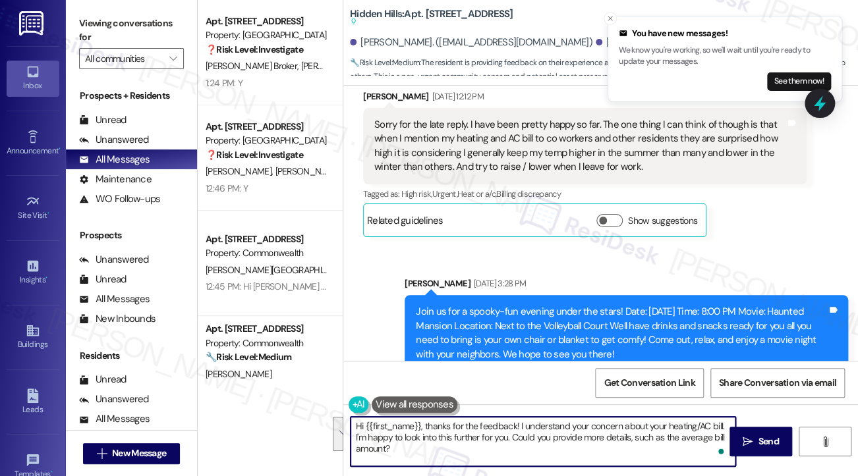
drag, startPoint x: 548, startPoint y: 453, endPoint x: 516, endPoint y: 425, distance: 42.9
click at [516, 425] on textarea "Hi {{first_name}}, thanks for the feedback! I understand your concern about you…" at bounding box center [542, 441] width 385 height 49
click at [514, 428] on textarea "Hi {{first_name}}, thanks for the feedback! I understand your concern about you…" at bounding box center [542, 441] width 385 height 49
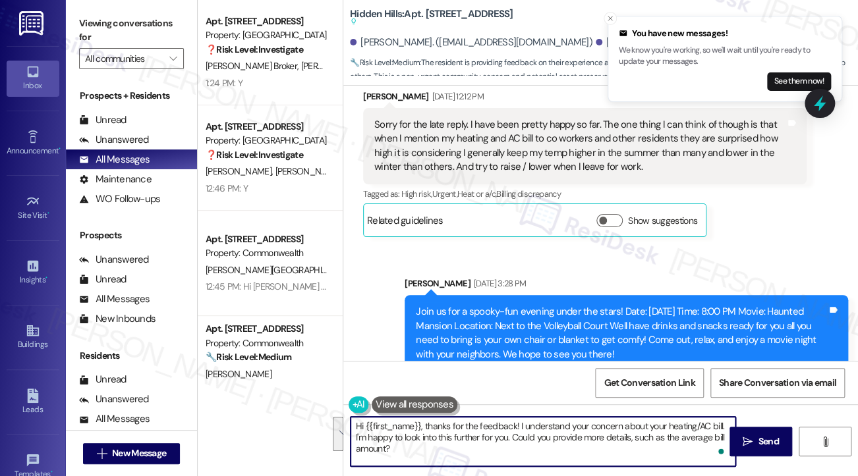
click at [555, 448] on textarea "Hi {{first_name}}, thanks for the feedback! I understand your concern about you…" at bounding box center [542, 441] width 385 height 49
click at [382, 108] on div "Chris Gerteisen Sep 05, 2025 at 12:12 PM" at bounding box center [584, 99] width 443 height 18
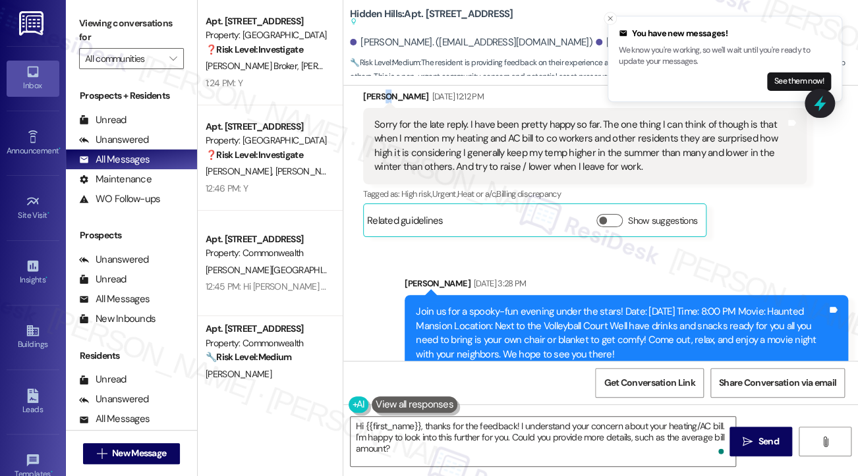
click at [382, 108] on div "Chris Gerteisen Sep 05, 2025 at 12:12 PM" at bounding box center [584, 99] width 443 height 18
click at [370, 108] on div "Chris Gerteisen Sep 05, 2025 at 12:12 PM" at bounding box center [584, 99] width 443 height 18
copy div "Chris"
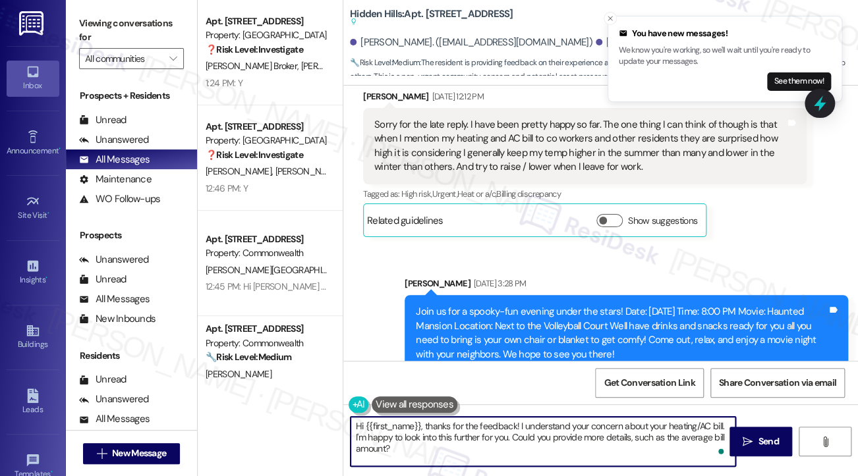
drag, startPoint x: 366, startPoint y: 422, endPoint x: 421, endPoint y: 420, distance: 55.3
click at [421, 420] on textarea "Hi {{first_name}}, thanks for the feedback! I understand your concern about you…" at bounding box center [542, 441] width 385 height 49
paste textarea "Chris"
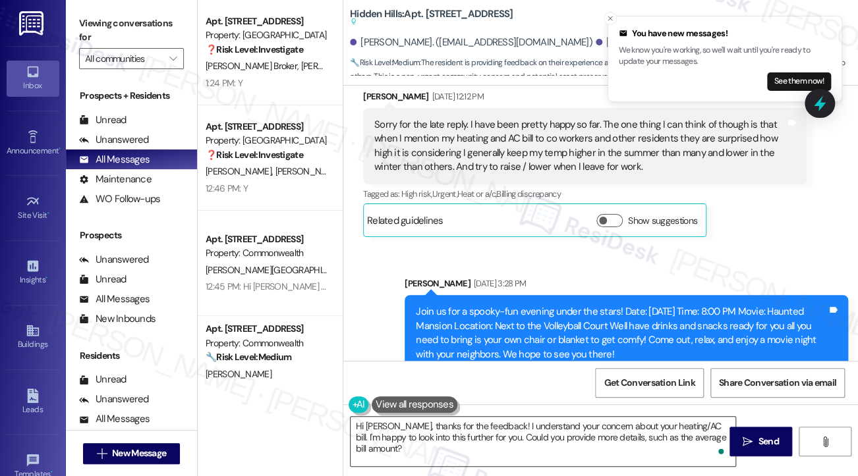
click at [574, 434] on textarea "Hi Chris, thanks for the feedback! I understand your concern about your heating…" at bounding box center [542, 441] width 385 height 49
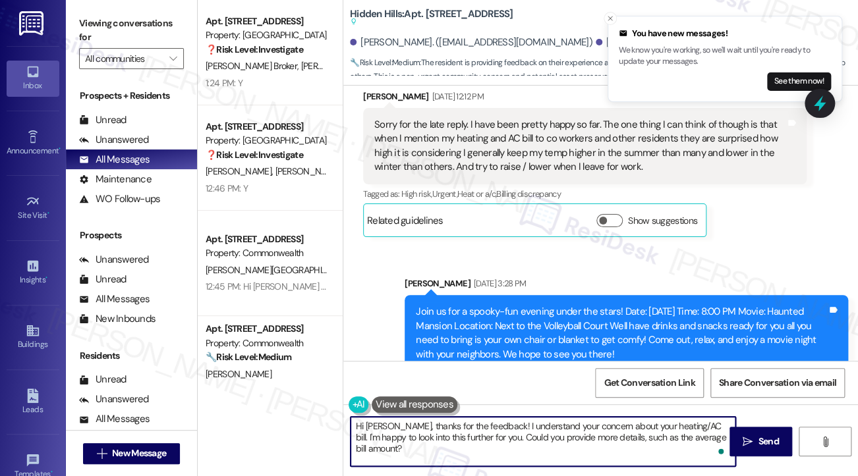
drag, startPoint x: 473, startPoint y: 435, endPoint x: 606, endPoint y: 441, distance: 133.2
click at [606, 441] on textarea "Hi Chris, thanks for the feedback! I understand your concern about your heating…" at bounding box center [542, 441] width 385 height 49
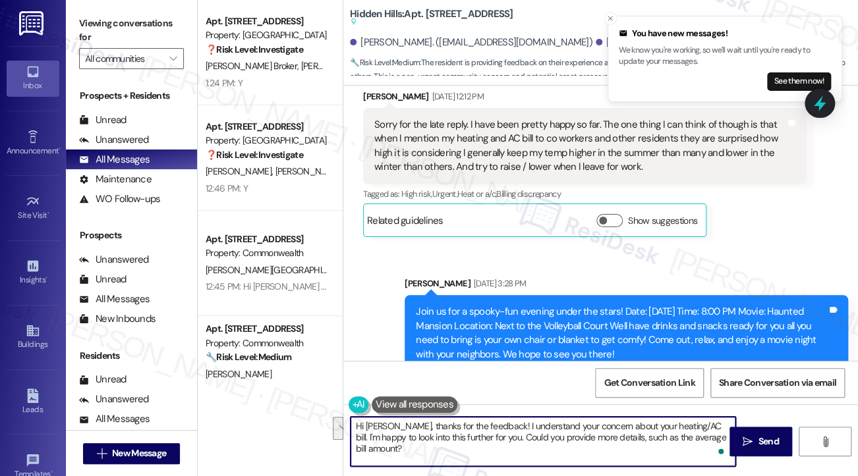
click at [636, 434] on textarea "Hi Chris, thanks for the feedback! I understand your concern about your heating…" at bounding box center [542, 441] width 385 height 49
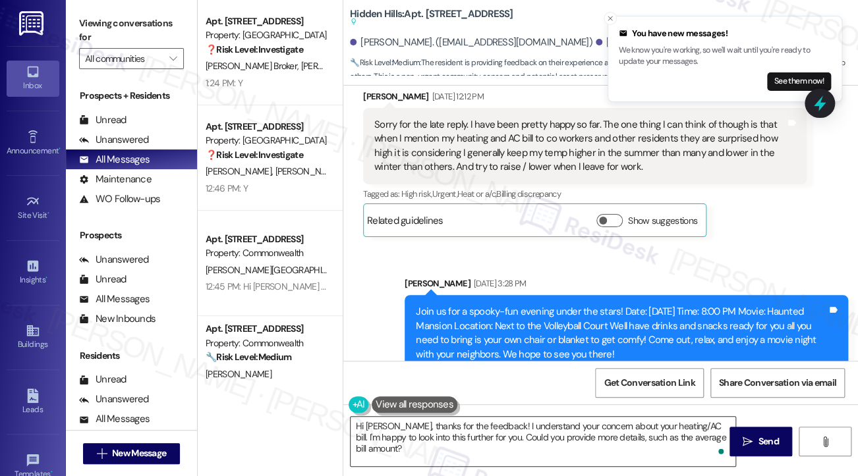
drag, startPoint x: 750, startPoint y: 434, endPoint x: 680, endPoint y: 431, distance: 69.9
click at [680, 431] on div "Hi Chris, thanks for the feedback! I understand your concern about your heating…" at bounding box center [600, 453] width 514 height 99
click at [680, 431] on textarea "Hi Chris, thanks for the feedback! I understand your concern about your heating…" at bounding box center [542, 441] width 385 height 49
click at [105, 23] on label "Viewing conversations for" at bounding box center [131, 30] width 105 height 35
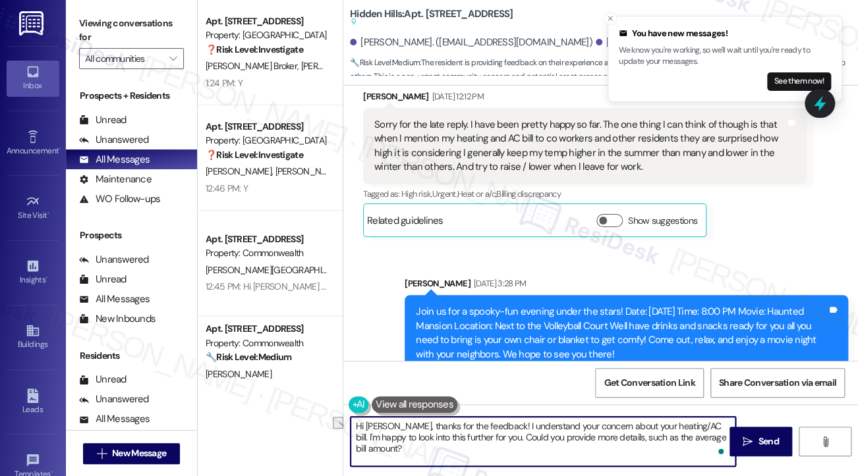
drag, startPoint x: 723, startPoint y: 436, endPoint x: 474, endPoint y: 435, distance: 248.3
click at [474, 435] on textarea "Hi Chris, thanks for the feedback! I understand your concern about your heating…" at bounding box center [542, 441] width 385 height 49
paste textarea "About how much higher are your bills compared to what you’ve heard from neighbo…"
click at [474, 435] on textarea "Hi Chris, thanks for the feedback! I understand your concern about your heating…" at bounding box center [542, 441] width 385 height 49
click at [518, 435] on textarea "Hi Chris, thanks for the feedback! I understand your concern about your heating…" at bounding box center [542, 441] width 385 height 49
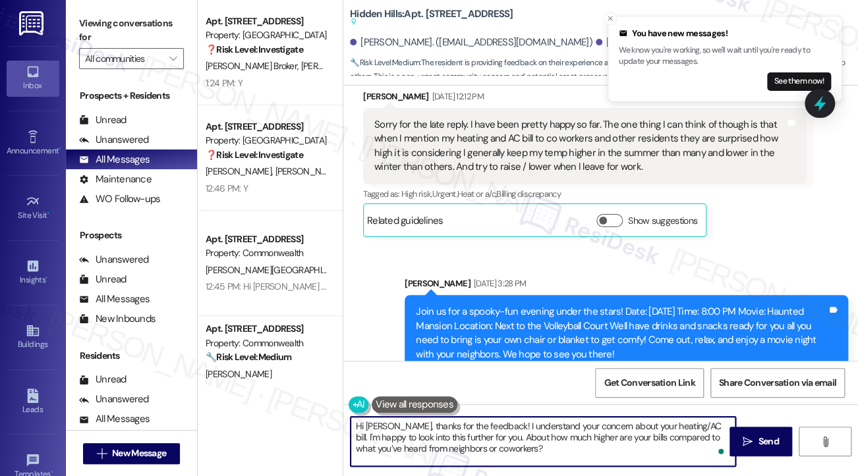
click at [518, 435] on textarea "Hi Chris, thanks for the feedback! I understand your concern about your heating…" at bounding box center [542, 441] width 385 height 49
drag, startPoint x: 473, startPoint y: 437, endPoint x: 687, endPoint y: 405, distance: 216.4
click at [687, 405] on div "Hi Chris, thanks for the feedback! I understand your concern about your heating…" at bounding box center [600, 453] width 514 height 99
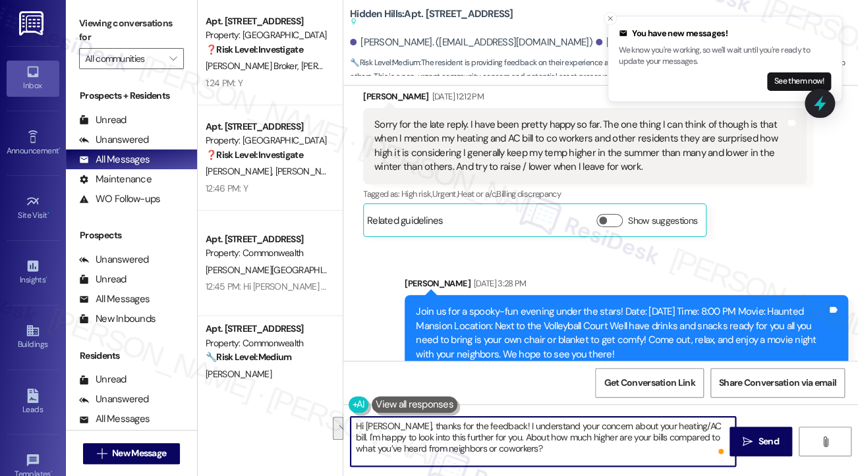
click at [545, 454] on textarea "Hi Chris, thanks for the feedback! I understand your concern about your heating…" at bounding box center [542, 441] width 385 height 49
drag, startPoint x: 471, startPoint y: 438, endPoint x: 383, endPoint y: 437, distance: 88.3
click at [383, 437] on textarea "Hi Chris, thanks for the feedback! I understand your concern about your heating…" at bounding box center [542, 441] width 385 height 49
drag, startPoint x: 725, startPoint y: 424, endPoint x: 690, endPoint y: 424, distance: 34.9
click at [690, 424] on textarea "Hi Chris, thanks for the feedback! I understand your concern about your heating…" at bounding box center [542, 441] width 385 height 49
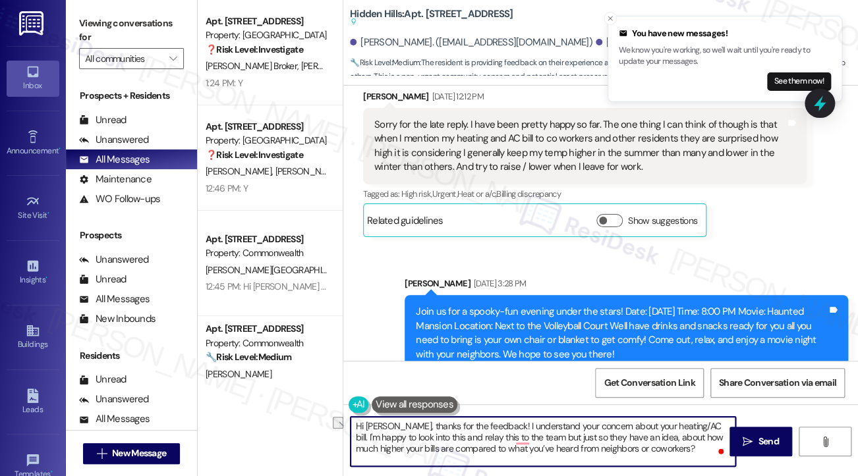
click at [690, 424] on textarea "Hi Chris, thanks for the feedback! I understand your concern about your heating…" at bounding box center [542, 441] width 385 height 49
click at [661, 438] on textarea "Hi Chris, thanks for the feedback! I understand your concern about your heating…" at bounding box center [542, 441] width 385 height 49
drag, startPoint x: 429, startPoint y: 437, endPoint x: 688, endPoint y: 418, distance: 259.5
click at [688, 418] on textarea "Hi Chris, thanks for the feedback! I understand your concern about your heating…" at bounding box center [542, 441] width 385 height 49
drag, startPoint x: 563, startPoint y: 437, endPoint x: 450, endPoint y: 434, distance: 113.3
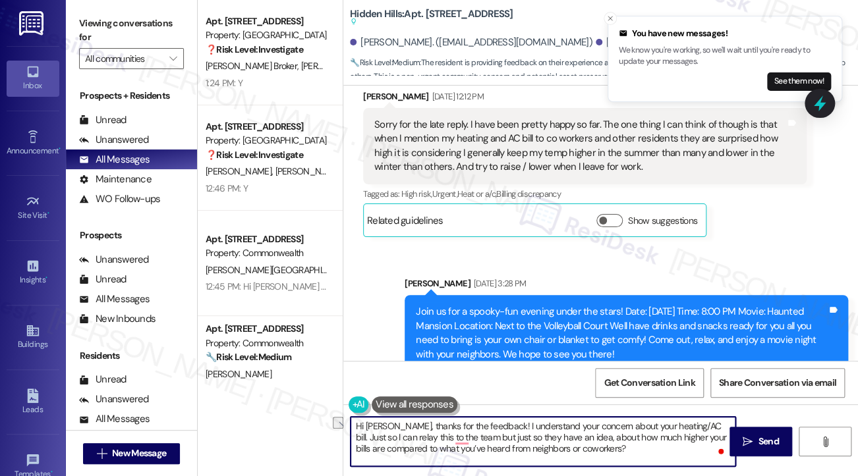
click at [450, 434] on textarea "Hi Chris, thanks for the feedback! I understand your concern about your heating…" at bounding box center [542, 441] width 385 height 49
click at [545, 452] on textarea "Hi Chris, thanks for the feedback! I understand your concern about your heating…" at bounding box center [542, 441] width 385 height 49
click at [601, 437] on textarea "Hi Chris, thanks for the feedback! I understand your concern about your heating…" at bounding box center [542, 441] width 385 height 49
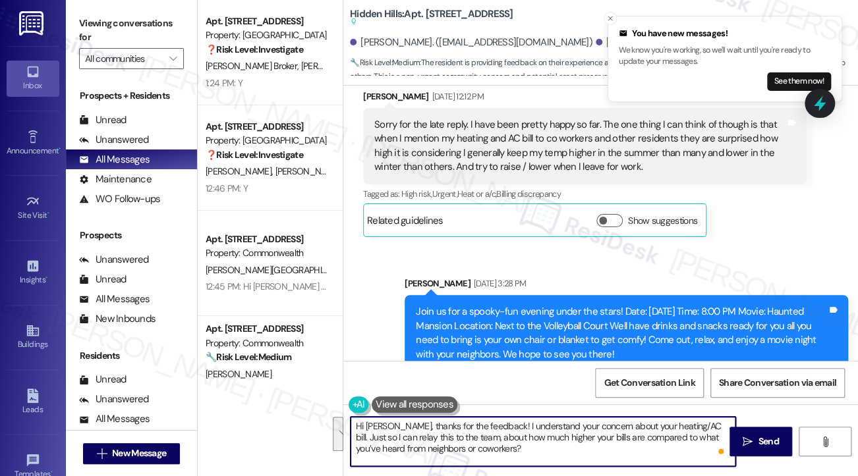
click at [545, 447] on textarea "Hi Chris, thanks for the feedback! I understand your concern about your heating…" at bounding box center [542, 441] width 385 height 49
click at [559, 451] on textarea "Hi Chris, thanks for the feedback! I understand your concern about your heating…" at bounding box center [542, 441] width 385 height 49
type textarea "Hi Chris, thanks for the feedback! I understand your concern about your heating…"
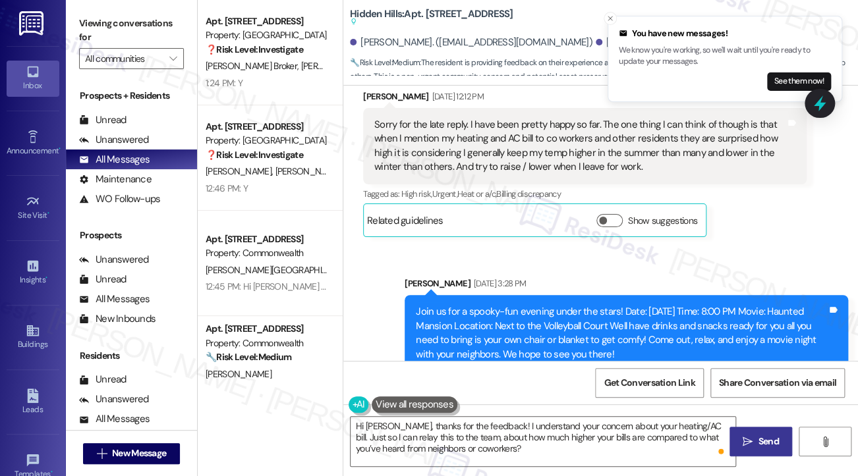
click at [777, 437] on span "Send" at bounding box center [767, 442] width 20 height 14
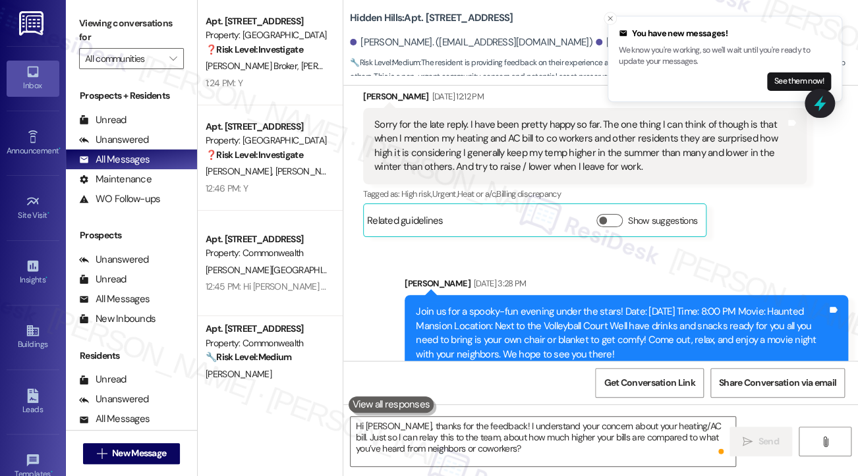
scroll to position [19232, 0]
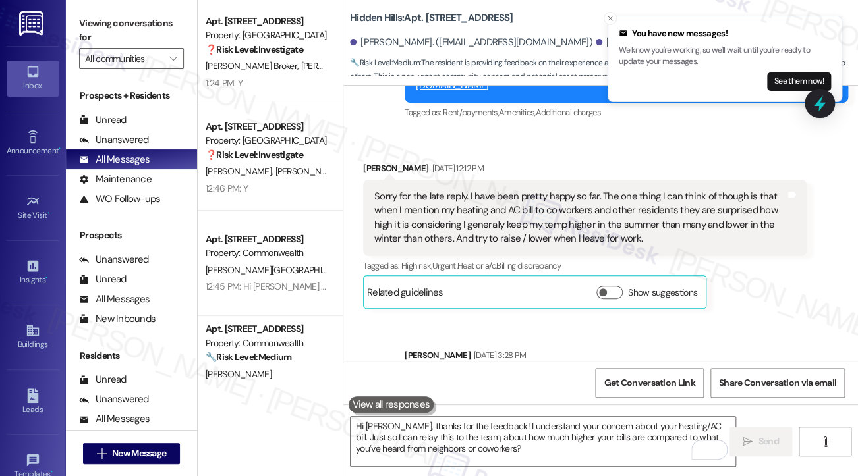
click at [565, 238] on div "Sorry for the late reply. I have been pretty happy so far. The one thing I can …" at bounding box center [579, 218] width 411 height 57
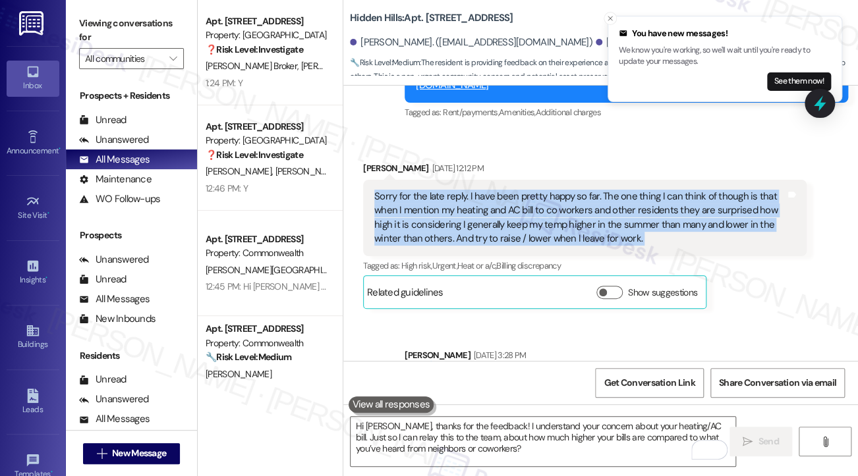
click at [565, 238] on div "Sorry for the late reply. I have been pretty happy so far. The one thing I can …" at bounding box center [579, 218] width 411 height 57
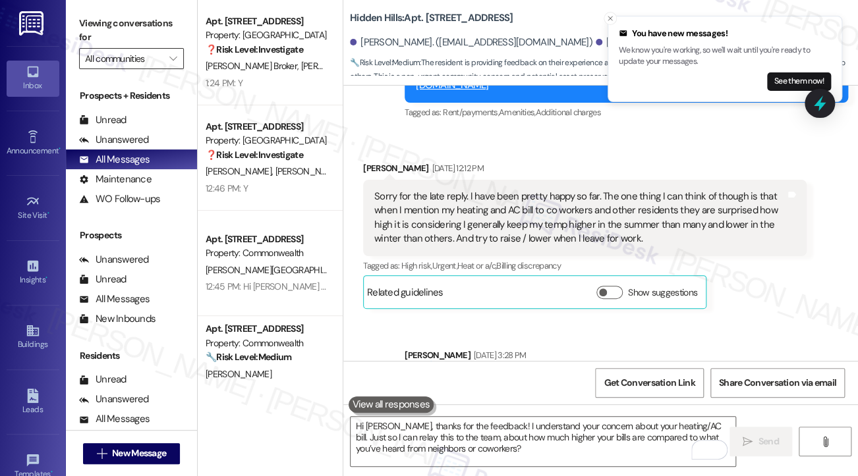
drag, startPoint x: 101, startPoint y: 35, endPoint x: 145, endPoint y: 49, distance: 46.4
click at [101, 35] on label "Viewing conversations for" at bounding box center [131, 30] width 105 height 35
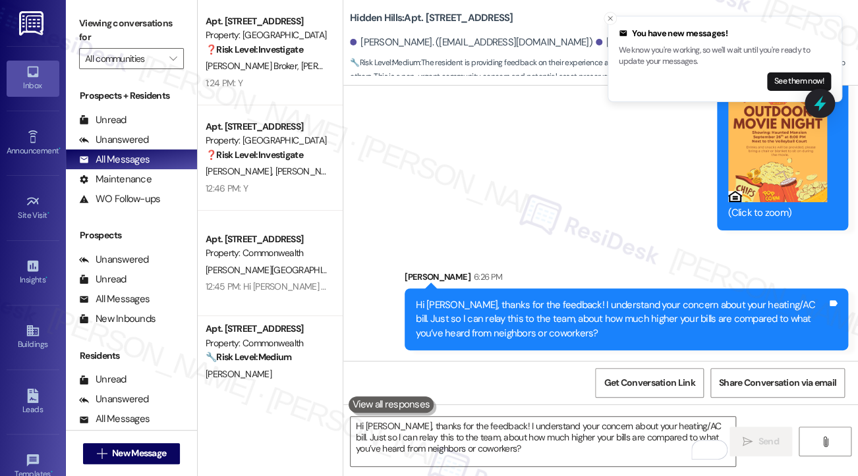
scroll to position [19767, 0]
click at [674, 314] on div "Hi Chris, thanks for the feedback! I understand your concern about your heating…" at bounding box center [621, 319] width 411 height 42
click at [674, 315] on div "Hi Chris, thanks for the feedback! I understand your concern about your heating…" at bounding box center [621, 319] width 411 height 42
click at [672, 315] on div "Hi Chris, thanks for the feedback! I understand your concern about your heating…" at bounding box center [621, 319] width 411 height 42
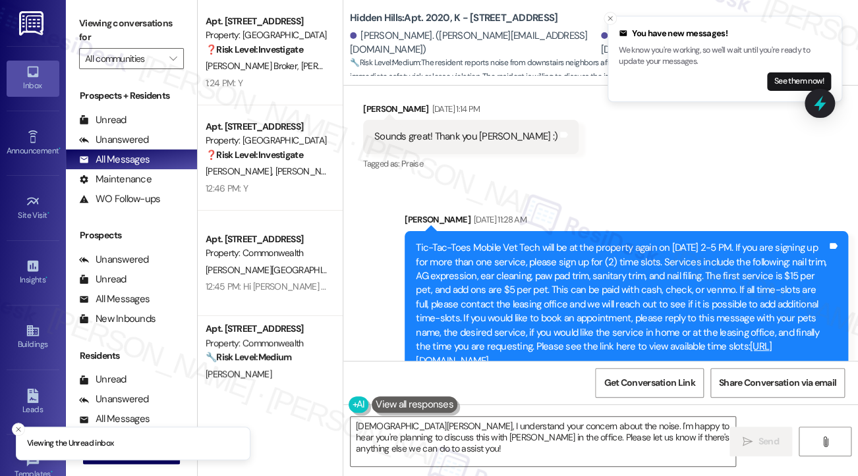
scroll to position [4574, 0]
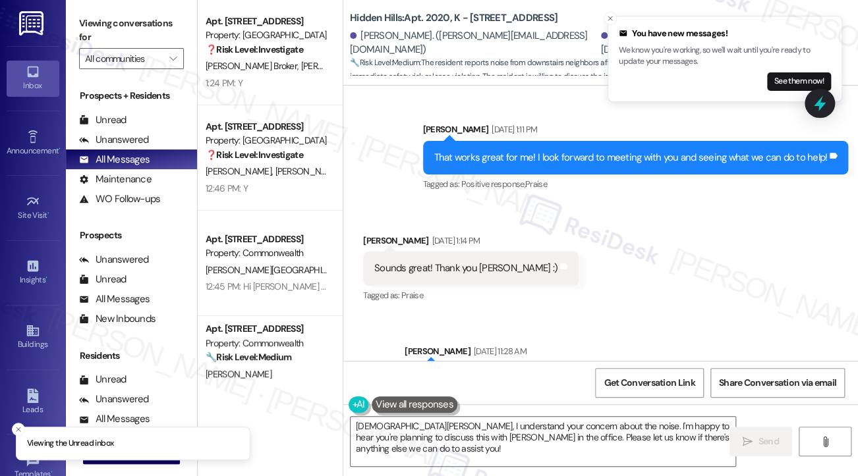
click at [414, 261] on div "Sounds great! Thank you [PERSON_NAME] :)" at bounding box center [465, 268] width 183 height 14
click at [511, 151] on div "That works great for me! I look forward to meeting with you and seeing what we …" at bounding box center [630, 158] width 393 height 14
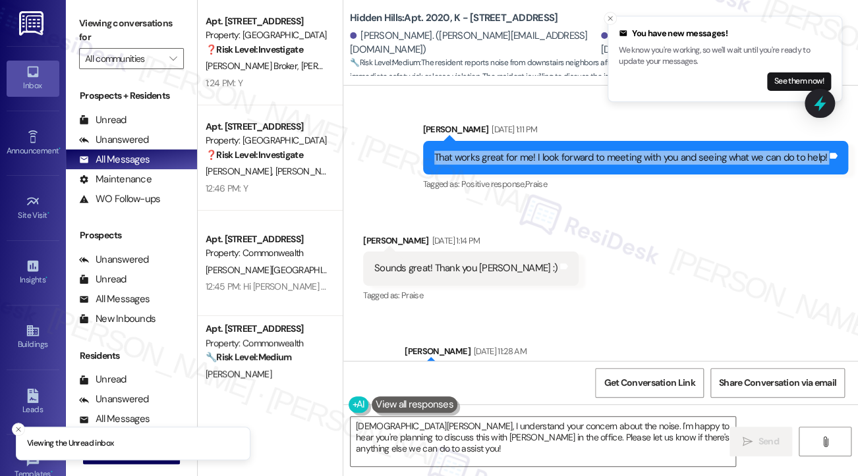
click at [511, 151] on div "That works great for me! I look forward to meeting with you and seeing what we …" at bounding box center [630, 158] width 393 height 14
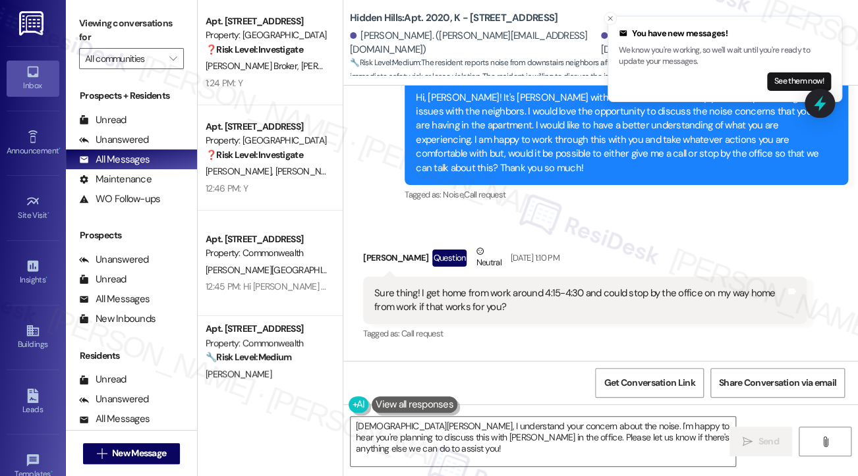
scroll to position [4310, 0]
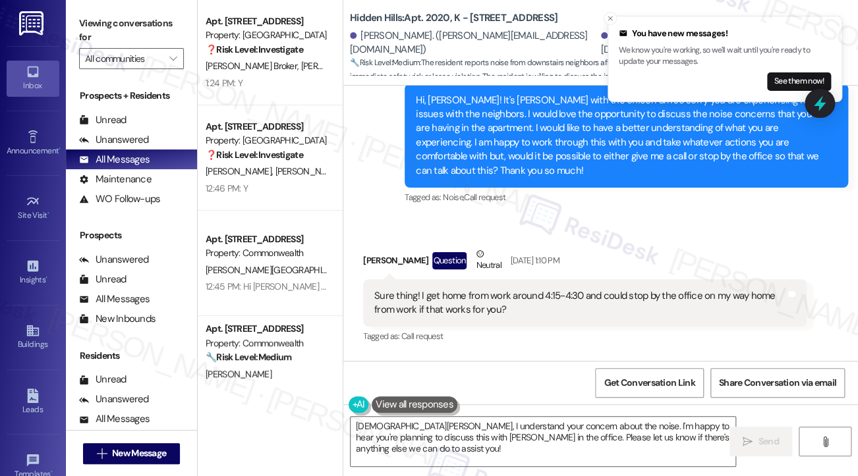
click at [476, 289] on div "Sure thing! I get home from work around 4:15-4:30 and could stop by the office …" at bounding box center [579, 303] width 411 height 28
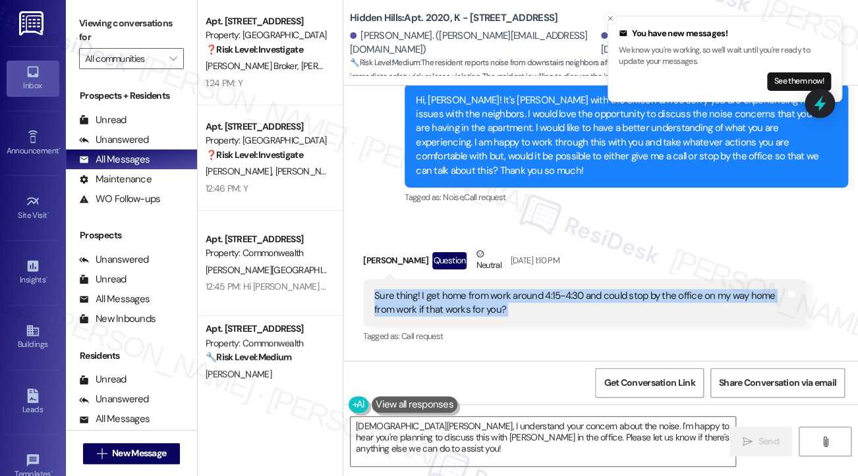
click at [476, 289] on div "Sure thing! I get home from work around 4:15-4:30 and could stop by the office …" at bounding box center [579, 303] width 411 height 28
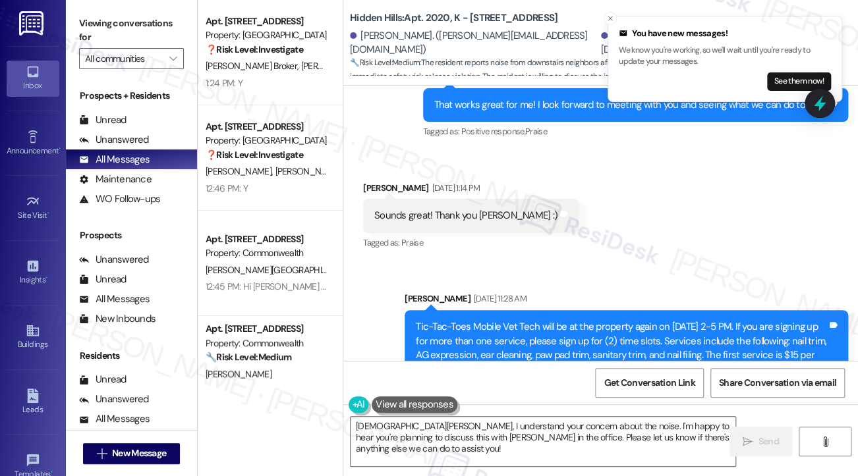
scroll to position [4442, 0]
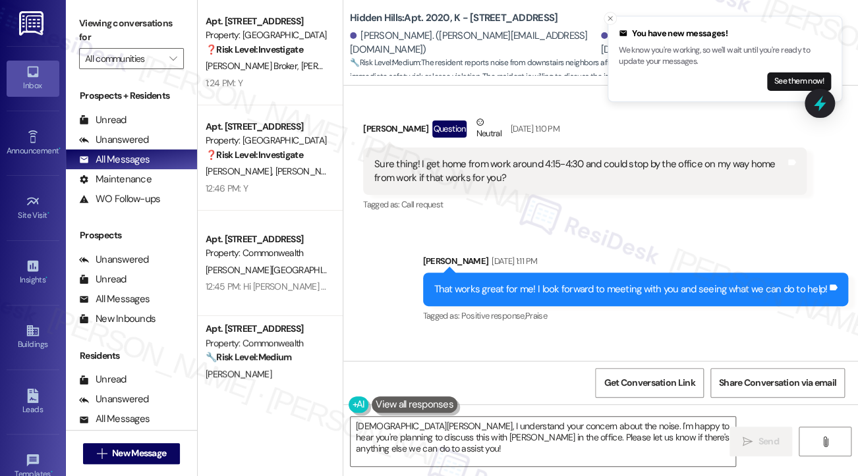
click at [505, 289] on div "That works great for me! I look forward to meeting with you and seeing what we …" at bounding box center [635, 290] width 425 height 34
click at [532, 283] on div "That works great for me! I look forward to meeting with you and seeing what we …" at bounding box center [630, 290] width 393 height 14
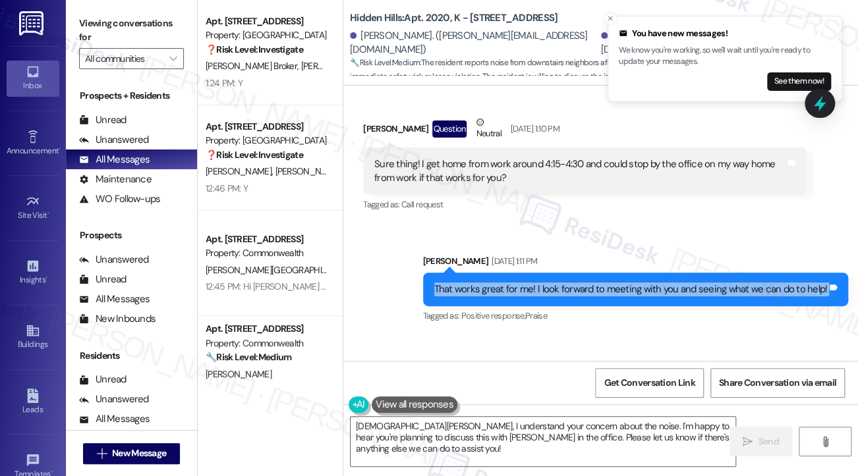
click at [532, 283] on div "That works great for me! I look forward to meeting with you and seeing what we …" at bounding box center [630, 290] width 393 height 14
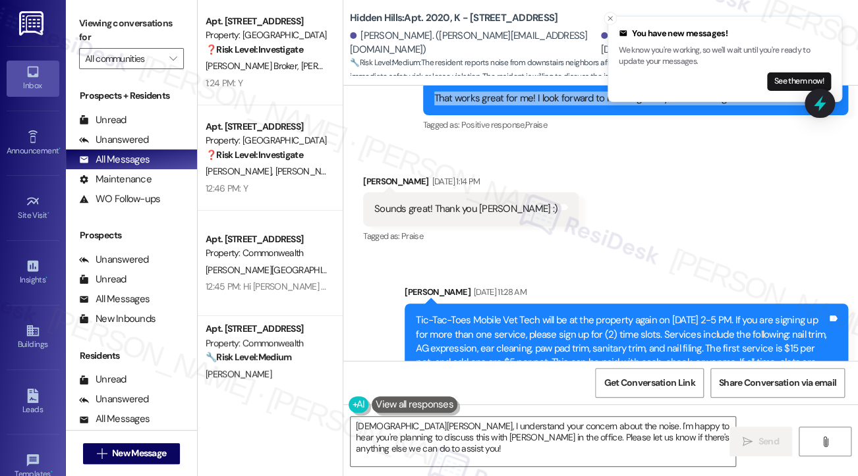
scroll to position [4640, 0]
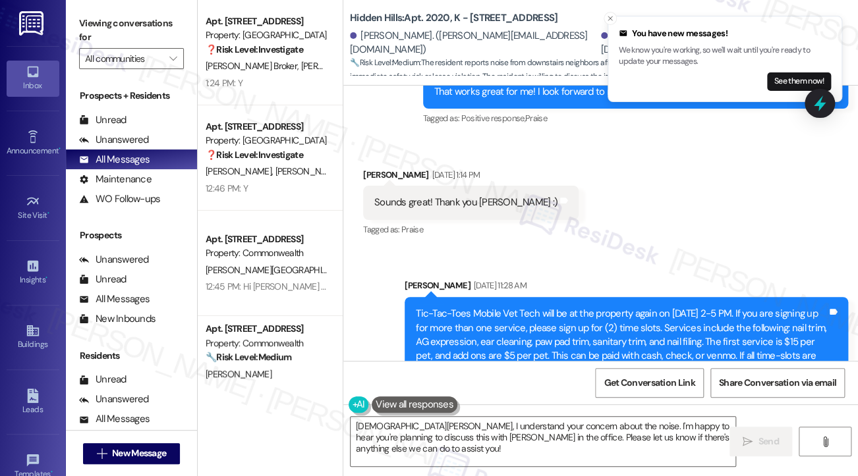
click at [440, 196] on div "Sounds great! Thank you [PERSON_NAME] :)" at bounding box center [465, 203] width 183 height 14
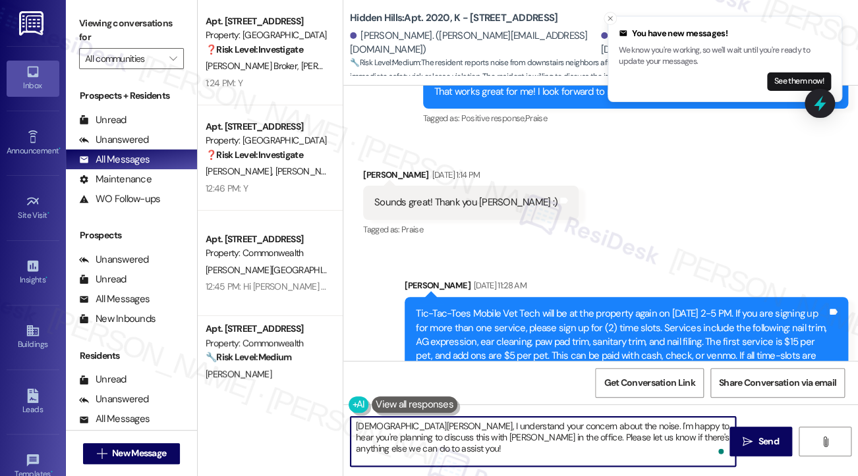
drag, startPoint x: 711, startPoint y: 438, endPoint x: 520, endPoint y: 437, distance: 191.0
click at [520, 437] on textarea "[DEMOGRAPHIC_DATA][PERSON_NAME], I understand your concern about the noise. I'm…" at bounding box center [542, 441] width 385 height 49
drag, startPoint x: 458, startPoint y: 434, endPoint x: 390, endPoint y: 421, distance: 69.1
click at [390, 421] on textarea "[DEMOGRAPHIC_DATA][PERSON_NAME], I understand your concern about the noise. I'm…" at bounding box center [542, 441] width 385 height 49
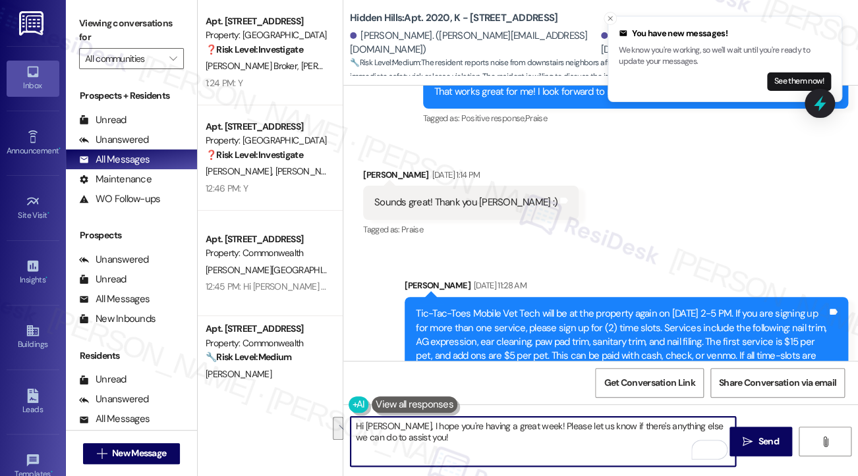
drag, startPoint x: 418, startPoint y: 445, endPoint x: 520, endPoint y: 417, distance: 105.1
click at [520, 417] on textarea "Hi [PERSON_NAME], I hope you're having a great week! Please let us know if ther…" at bounding box center [542, 441] width 385 height 49
type textarea "Hi [PERSON_NAME], I hope you're having a great week! If anything else pops up, …"
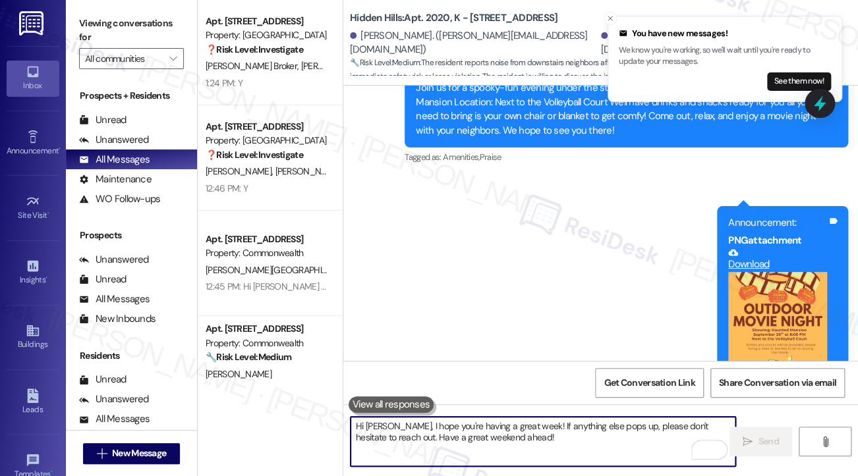
scroll to position [5272, 0]
